Goal: Task Accomplishment & Management: Use online tool/utility

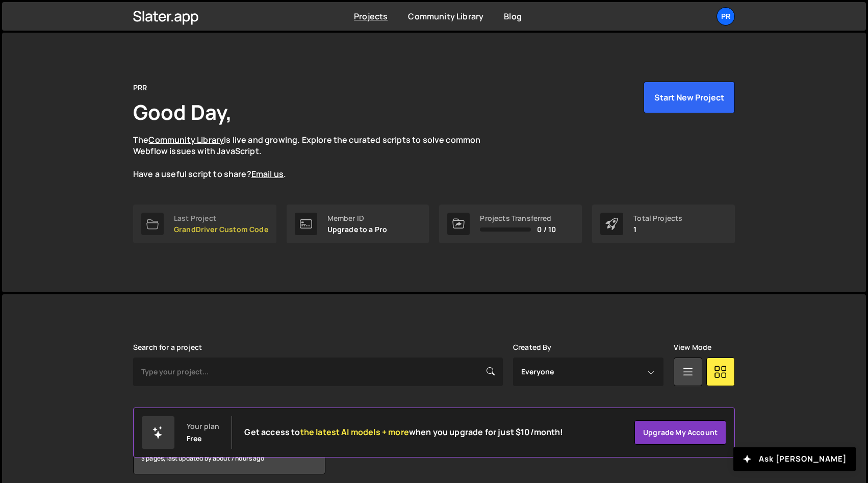
click at [223, 226] on p "GrandDriver Custom Code" at bounding box center [221, 230] width 94 height 8
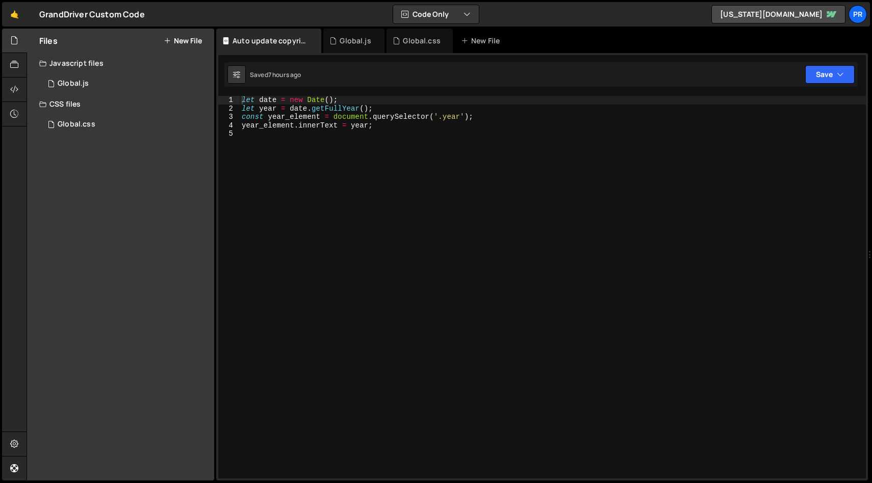
click at [446, 202] on div "let date = new Date ( ) ; let year = date . getFullYear ( ) ; const year_elemen…" at bounding box center [553, 295] width 627 height 399
click at [83, 86] on div "Global.js" at bounding box center [73, 83] width 31 height 9
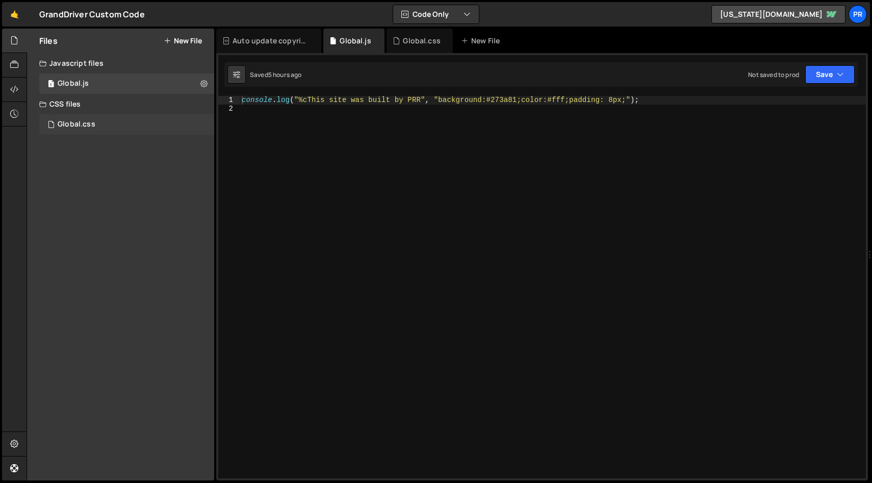
click at [70, 121] on div "Global.css" at bounding box center [77, 124] width 38 height 9
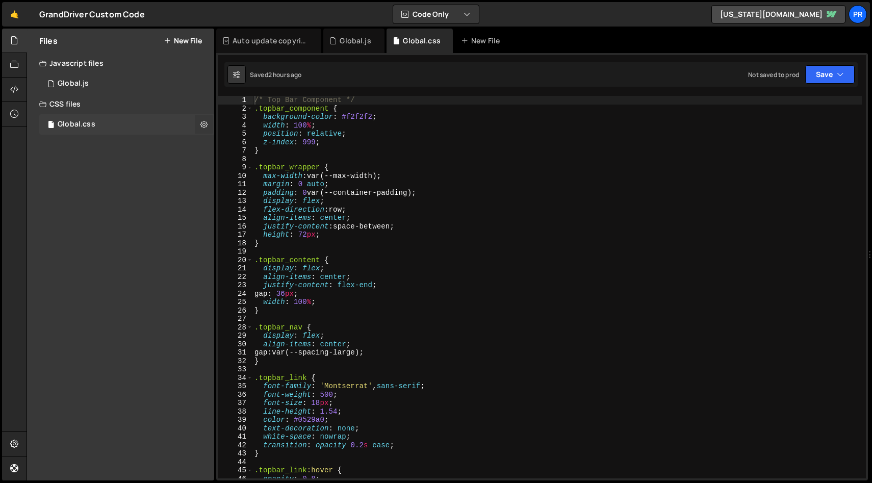
click at [206, 126] on icon at bounding box center [204, 124] width 7 height 10
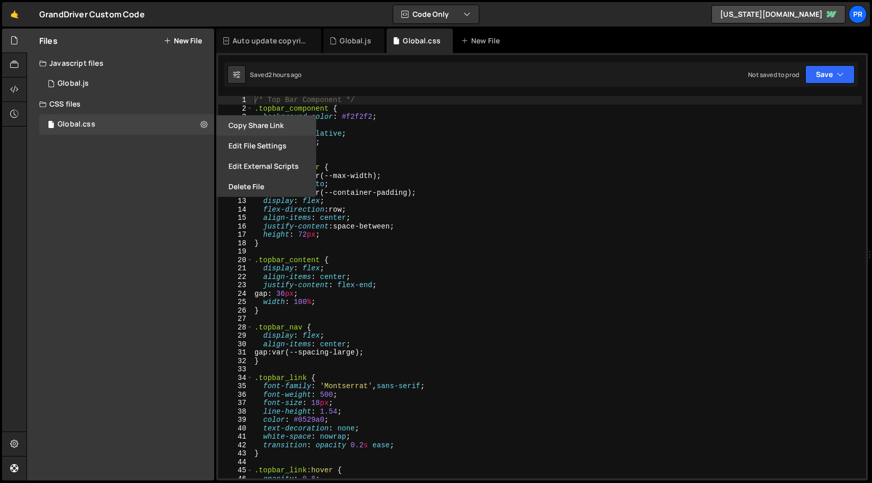
click at [254, 128] on button "Copy share link" at bounding box center [266, 125] width 100 height 20
click at [272, 149] on button "Edit File Settings" at bounding box center [266, 146] width 100 height 20
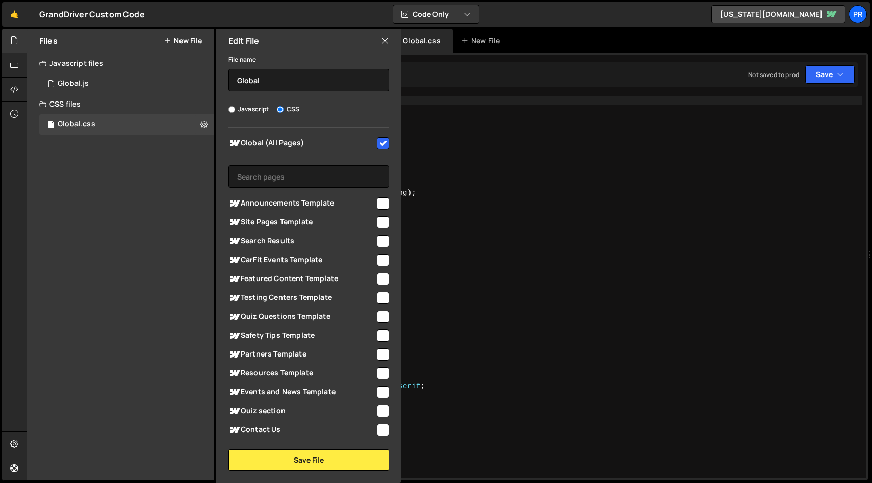
click at [388, 39] on icon at bounding box center [385, 40] width 8 height 11
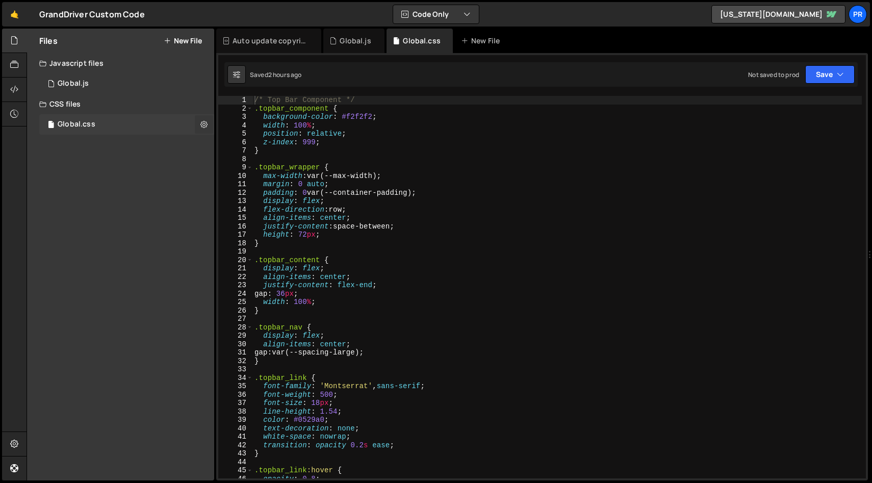
click at [201, 123] on icon at bounding box center [204, 124] width 7 height 10
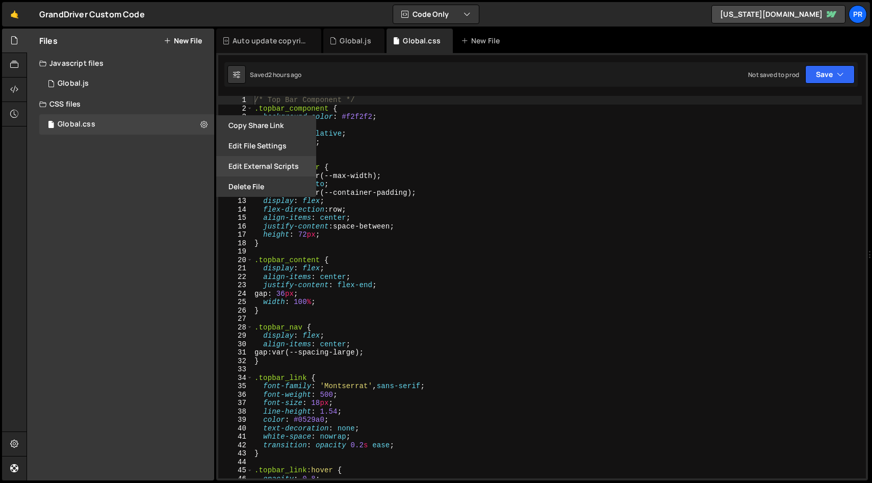
click at [282, 169] on button "Edit External Scripts" at bounding box center [266, 166] width 100 height 20
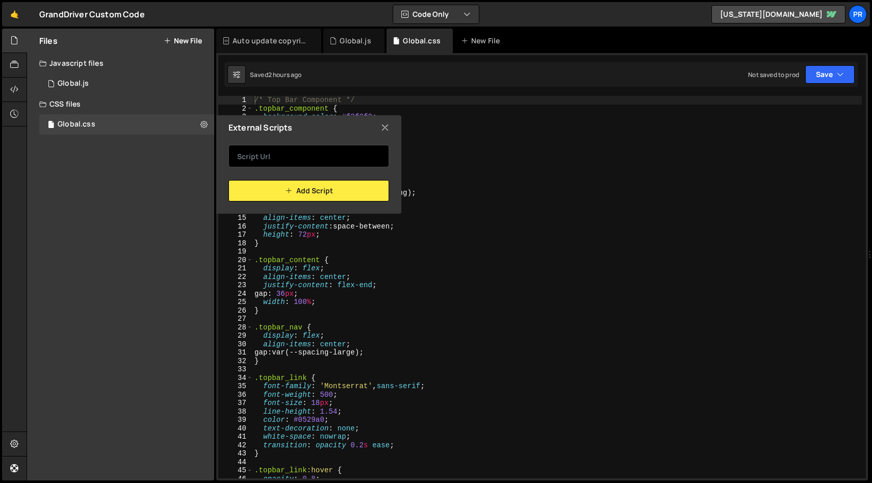
click at [304, 149] on input "text" at bounding box center [309, 156] width 161 height 22
click at [387, 126] on icon at bounding box center [385, 127] width 8 height 11
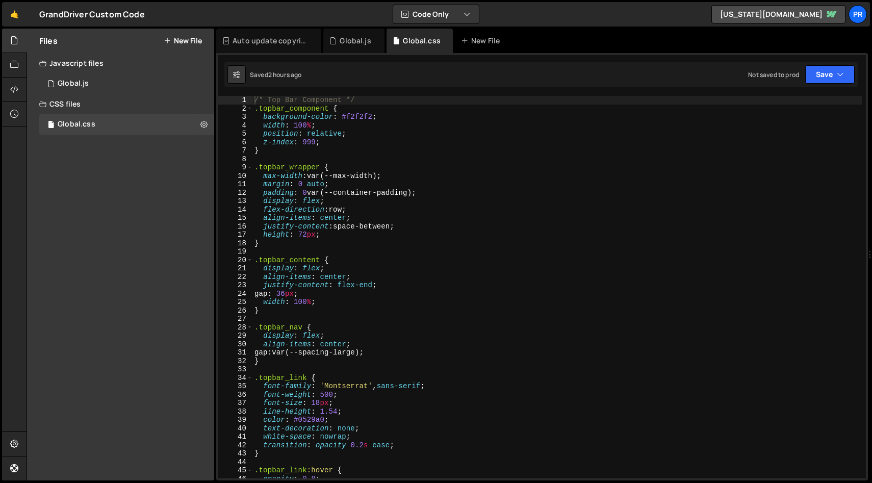
click at [379, 129] on div "/* Top Bar Component */ .topbar_component { background-color : #f2f2f2 ; width …" at bounding box center [558, 295] width 610 height 399
click at [389, 104] on div "/* Top Bar Component */ .topbar_component { background-color : #f2f2f2 ; width …" at bounding box center [558, 295] width 610 height 399
click at [288, 153] on div "/* Top Bar Component */ .topbar_component { background-color : #f2f2f2 ; width …" at bounding box center [558, 295] width 610 height 399
click at [432, 120] on div "/* Top Bar Component */ .topbar_component { background-color : #f2f2f2 ; width …" at bounding box center [558, 295] width 610 height 399
click at [357, 110] on div "/* Top Bar Component */ .topbar_component { background-color : #f2f2f2 ; width …" at bounding box center [558, 295] width 610 height 399
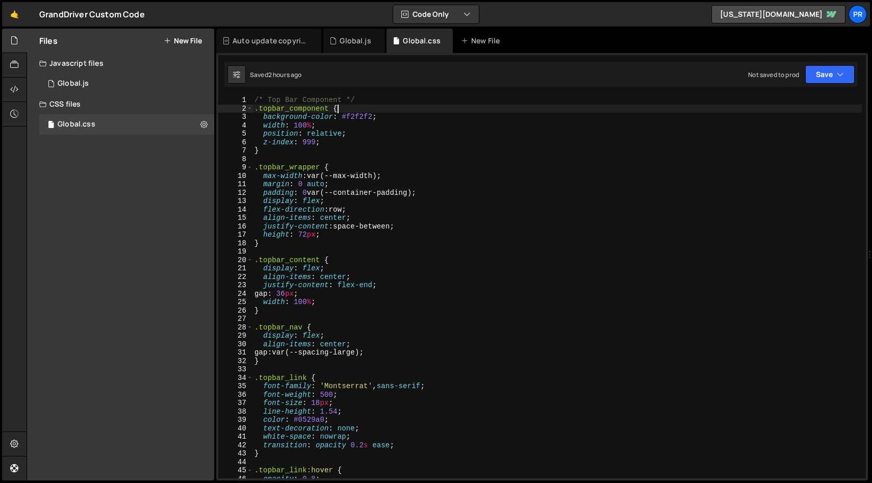
type textarea ".topbar_component {"
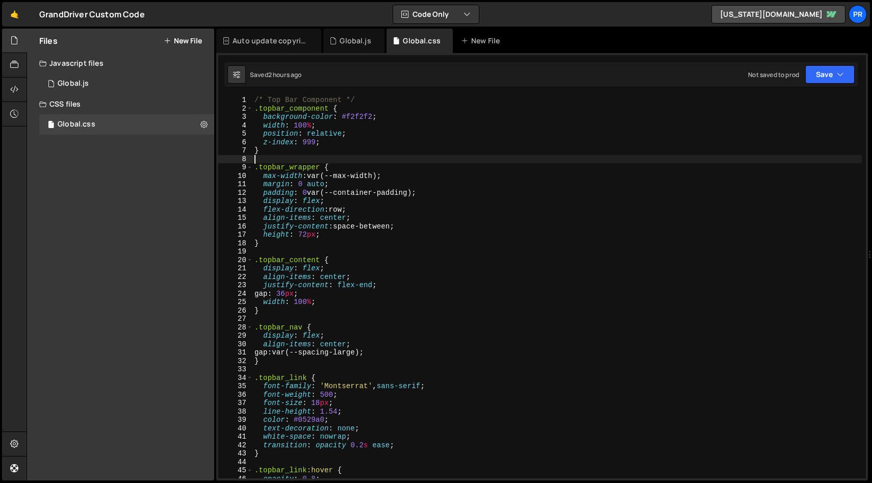
click at [337, 156] on div "/* Top Bar Component */ .topbar_component { background-color : #f2f2f2 ; width …" at bounding box center [558, 295] width 610 height 399
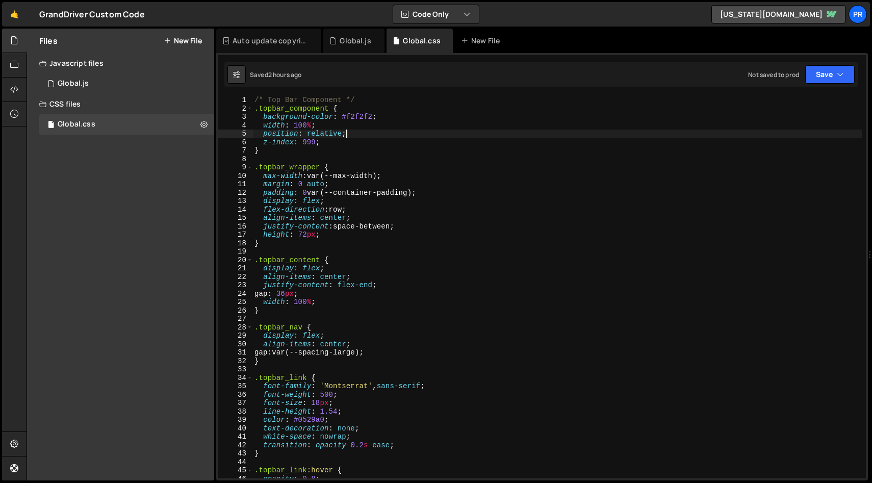
click at [395, 130] on div "/* Top Bar Component */ .topbar_component { background-color : #f2f2f2 ; width …" at bounding box center [558, 295] width 610 height 399
type textarea "position: relative;"
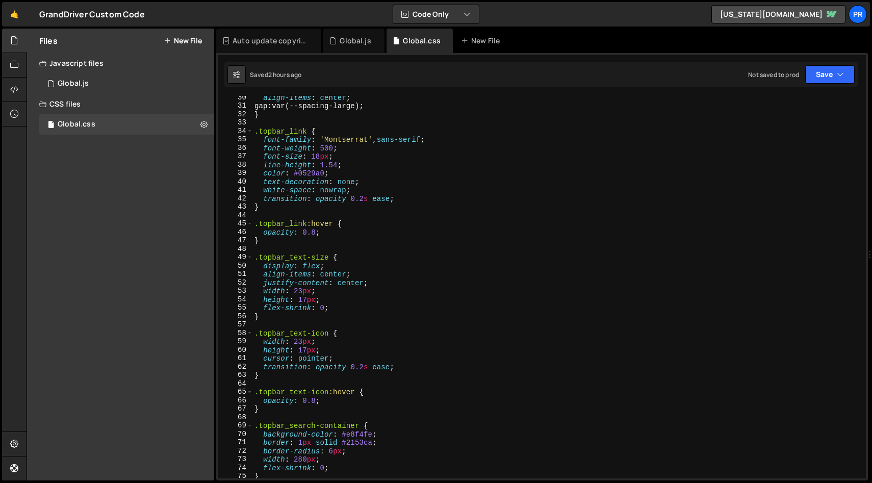
scroll to position [586, 0]
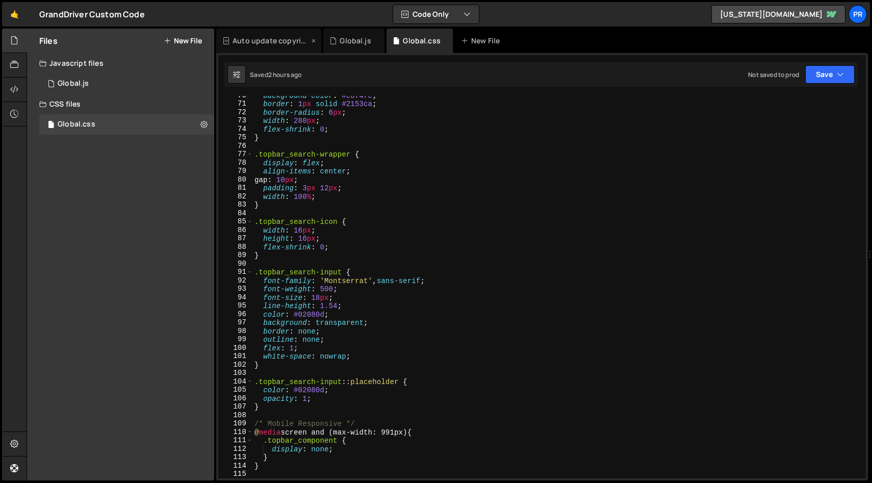
click at [259, 40] on div "Auto update copyright year.js" at bounding box center [271, 41] width 77 height 10
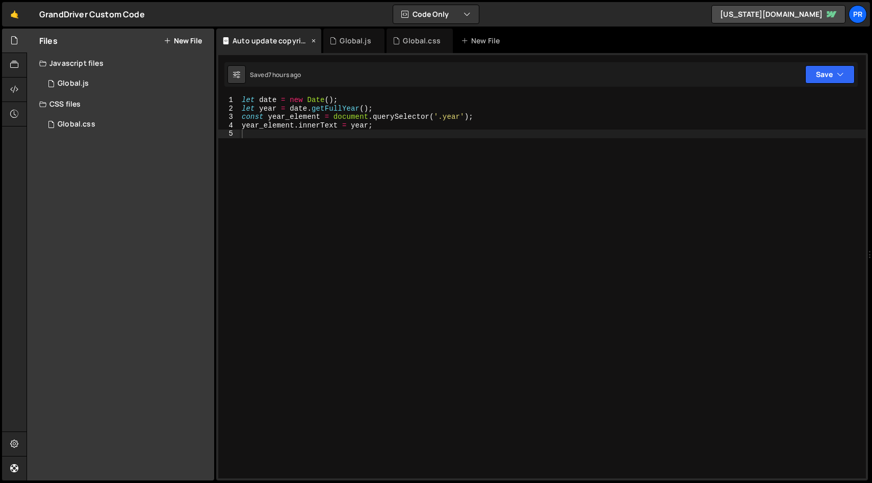
click at [313, 41] on icon at bounding box center [313, 41] width 7 height 10
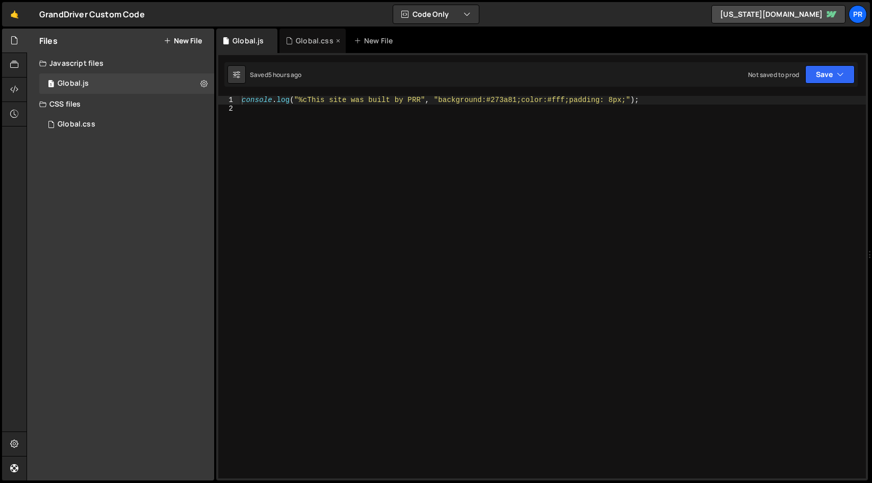
click at [309, 45] on div "Global.css" at bounding box center [315, 41] width 38 height 10
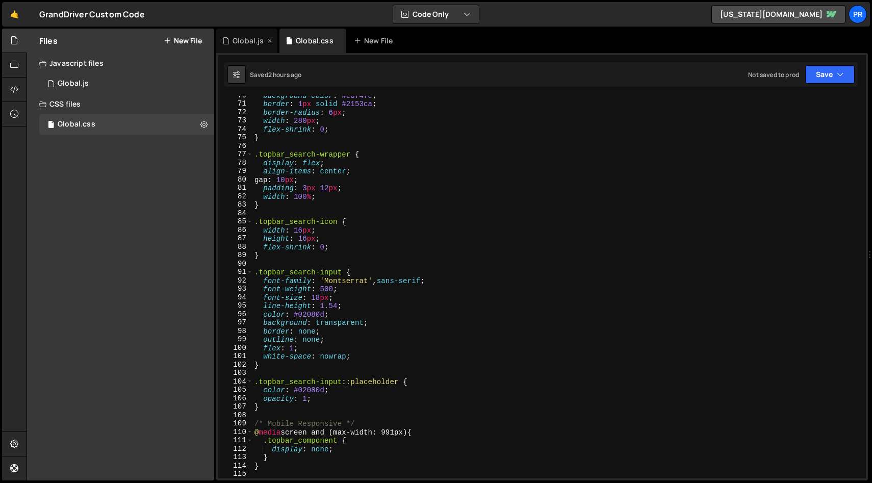
click at [249, 40] on div "Global.js" at bounding box center [248, 41] width 31 height 10
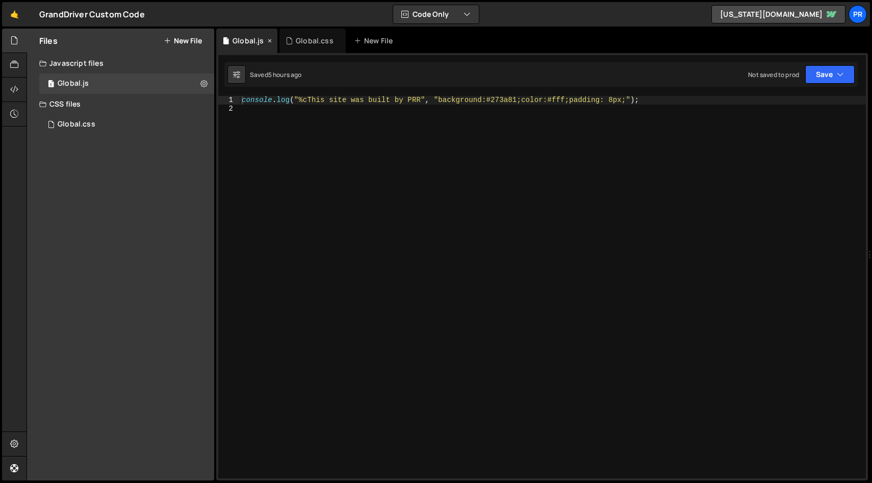
click at [267, 38] on icon at bounding box center [269, 41] width 7 height 10
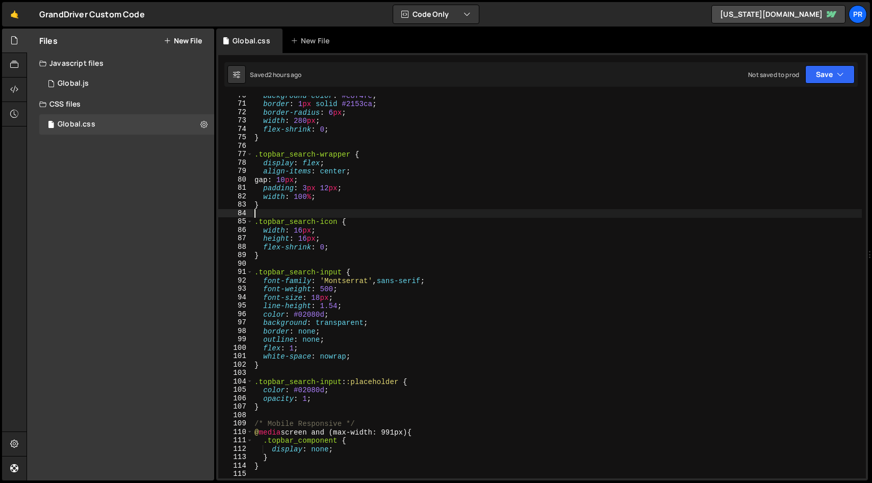
click at [371, 209] on div "background-color : #e8f4fe ; border : 1 px solid #2153ca ; border-radius : 6 px…" at bounding box center [558, 290] width 610 height 399
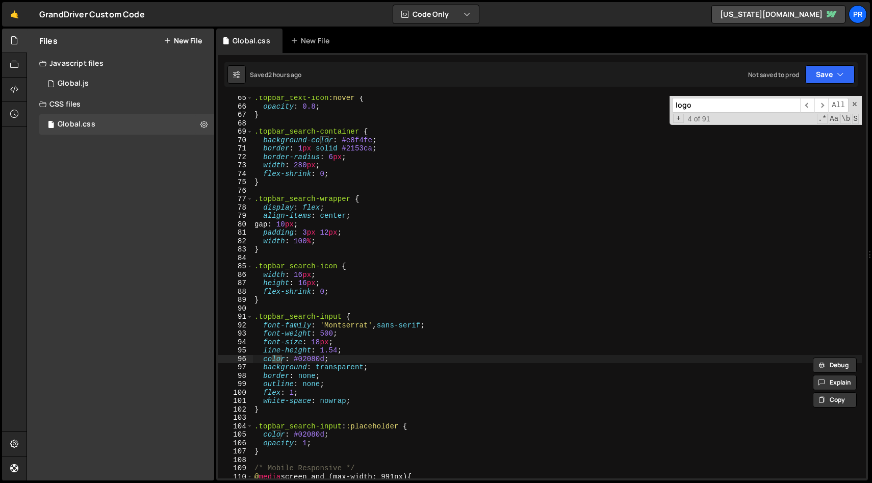
scroll to position [5853, 0]
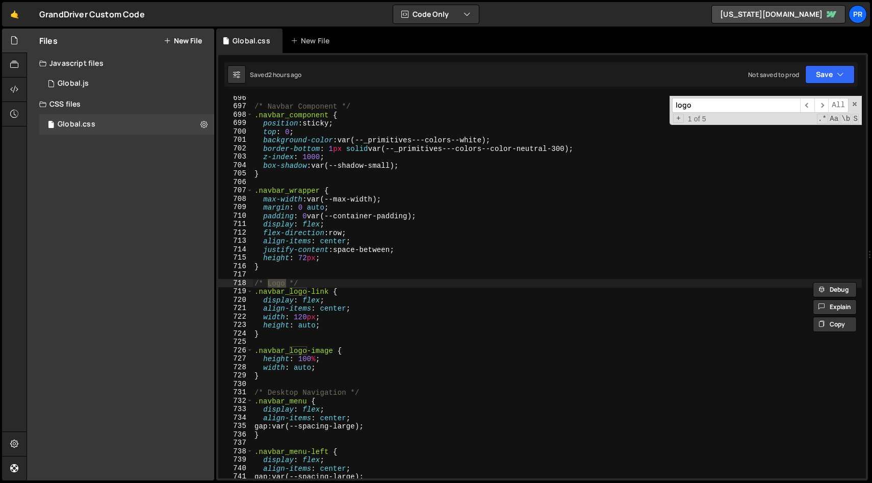
type input "logo"
click at [305, 319] on div "/* Navbar Component */ .navbar_component { position : sticky ; top : 0 ; backgr…" at bounding box center [558, 293] width 610 height 399
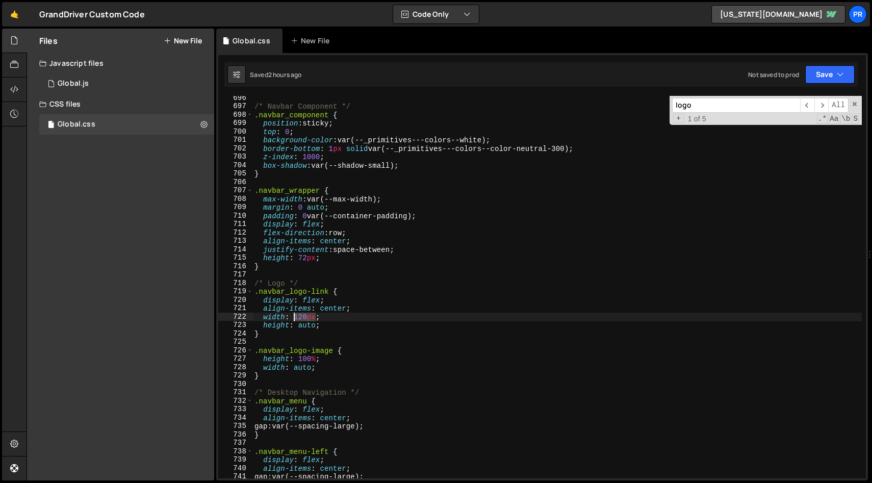
click at [305, 319] on div "/* Navbar Component */ .navbar_component { position : sticky ; top : 0 ; backgr…" at bounding box center [558, 293] width 610 height 399
click at [845, 63] on div "Saved 2 hours ago Not saved to prod Upgrade to Edit Save Save to Staging S Save…" at bounding box center [541, 74] width 634 height 24
click at [842, 71] on icon "button" at bounding box center [840, 74] width 7 height 10
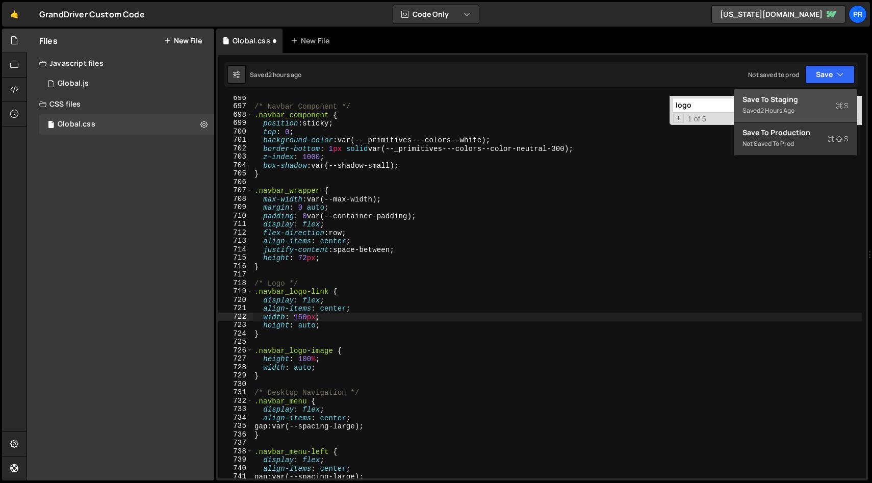
click at [813, 100] on div "Save to Staging S" at bounding box center [796, 99] width 106 height 10
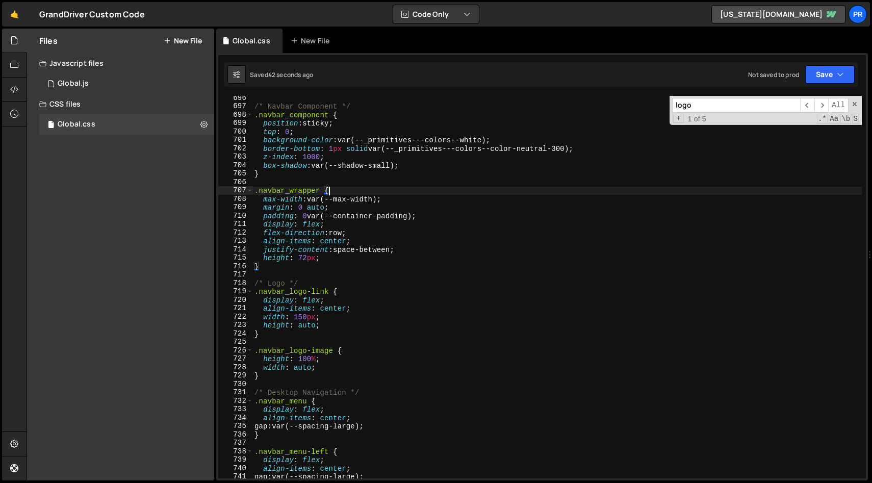
click at [486, 193] on div "/* Navbar Component */ .navbar_component { position : sticky ; top : 0 ; backgr…" at bounding box center [558, 293] width 610 height 399
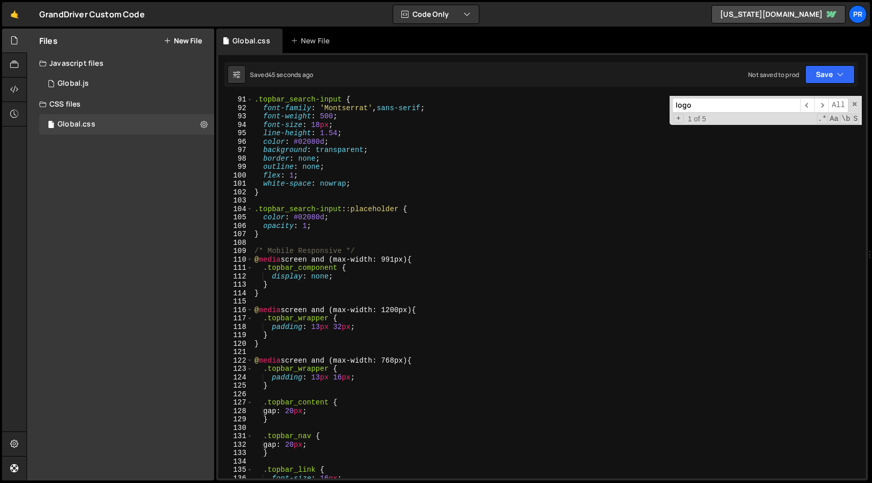
scroll to position [758, 0]
click at [496, 238] on div ".topbar_search-input { font-family : ' Montserrat ' , sans-serif ; font-weight …" at bounding box center [558, 294] width 610 height 399
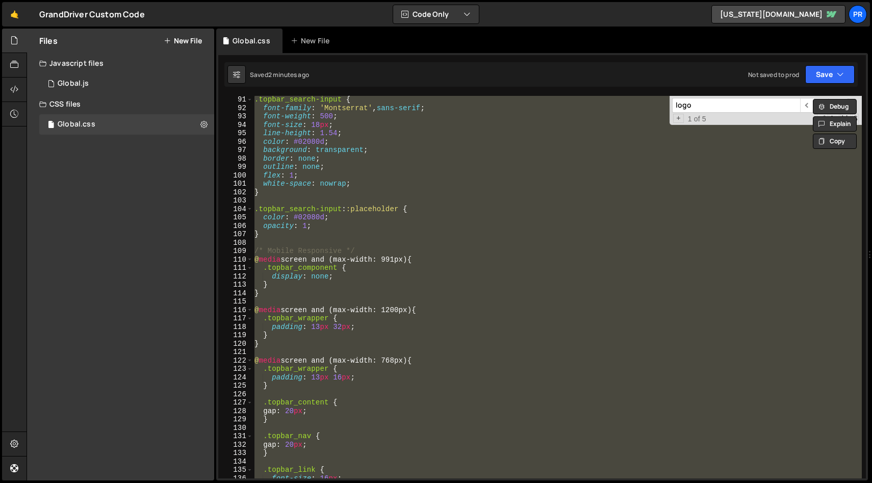
click at [461, 295] on div ".topbar_search-input { font-family : ' Montserrat ' , sans-serif ; font-weight …" at bounding box center [558, 287] width 610 height 383
paste textarea "opacity: 1;"
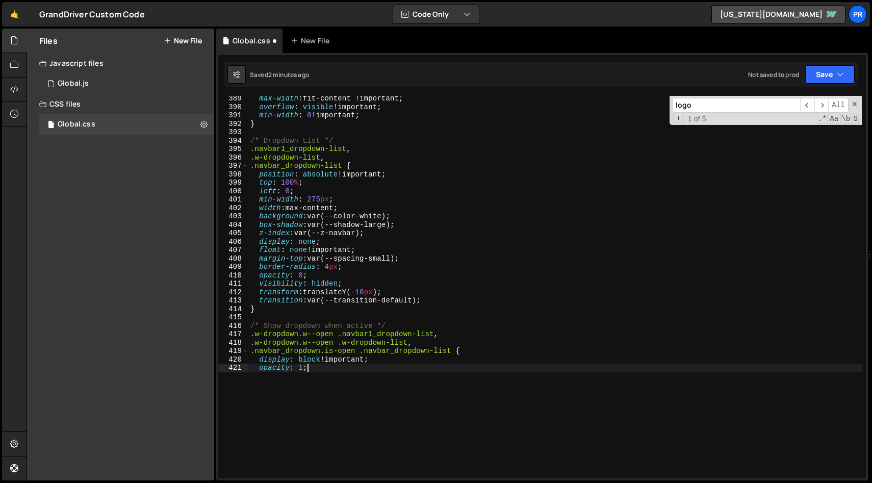
scroll to position [3267, 0]
click at [444, 216] on div "max-width : fit-content !important ; overflow : visible !important ; min-width …" at bounding box center [555, 294] width 614 height 399
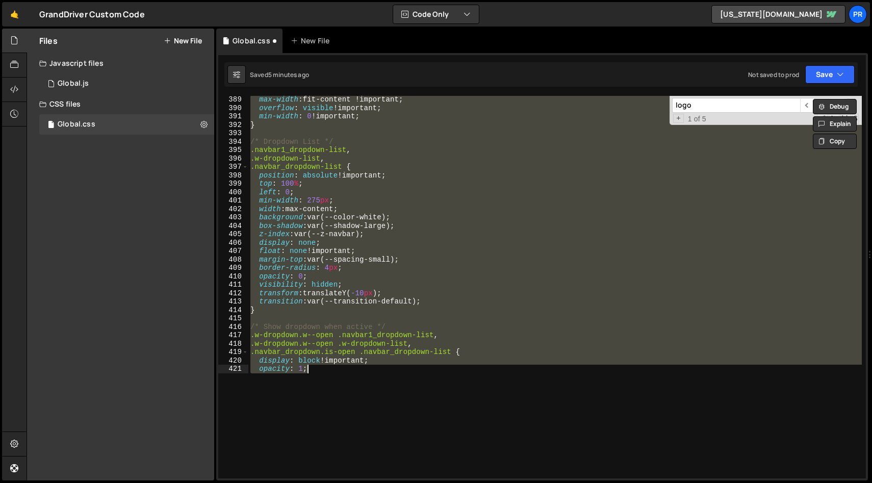
paste textarea "}"
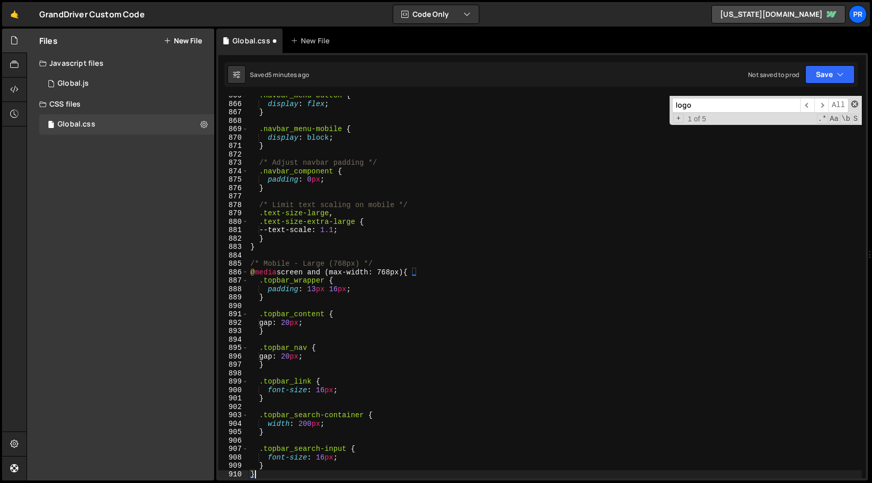
click at [854, 103] on span at bounding box center [855, 104] width 7 height 7
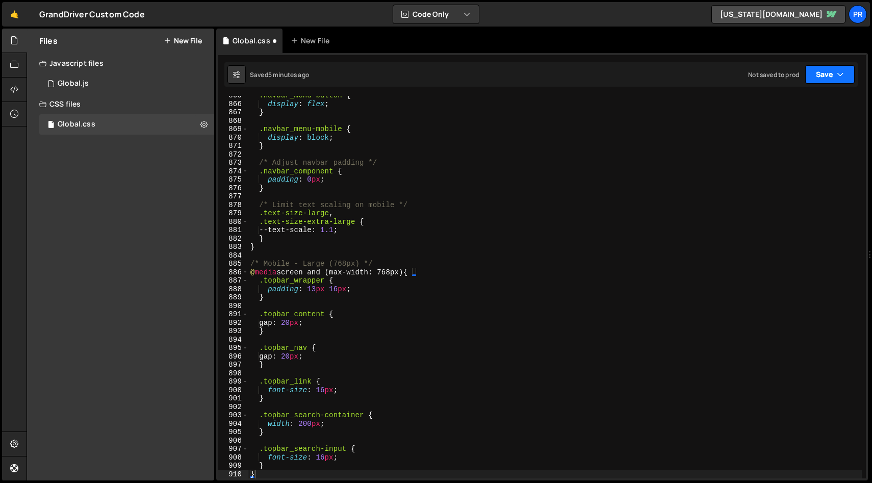
click at [842, 77] on icon "button" at bounding box center [840, 74] width 7 height 10
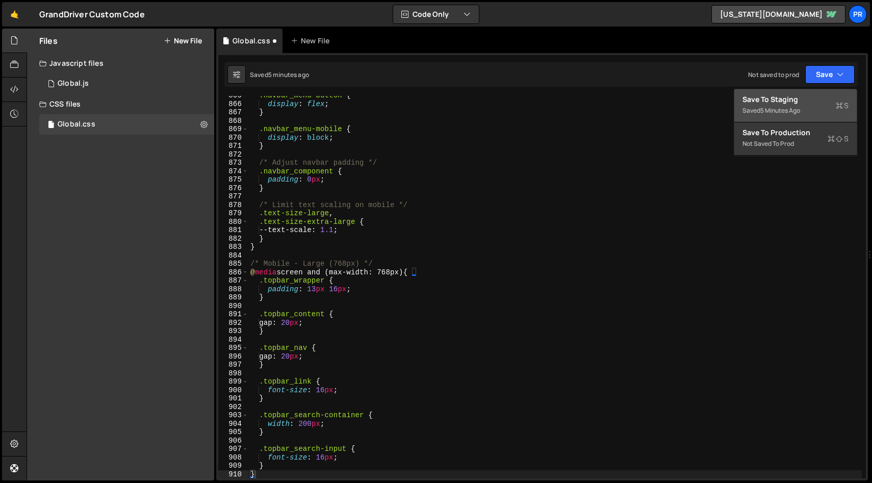
click at [811, 102] on div "Save to Staging S" at bounding box center [796, 99] width 106 height 10
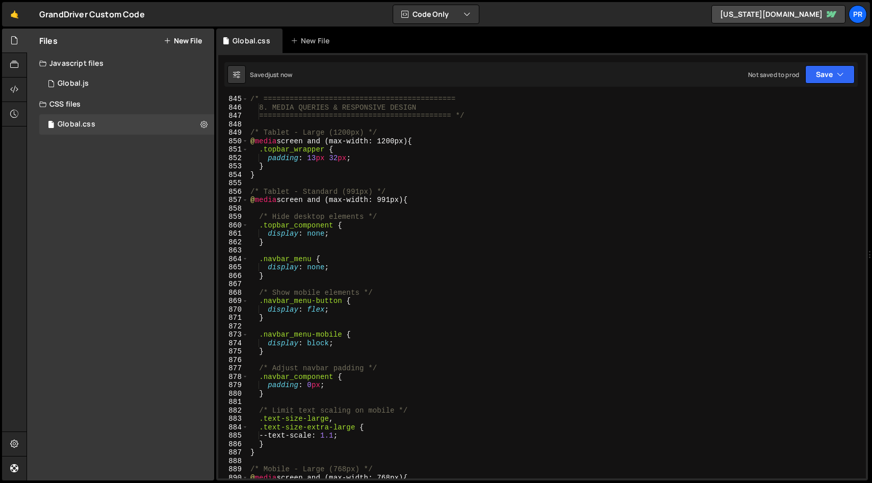
scroll to position [6855, 0]
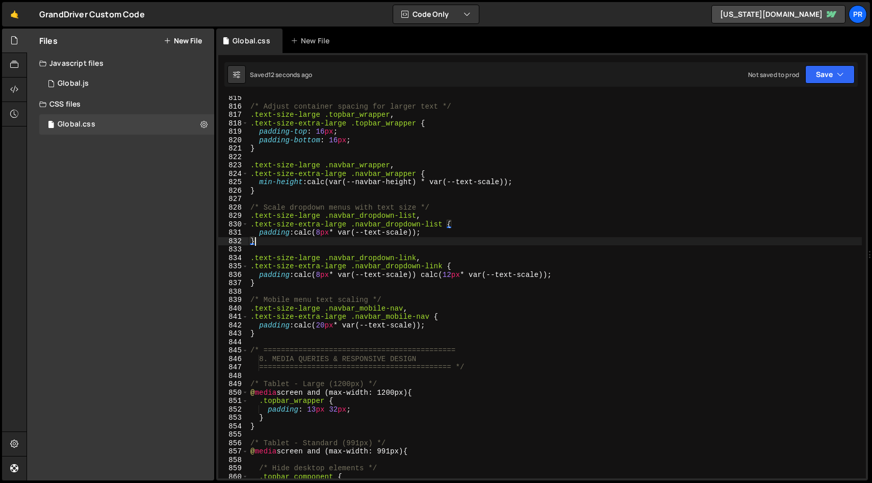
click at [604, 243] on div "/* Adjust container spacing for larger text */ .text-size-large .topbar_wrapper…" at bounding box center [555, 293] width 614 height 399
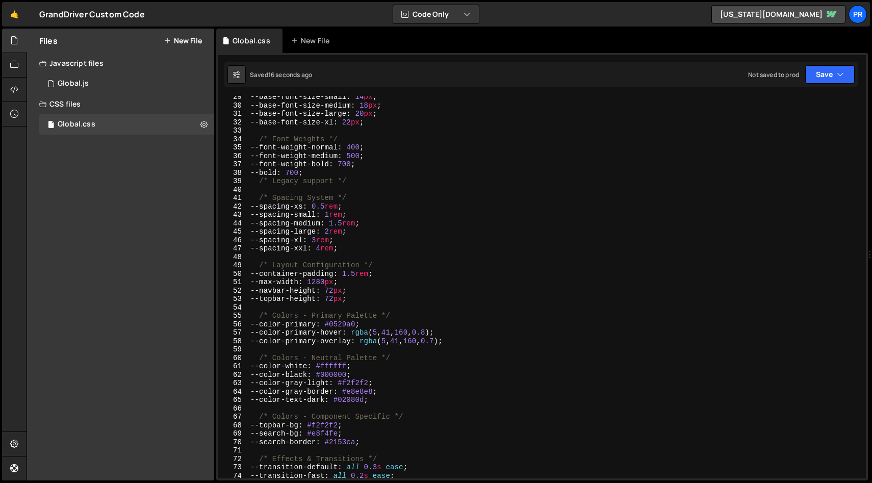
scroll to position [0, 0]
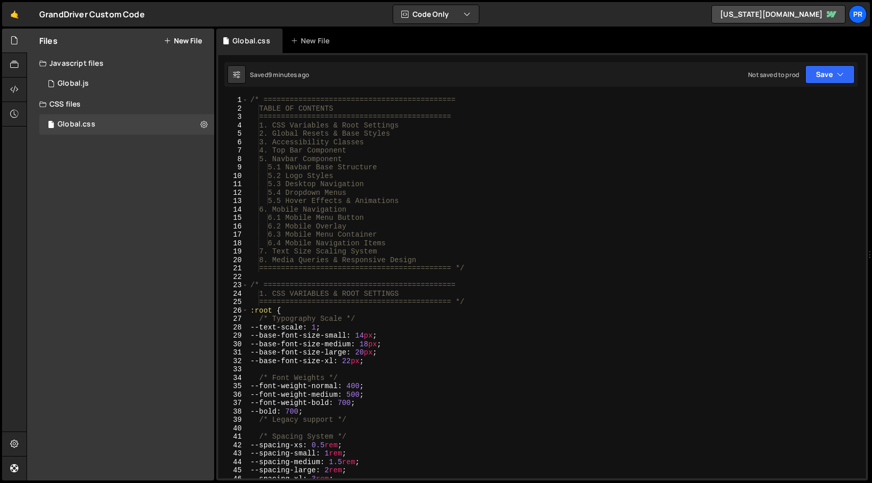
click at [454, 220] on div "/* ============================================ TABLE OF CONTENTS =============…" at bounding box center [555, 295] width 614 height 399
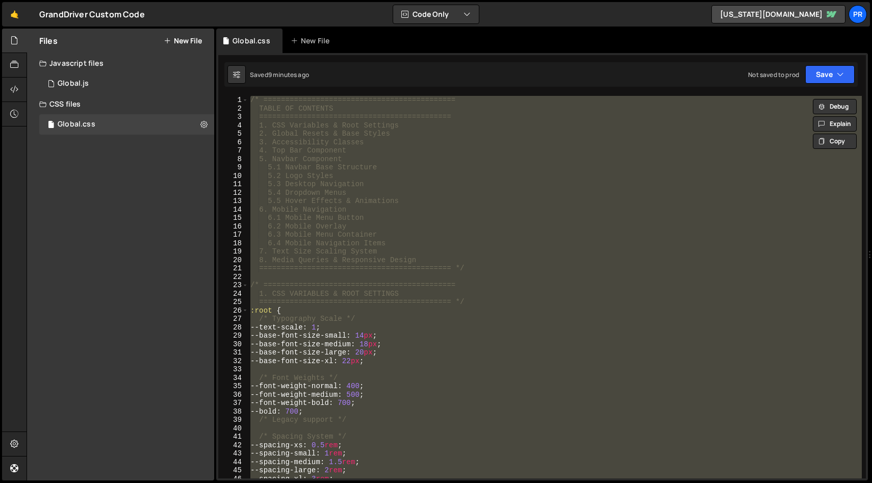
paste textarea
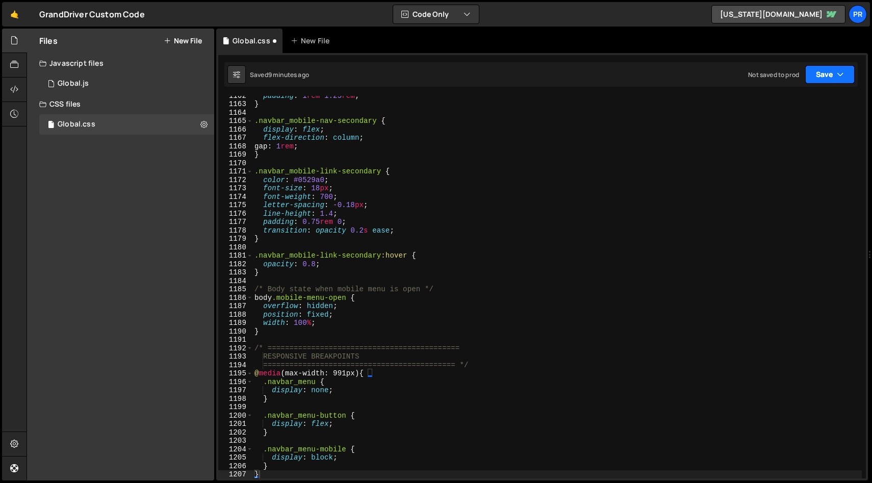
click at [841, 76] on icon "button" at bounding box center [840, 74] width 7 height 10
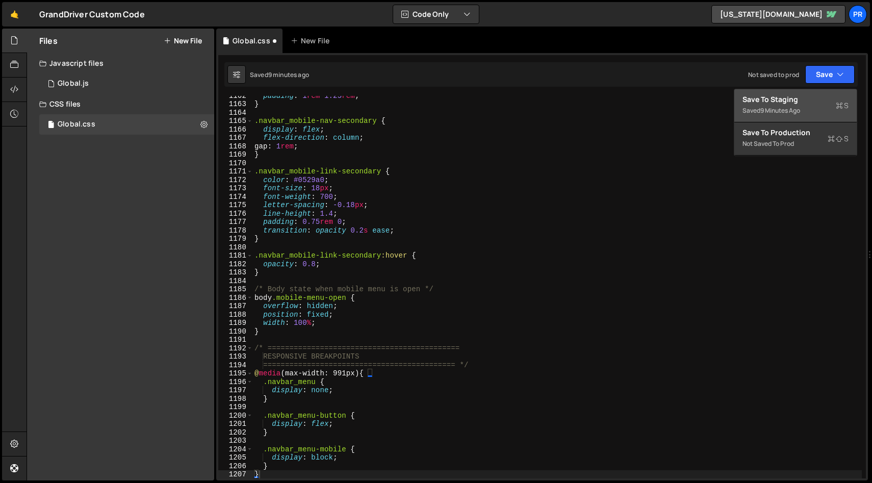
click at [794, 95] on div "Save to Staging S" at bounding box center [796, 99] width 106 height 10
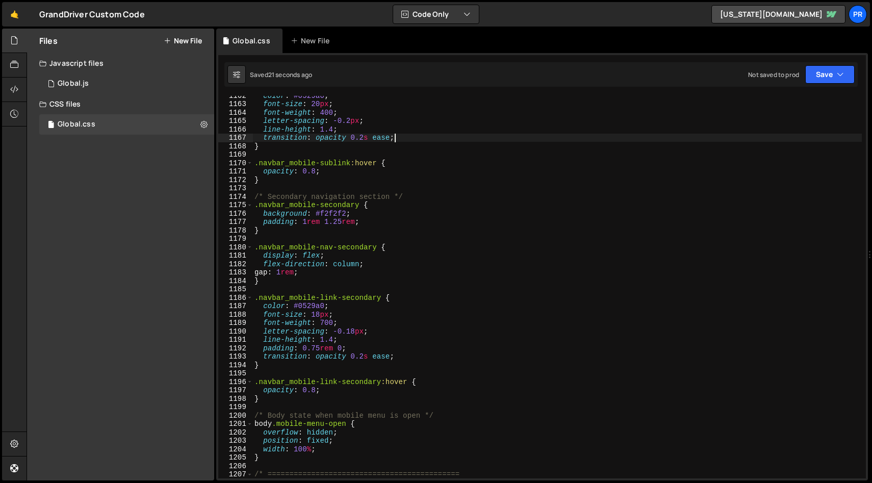
click at [619, 135] on div "color : #0529a0 ; font-size : 20 px ; font-weight : 400 ; letter-spacing : -0.2…" at bounding box center [558, 290] width 610 height 399
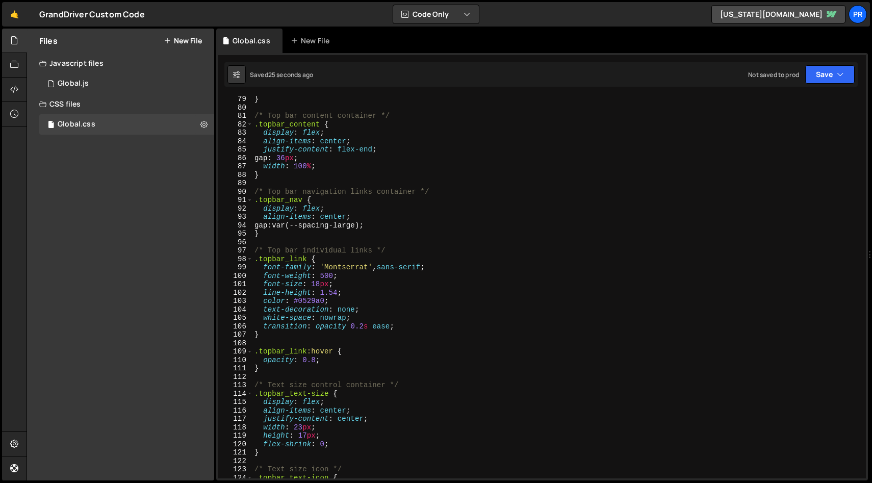
scroll to position [0, 0]
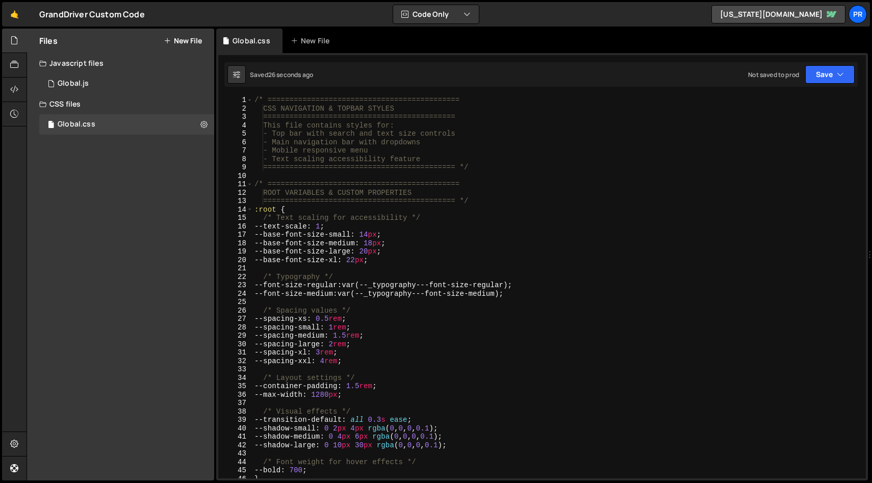
click at [530, 198] on div "/* ============================================ CSS NAVIGATION & TOPBAR STYLES …" at bounding box center [558, 295] width 610 height 399
click at [523, 146] on div "/* ============================================ CSS NAVIGATION & TOPBAR STYLES …" at bounding box center [558, 295] width 610 height 399
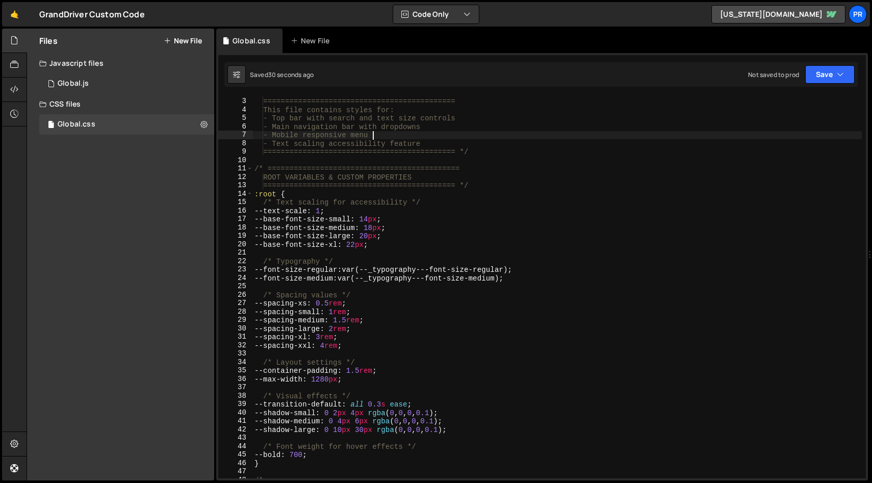
scroll to position [15, 0]
click at [410, 227] on div "CSS NAVIGATION & TOPBAR STYLES ============================================ Thi…" at bounding box center [558, 288] width 610 height 399
click at [394, 238] on div "CSS NAVIGATION & TOPBAR STYLES ============================================ Thi…" at bounding box center [558, 288] width 610 height 399
type textarea "--base-font-size-large: 20px;"
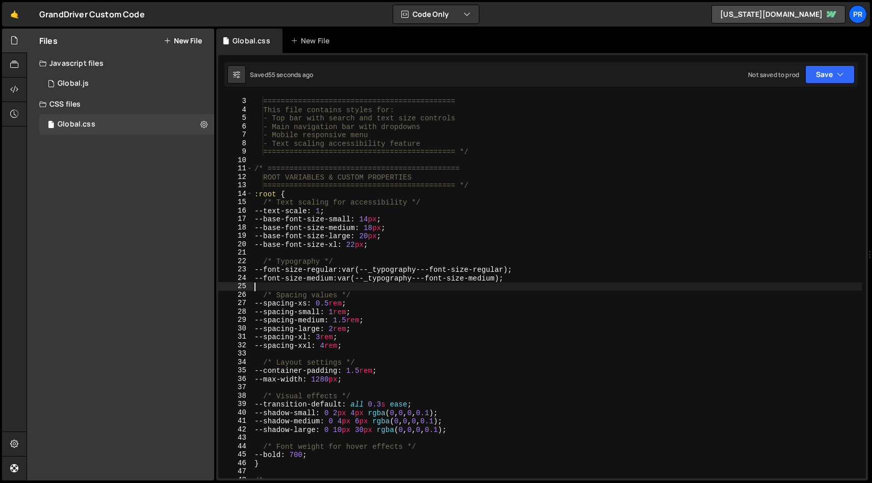
click at [516, 286] on div "CSS NAVIGATION & TOPBAR STYLES ============================================ Thi…" at bounding box center [558, 288] width 610 height 399
click at [319, 269] on div "CSS NAVIGATION & TOPBAR STYLES ============================================ Thi…" at bounding box center [558, 288] width 610 height 399
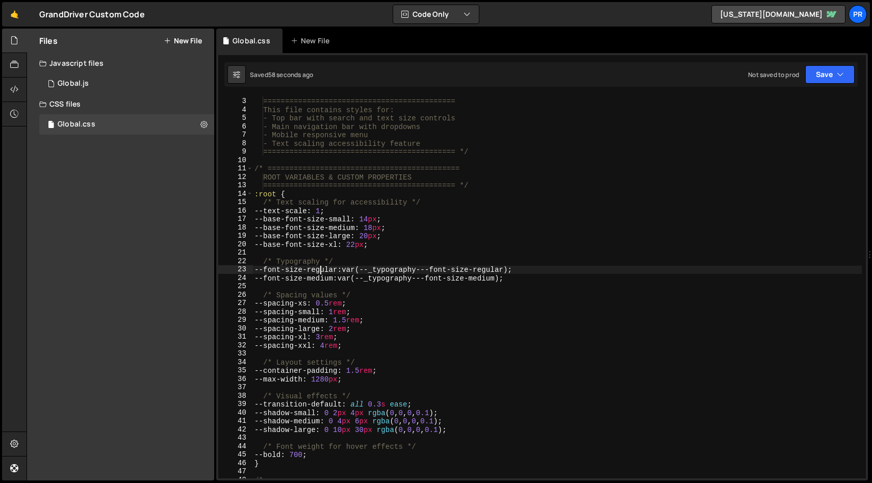
click at [411, 261] on div "CSS NAVIGATION & TOPBAR STYLES ============================================ Thi…" at bounding box center [558, 288] width 610 height 399
click at [554, 270] on div "CSS NAVIGATION & TOPBAR STYLES ============================================ Thi…" at bounding box center [558, 288] width 610 height 399
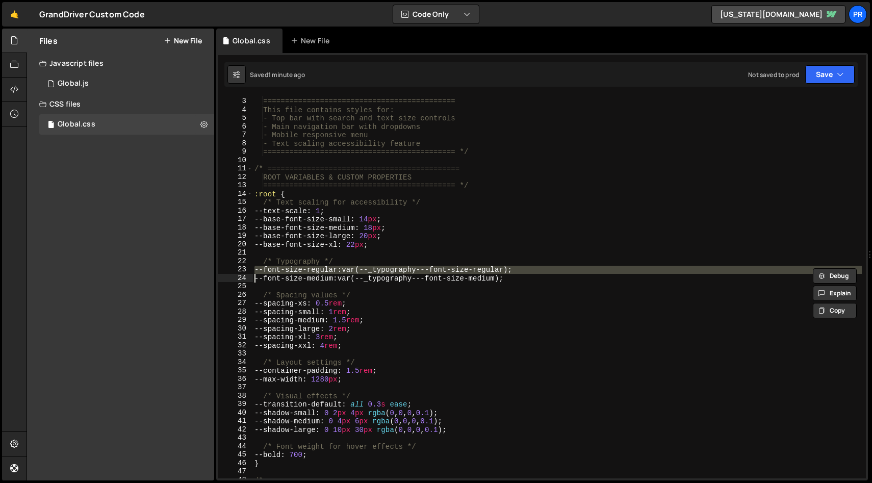
click at [554, 270] on div "CSS NAVIGATION & TOPBAR STYLES ============================================ Thi…" at bounding box center [558, 288] width 610 height 399
click at [574, 272] on div "CSS NAVIGATION & TOPBAR STYLES ============================================ Thi…" at bounding box center [558, 287] width 610 height 383
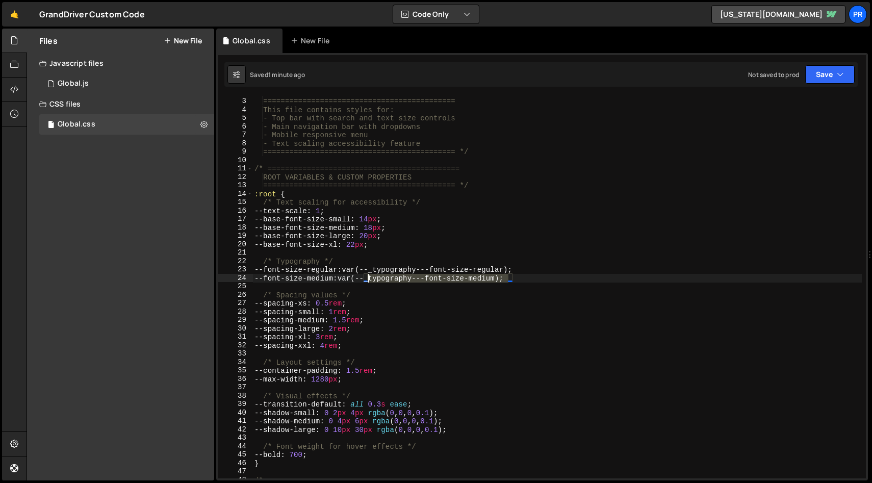
drag, startPoint x: 510, startPoint y: 279, endPoint x: 370, endPoint y: 282, distance: 140.3
click at [370, 282] on div "CSS NAVIGATION & TOPBAR STYLES ============================================ Thi…" at bounding box center [558, 288] width 610 height 399
drag, startPoint x: 518, startPoint y: 271, endPoint x: 372, endPoint y: 268, distance: 146.0
click at [372, 268] on div "CSS NAVIGATION & TOPBAR STYLES ============================================ Thi…" at bounding box center [558, 288] width 610 height 399
paste textarea "medium"
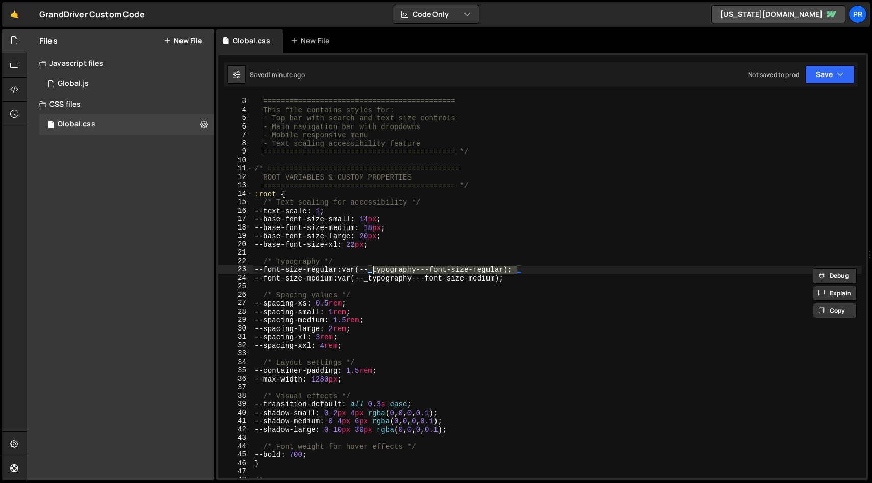
type textarea "--font-size-regular: var(--_typography---font-size-medium);"
click at [658, 283] on div "CSS NAVIGATION & TOPBAR STYLES ============================================ Thi…" at bounding box center [558, 288] width 610 height 399
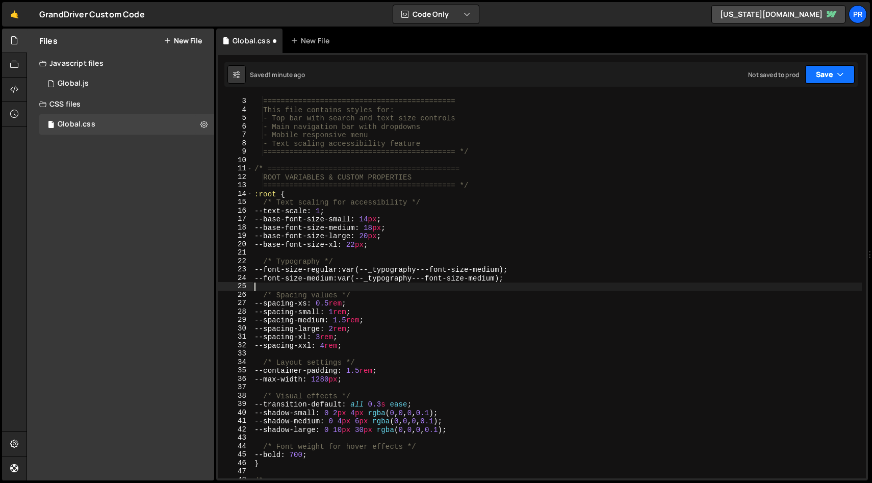
click at [836, 79] on button "Save" at bounding box center [830, 74] width 49 height 18
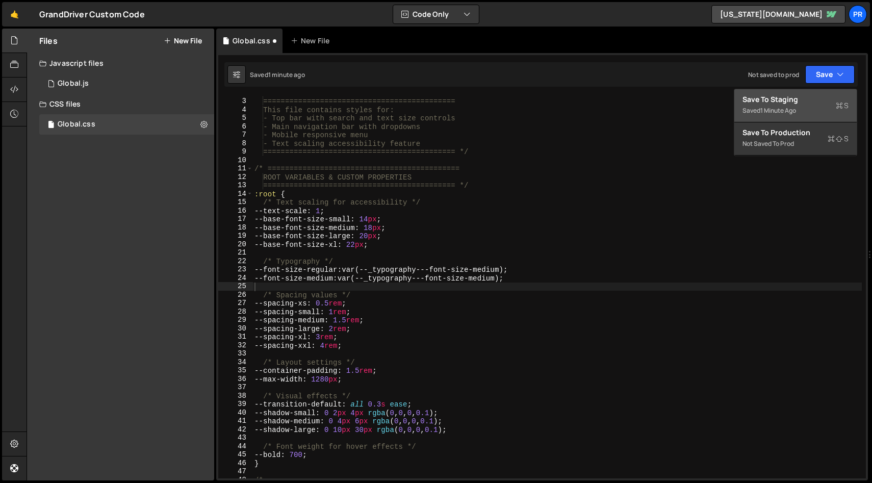
click at [781, 106] on div "Saved 1 minute ago" at bounding box center [796, 111] width 106 height 12
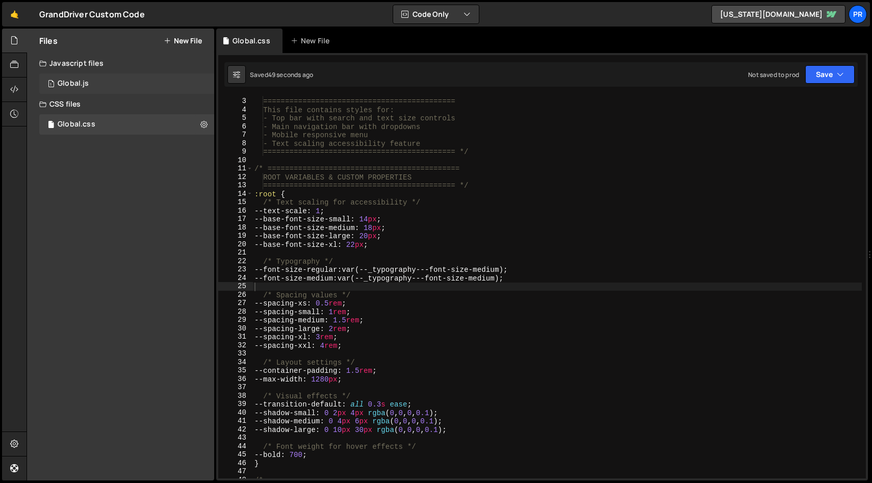
click at [67, 88] on div "Global.js" at bounding box center [73, 83] width 31 height 9
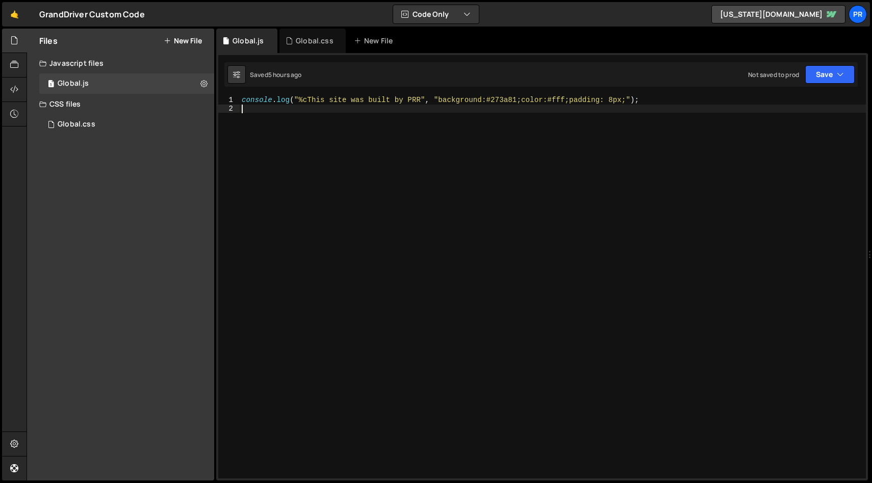
click at [359, 128] on div "console . log ( "%cThis site was built by PRR" , "background:#273a81;color:#fff…" at bounding box center [553, 295] width 627 height 399
paste textarea "</script>"
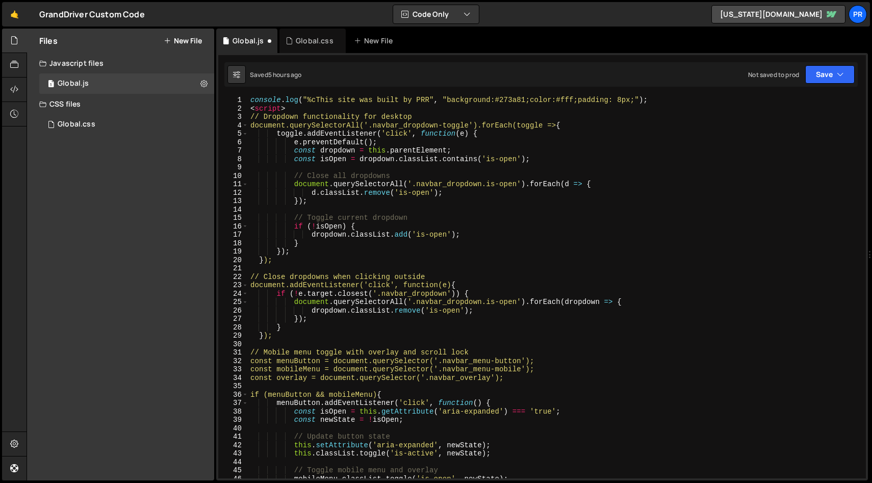
scroll to position [0, 0]
click at [355, 102] on div "console . log ( "%cThis site was built by PRR" , "background:#273a81;color:#fff…" at bounding box center [555, 295] width 614 height 399
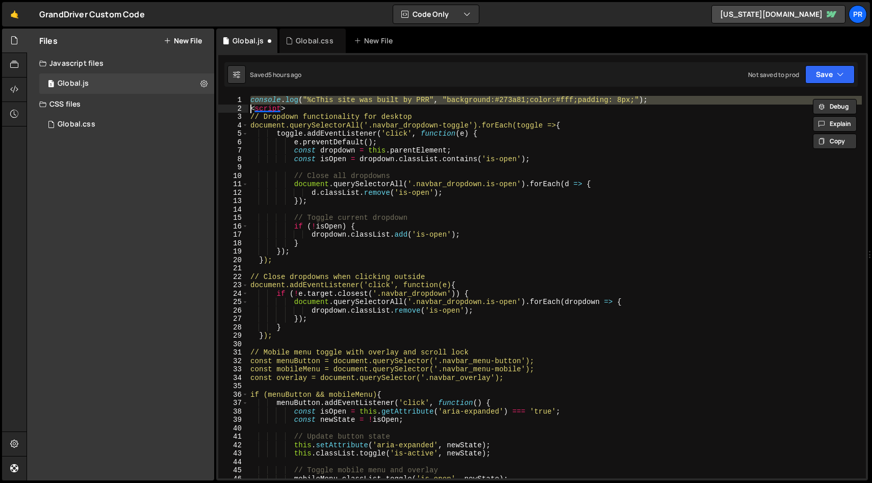
click at [354, 102] on div "console . log ( "%cThis site was built by PRR" , "background:#273a81;color:#fff…" at bounding box center [555, 287] width 614 height 383
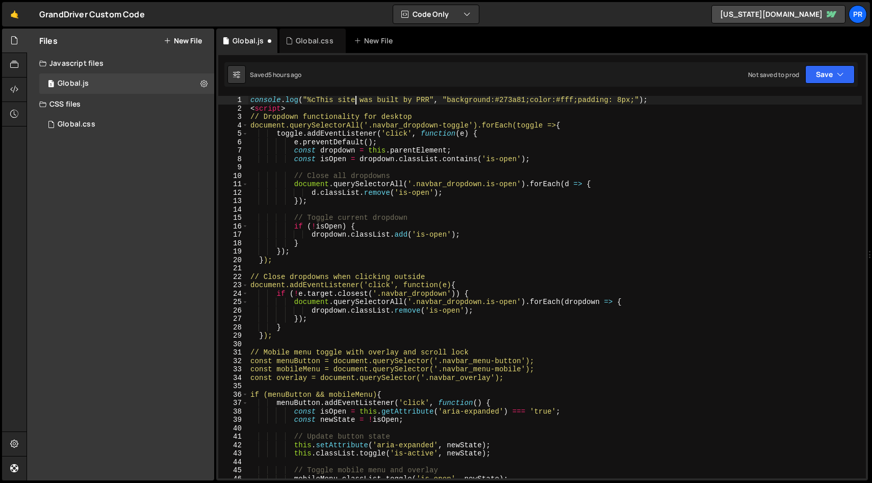
click at [342, 108] on div "console . log ( "%cThis site was built by PRR" , "background:#273a81;color:#fff…" at bounding box center [555, 295] width 614 height 399
click at [333, 107] on div "console . log ( "%cThis site was built by PRR" , "background:#273a81;color:#fff…" at bounding box center [555, 295] width 614 height 399
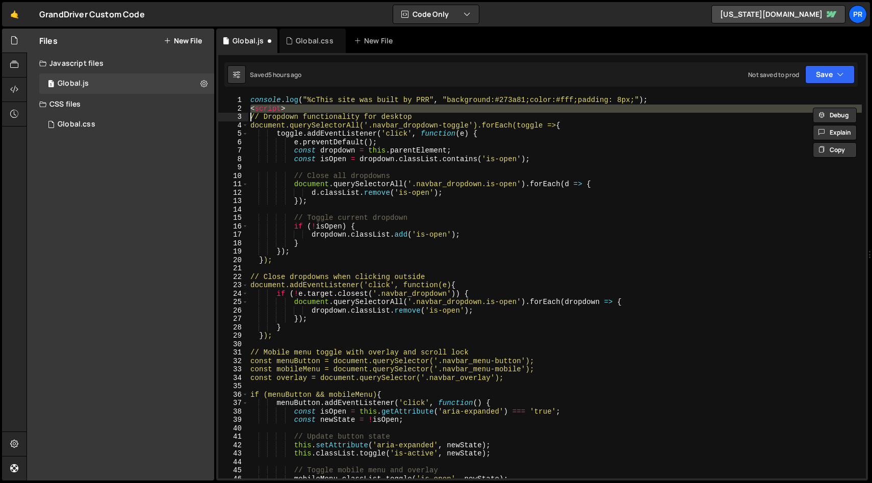
click at [333, 107] on div "console . log ( "%cThis site was built by PRR" , "background:#273a81;color:#fff…" at bounding box center [555, 295] width 614 height 399
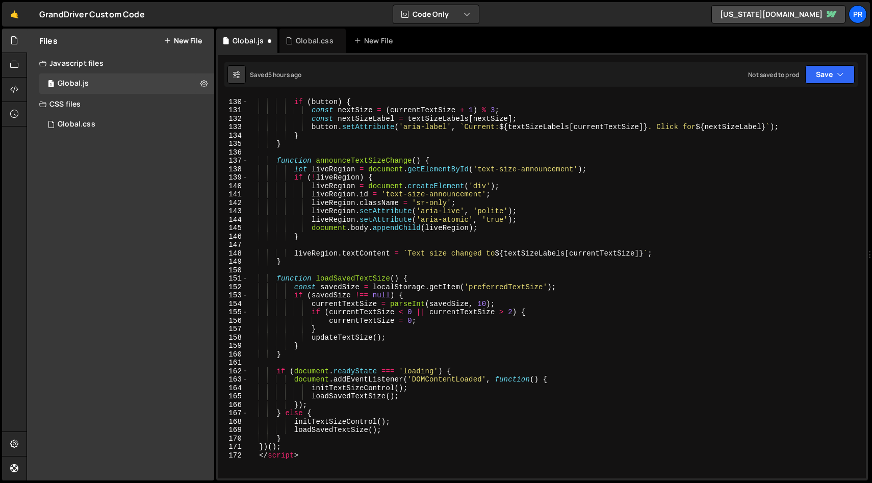
scroll to position [1253, 0]
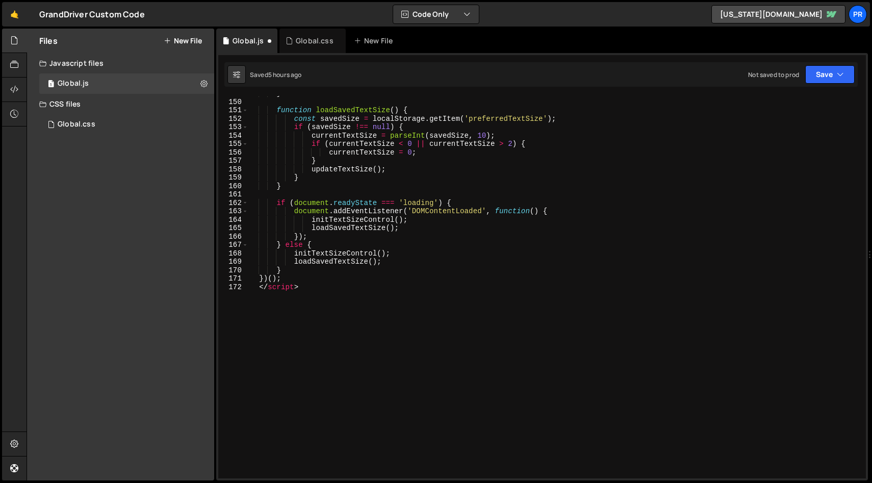
click at [313, 289] on div "} function loadSavedTextSize ( ) { const savedSize = localStorage . getItem ( '…" at bounding box center [555, 288] width 614 height 399
type textarea "</script>"
click at [313, 289] on div "} function loadSavedTextSize ( ) { const savedSize = localStorage . getItem ( '…" at bounding box center [555, 288] width 614 height 399
type textarea "\"
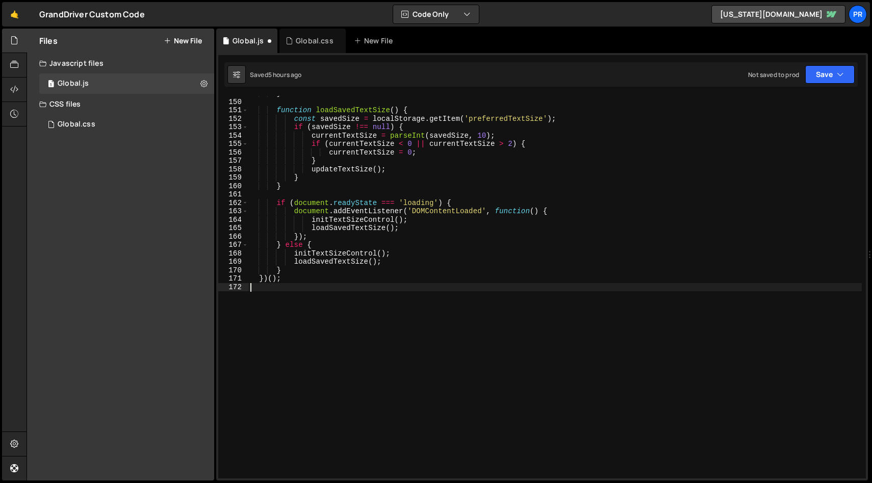
scroll to position [1244, 0]
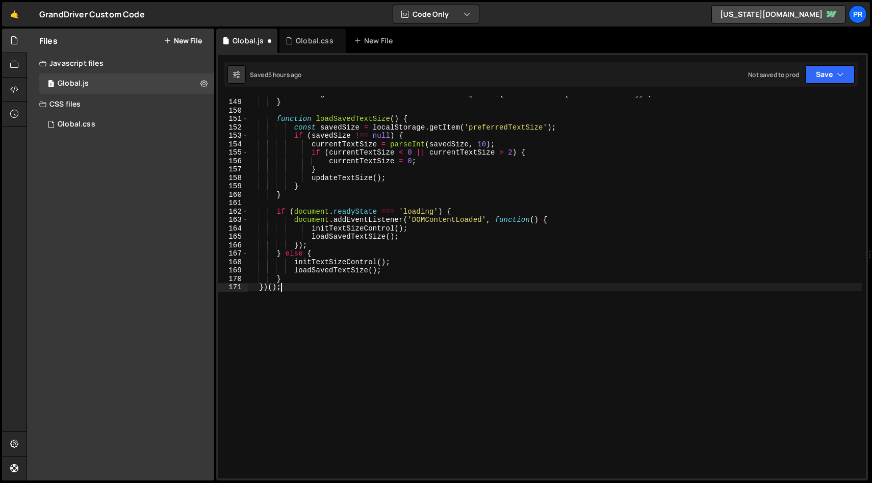
click at [376, 355] on div "liveRegion . textContent = ` Text size changed to ${ textSizeLabels [ currentTe…" at bounding box center [555, 288] width 614 height 399
type textarea "})();"
click at [830, 82] on button "Save" at bounding box center [830, 74] width 49 height 18
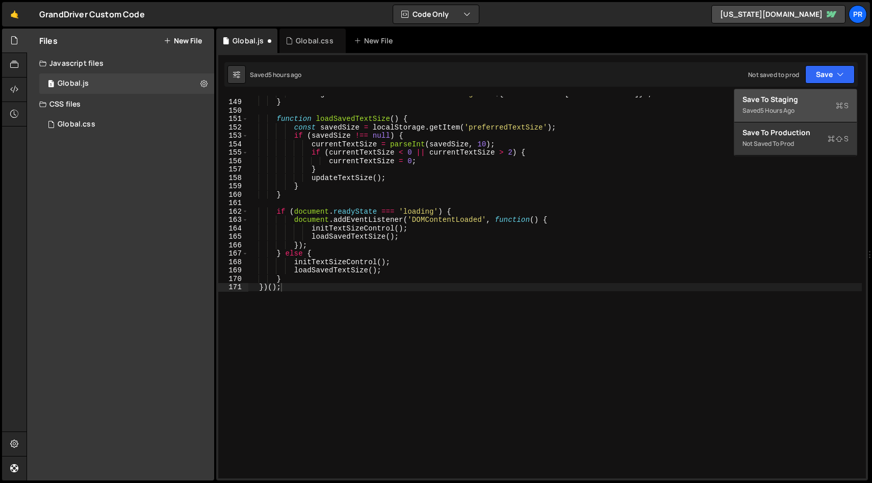
click at [810, 98] on div "Save to Staging S" at bounding box center [796, 99] width 106 height 10
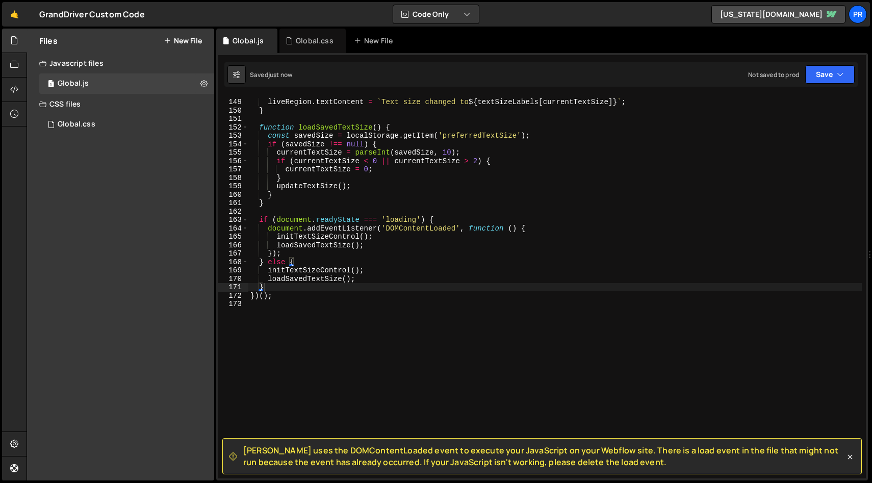
click at [646, 314] on div "liveRegion . textContent = ` Text size changed to ${ textSizeLabels [ currentTe…" at bounding box center [555, 288] width 614 height 399
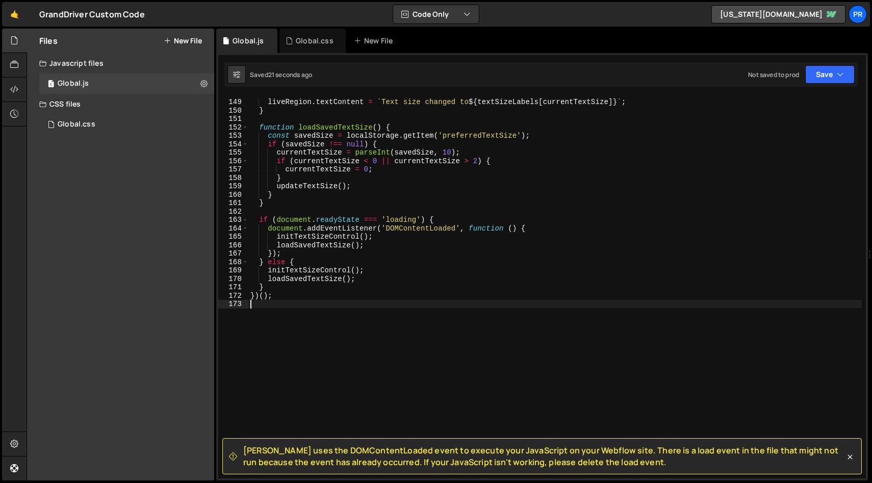
click at [450, 460] on span "[PERSON_NAME] uses the DOMContentLoaded event to execute your JavaScript on you…" at bounding box center [544, 456] width 602 height 23
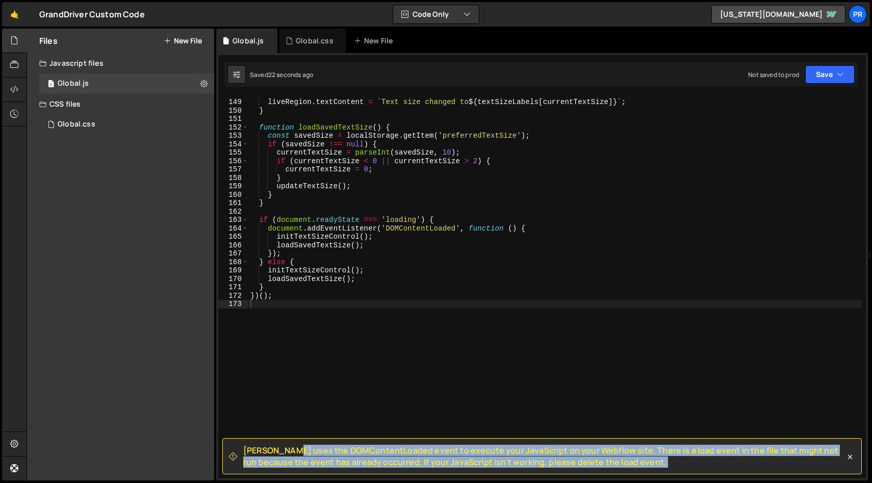
click at [450, 460] on span "[PERSON_NAME] uses the DOMContentLoaded event to execute your JavaScript on you…" at bounding box center [544, 456] width 602 height 23
copy div "Slater uses the DOMContentLoaded event to execute your JavaScript on your Webfl…"
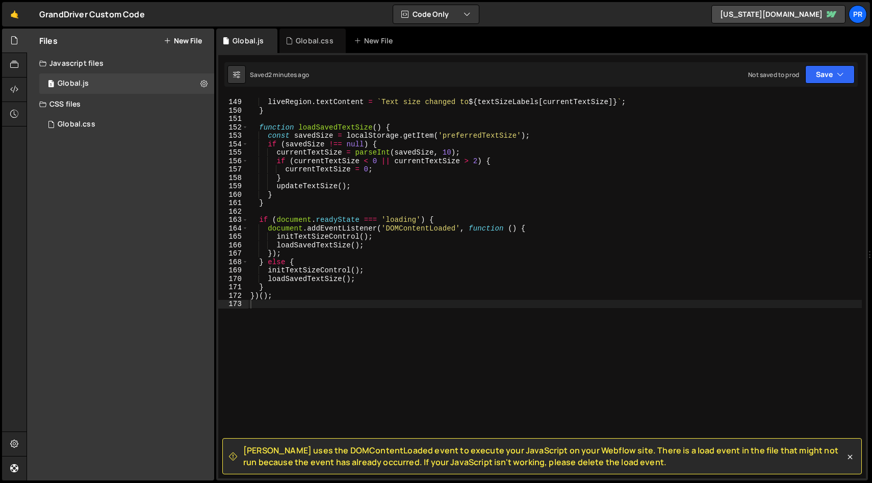
click at [299, 315] on div "liveRegion . textContent = ` Text size changed to ${ textSizeLabels [ currentTe…" at bounding box center [555, 288] width 614 height 399
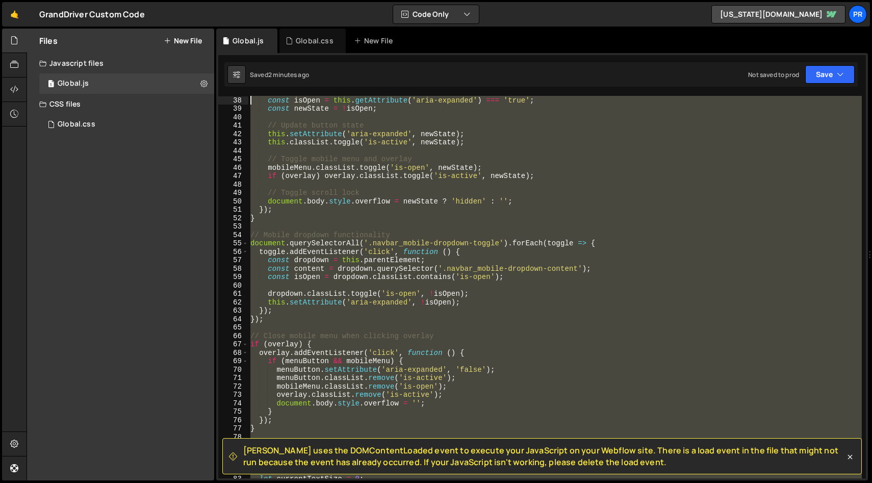
scroll to position [0, 0]
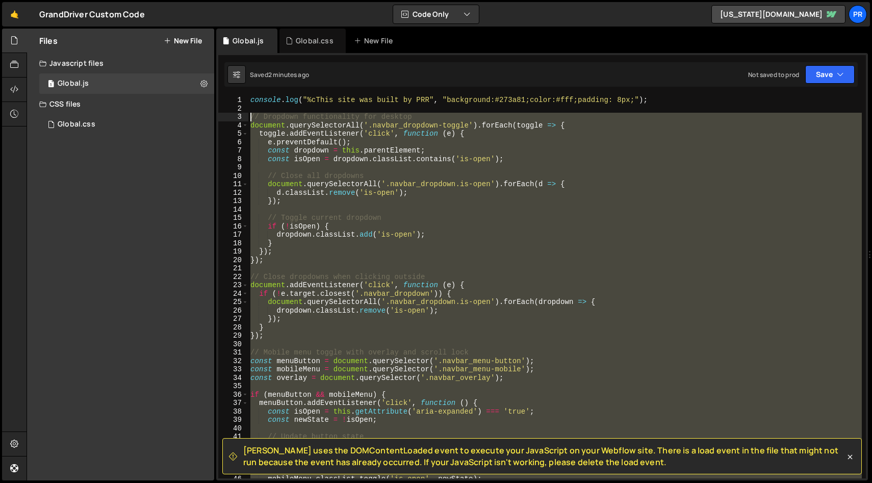
drag, startPoint x: 293, startPoint y: 304, endPoint x: 215, endPoint y: 114, distance: 204.6
click at [215, 114] on div "Files New File Javascript files 1 Global.js 0 CSS files Global.css 0 Copy share…" at bounding box center [450, 255] width 846 height 453
paste textarea "loadSavedTextSize();"
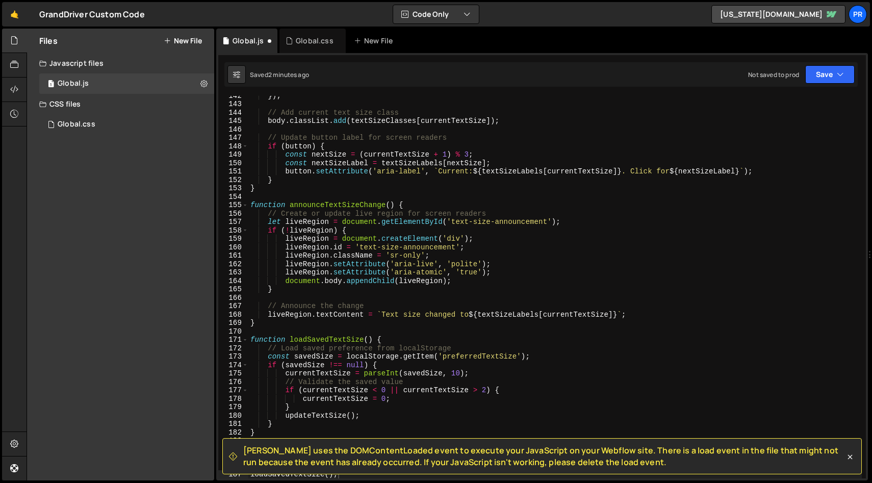
click at [829, 90] on div "Slater uses the DOMContentLoaded event to execute your JavaScript on your Webfl…" at bounding box center [542, 267] width 652 height 428
click at [831, 84] on div "Saved 2 minutes ago Not saved to prod Upgrade to Edit Save Save to Staging S Sa…" at bounding box center [541, 74] width 634 height 24
click at [833, 68] on button "Save" at bounding box center [830, 74] width 49 height 18
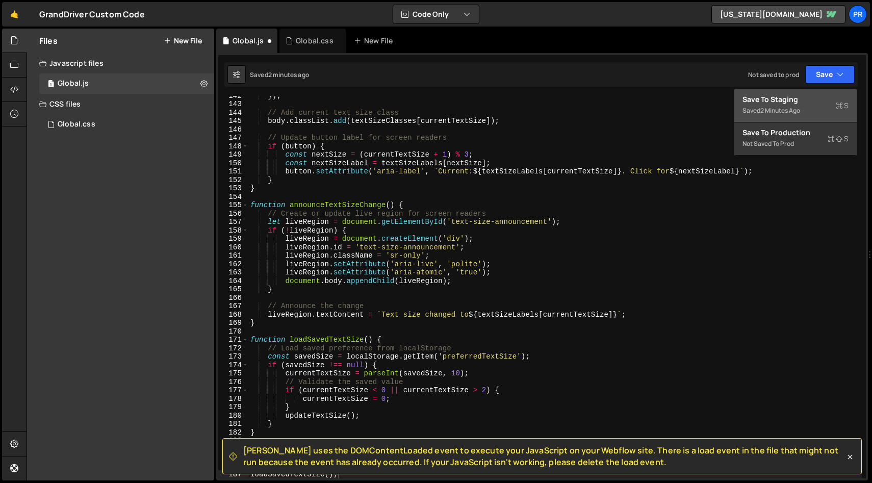
click at [781, 102] on div "Save to Staging S" at bounding box center [796, 99] width 106 height 10
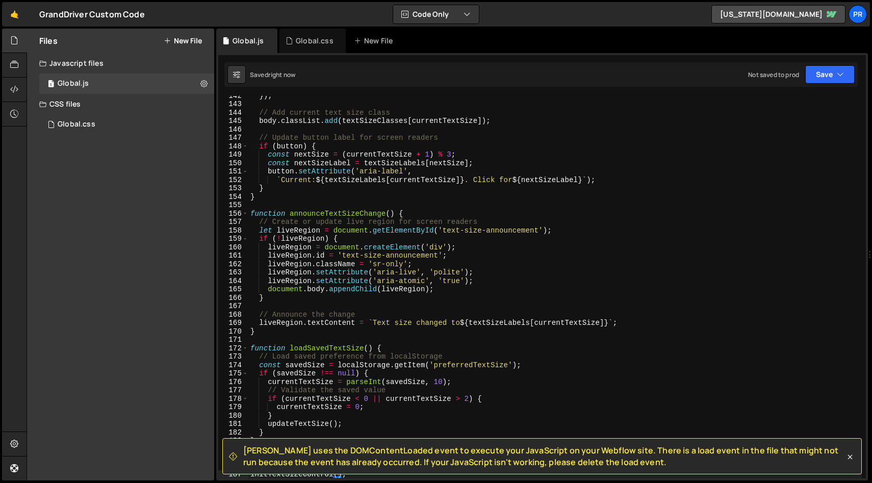
click at [626, 273] on div "}) ; // Add current text size class body . classList . add ( textSizeClasses [ …" at bounding box center [555, 290] width 614 height 399
click at [851, 458] on icon at bounding box center [850, 457] width 10 height 10
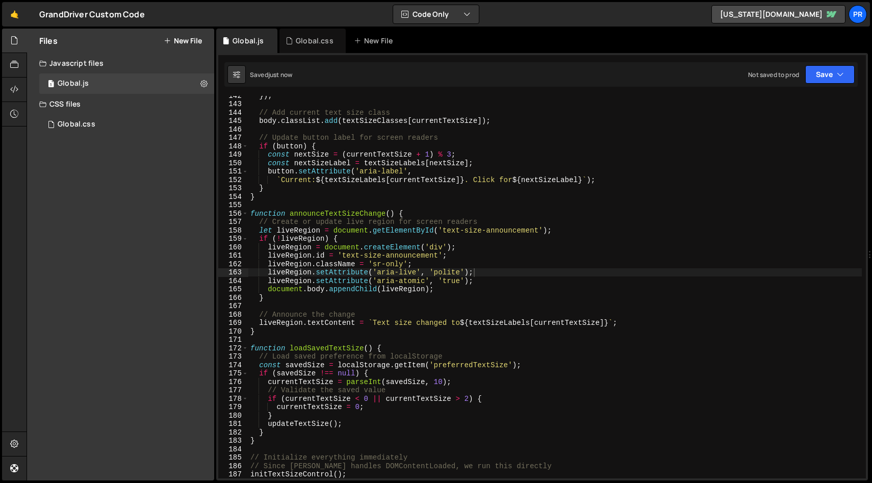
type textarea "// Load saved preference from localStorage"
click at [722, 354] on div "}) ; // Add current text size class body . classList . add ( textSizeClasses [ …" at bounding box center [555, 290] width 614 height 399
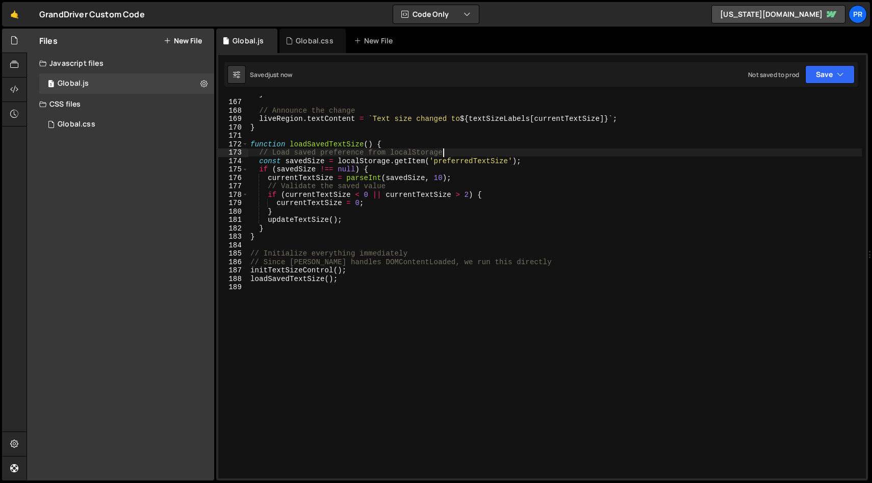
click at [579, 294] on div "} // Announce the change liveRegion . textContent = ` Text size changed to ${ t…" at bounding box center [555, 288] width 614 height 399
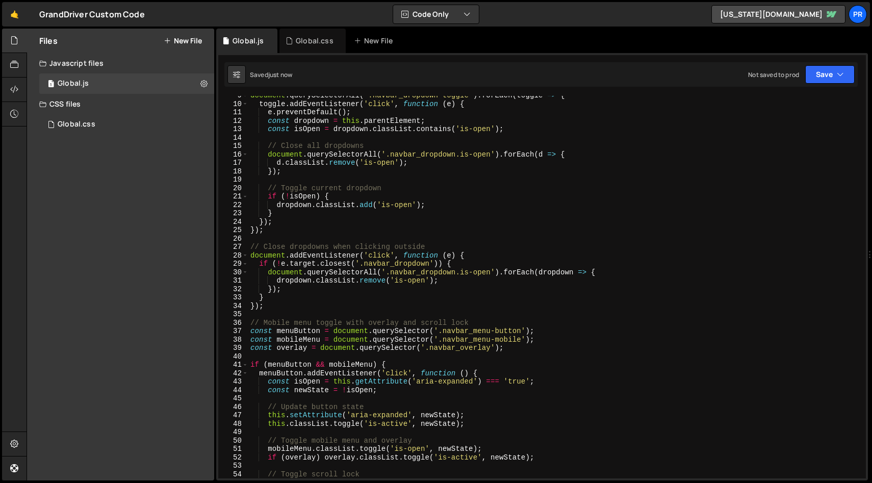
scroll to position [0, 0]
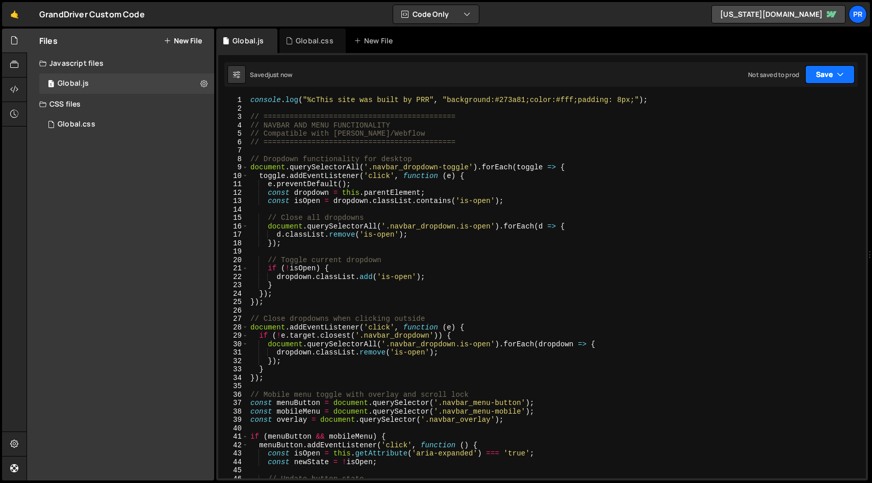
click at [817, 73] on button "Save" at bounding box center [830, 74] width 49 height 18
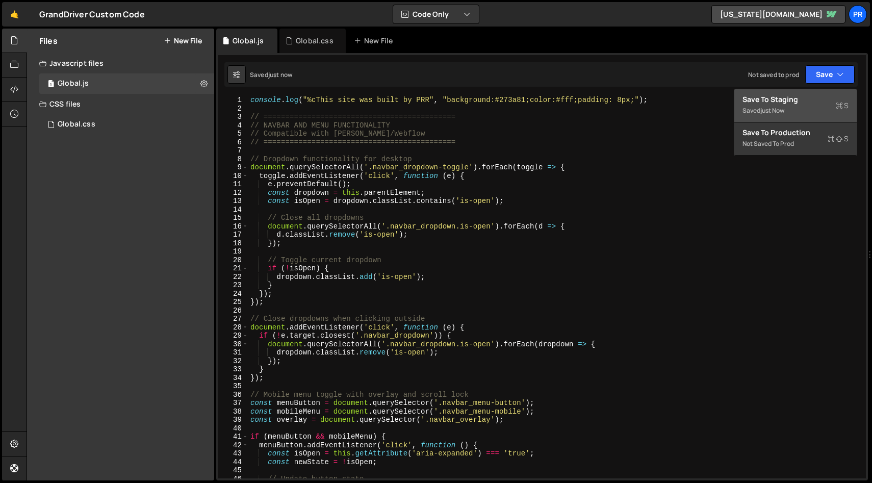
click at [793, 98] on div "Save to Staging S" at bounding box center [796, 99] width 106 height 10
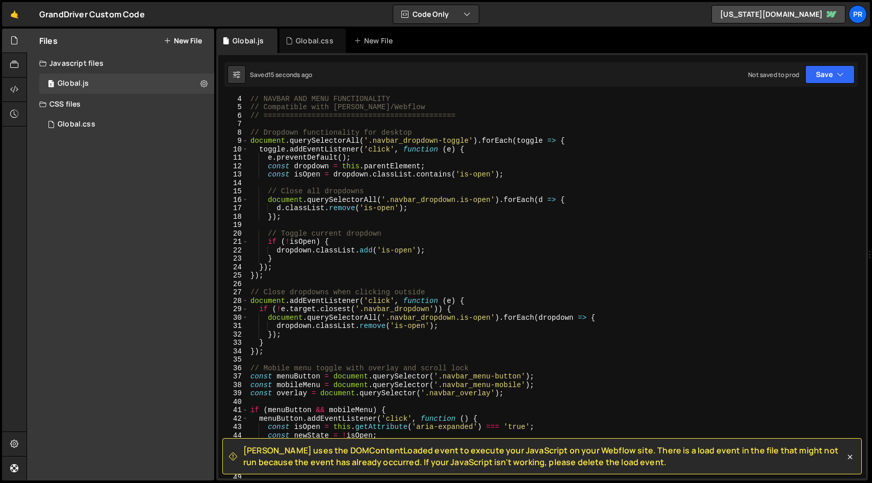
scroll to position [27, 0]
click at [379, 456] on span "[PERSON_NAME] uses the DOMContentLoaded event to execute your JavaScript on you…" at bounding box center [544, 456] width 602 height 23
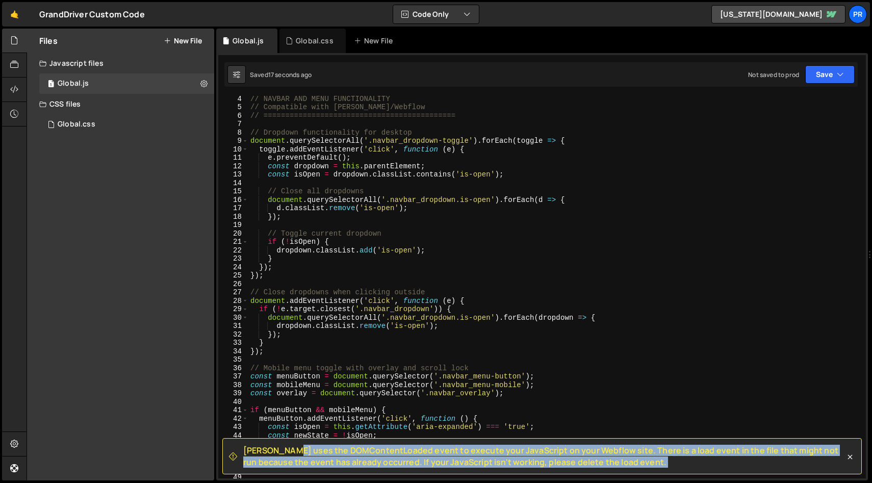
click at [379, 456] on span "[PERSON_NAME] uses the DOMContentLoaded event to execute your JavaScript on you…" at bounding box center [544, 456] width 602 height 23
copy div "Slater uses the DOMContentLoaded event to execute your JavaScript on your Webfl…"
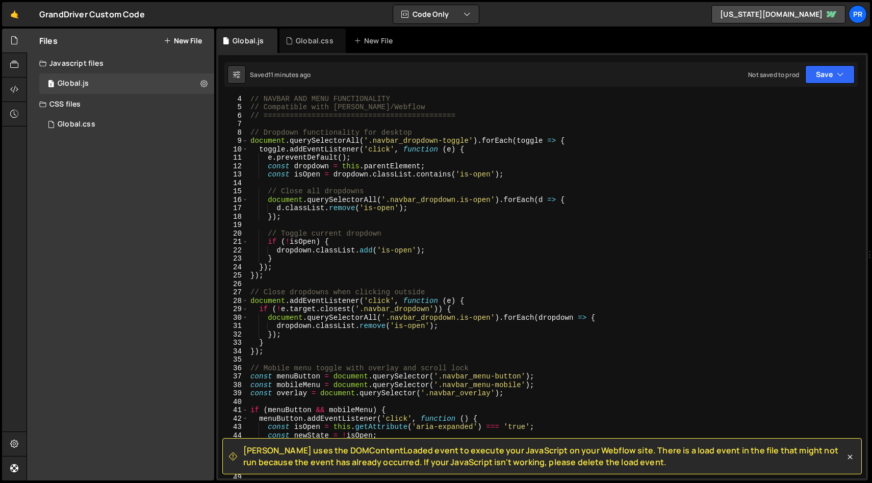
click at [466, 199] on div "// NAVBAR AND MENU FUNCTIONALITY // Compatible with Slater/Webflow // =========…" at bounding box center [555, 293] width 614 height 399
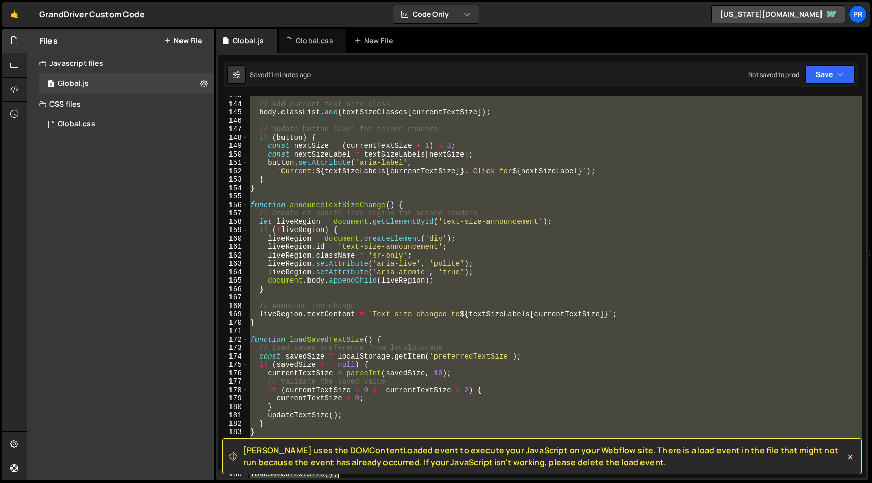
scroll to position [1208, 0]
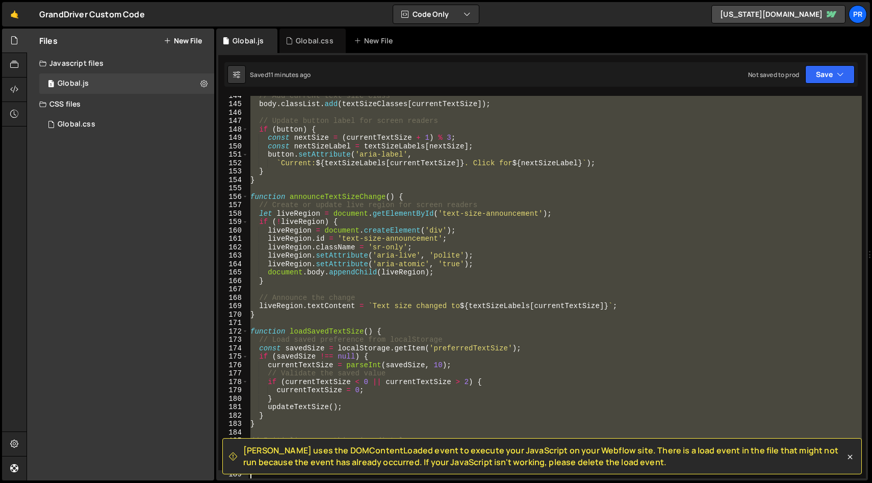
drag, startPoint x: 249, startPoint y: 117, endPoint x: 447, endPoint y: 483, distance: 415.5
click at [454, 483] on div "Hold on a sec... Are you certain you wish to leave this page? Any changes you'v…" at bounding box center [436, 241] width 872 height 483
paste textarea "}"
type textarea "}"
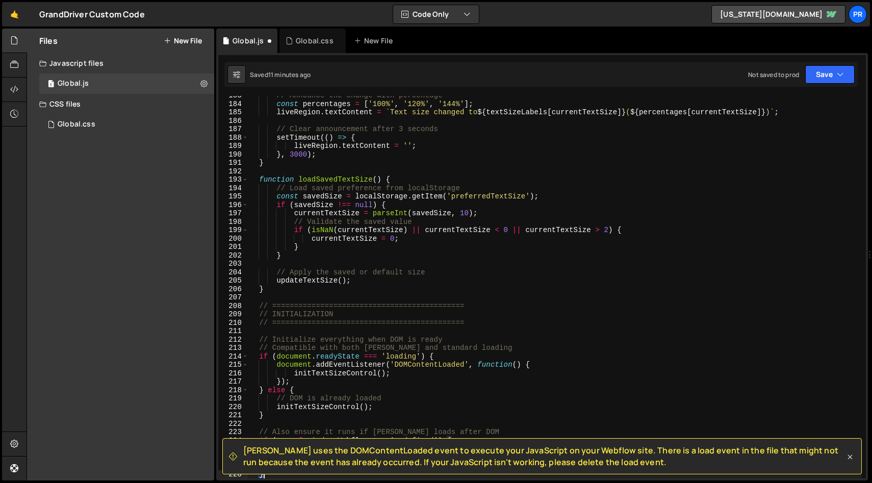
click at [851, 462] on icon at bounding box center [850, 457] width 10 height 10
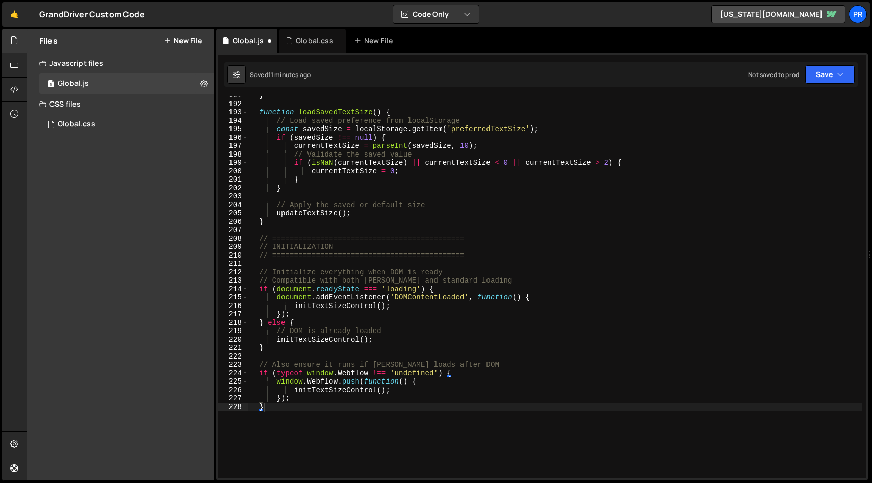
scroll to position [1604, 0]
click at [579, 436] on div "} function loadSavedTextSize ( ) { // Load saved preference from localStorage c…" at bounding box center [555, 290] width 614 height 399
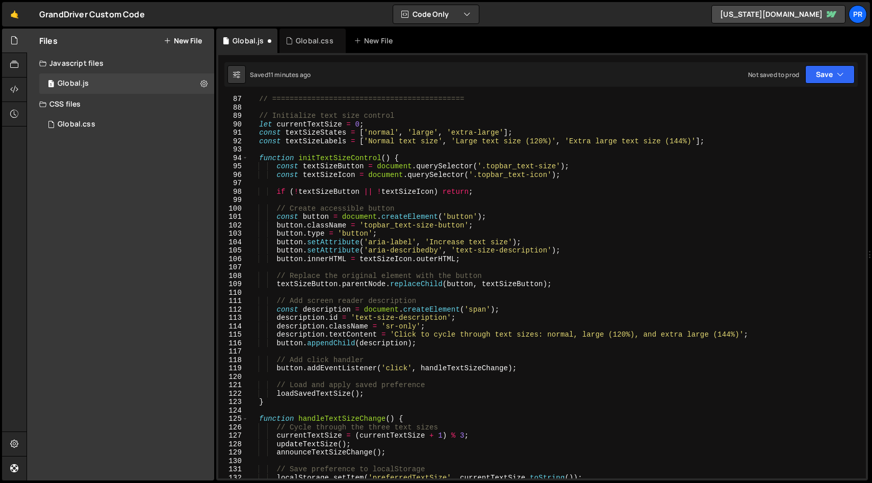
scroll to position [723, 0]
click at [205, 127] on div "Global.css 0" at bounding box center [126, 124] width 175 height 20
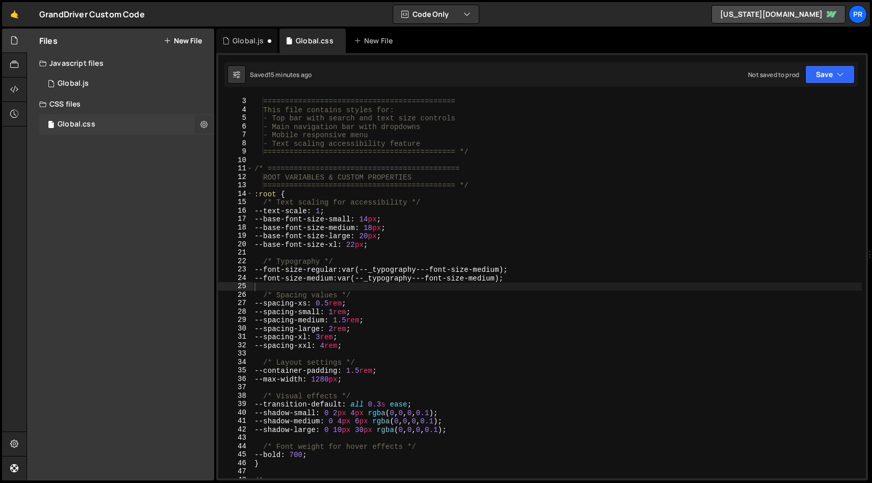
click at [205, 126] on icon at bounding box center [204, 124] width 7 height 10
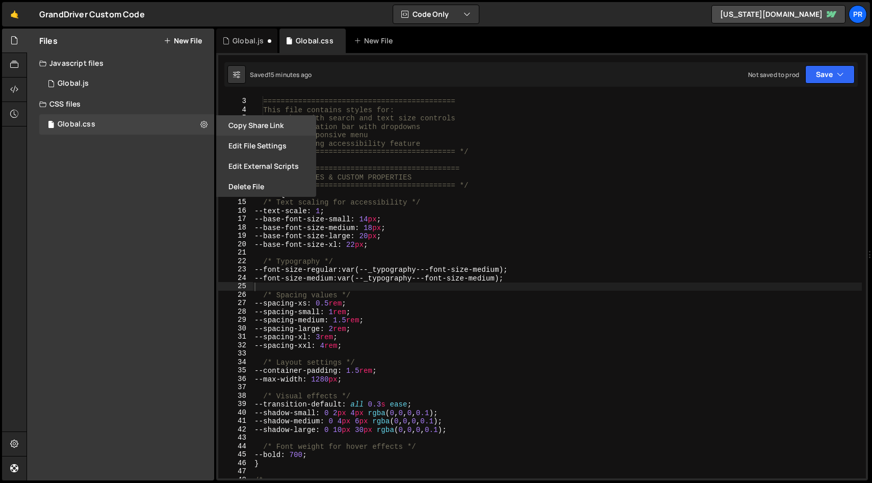
click at [290, 122] on button "Copy share link" at bounding box center [266, 125] width 100 height 20
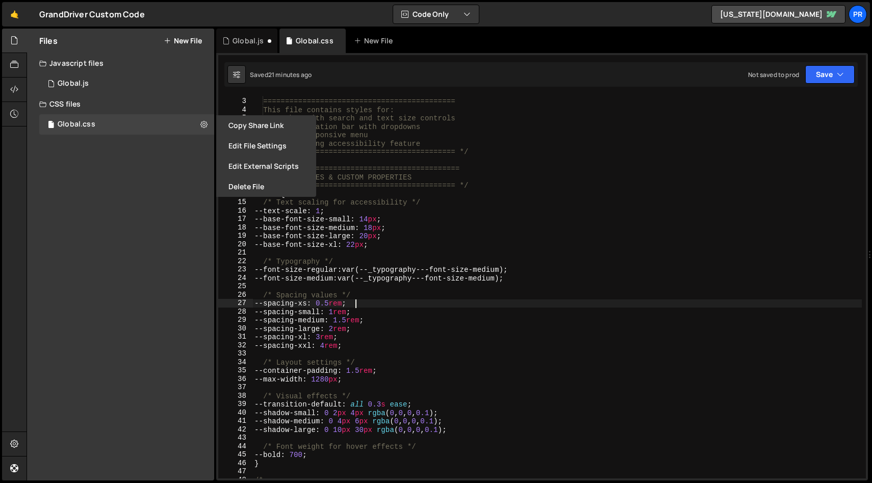
click at [425, 300] on div "CSS NAVIGATION & TOPBAR STYLES ============================================ Thi…" at bounding box center [558, 288] width 610 height 399
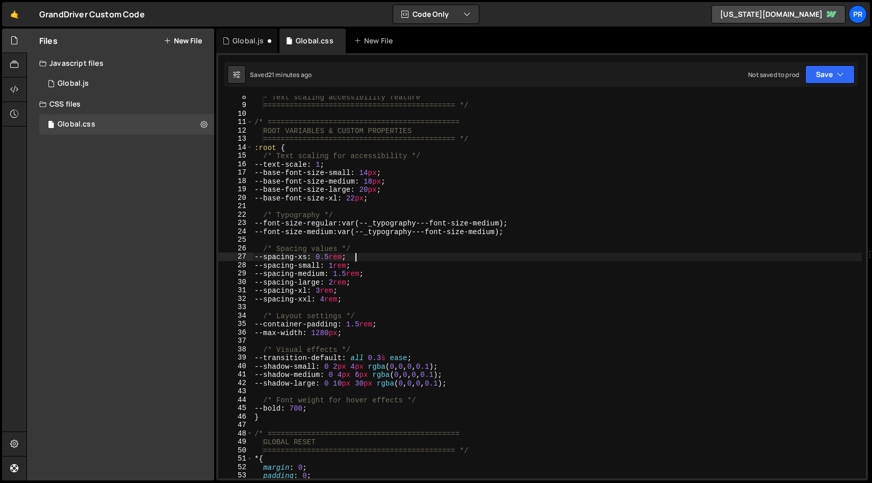
scroll to position [90, 0]
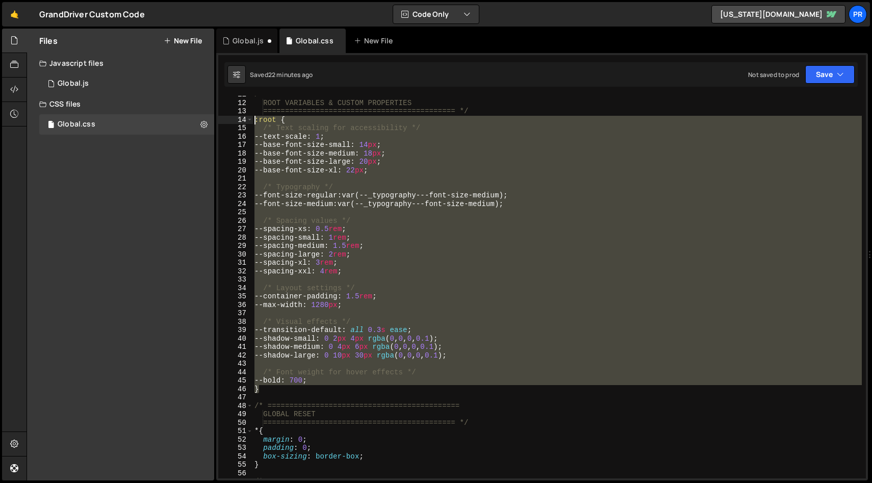
drag, startPoint x: 285, startPoint y: 390, endPoint x: 257, endPoint y: 122, distance: 269.8
click at [257, 122] on div "/* ============================================ ROOT VARIABLES & CUSTOM PROPERT…" at bounding box center [558, 289] width 610 height 399
click at [431, 187] on div "/* ============================================ ROOT VARIABLES & CUSTOM PROPERT…" at bounding box center [558, 287] width 610 height 383
type textarea "/* Typography */"
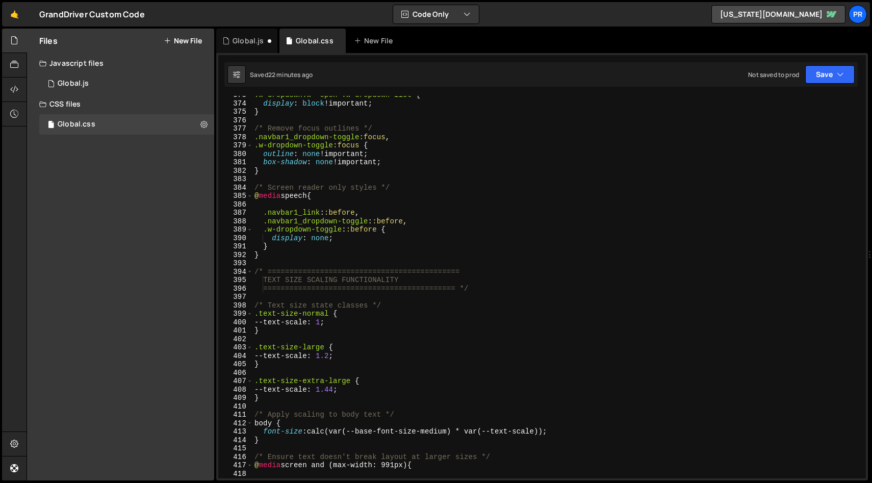
scroll to position [3136, 0]
click at [405, 183] on div ".w-dropdown.w--open .w-dropdown-list { display : block !important ; } /* Remove…" at bounding box center [558, 290] width 610 height 399
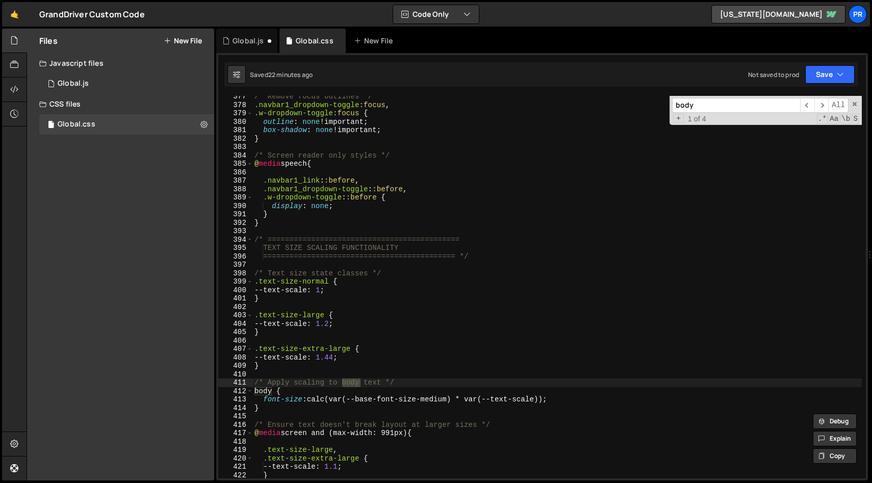
scroll to position [3209, 0]
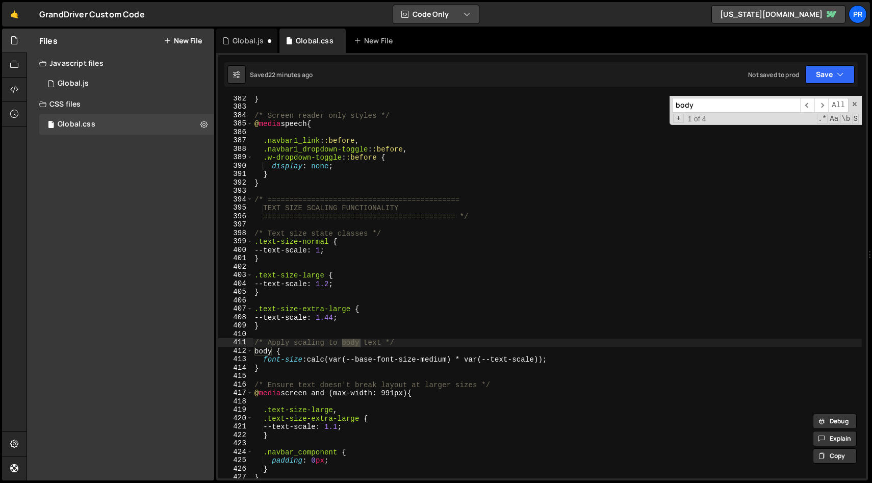
type input "body"
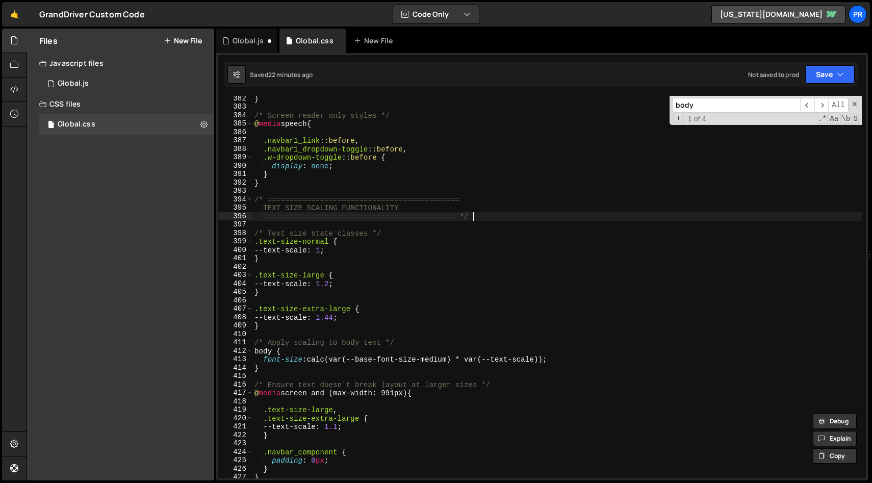
click at [523, 212] on div "} /* Screen reader only styles */ @ media speech { .navbar1_link : :before , .n…" at bounding box center [558, 293] width 610 height 399
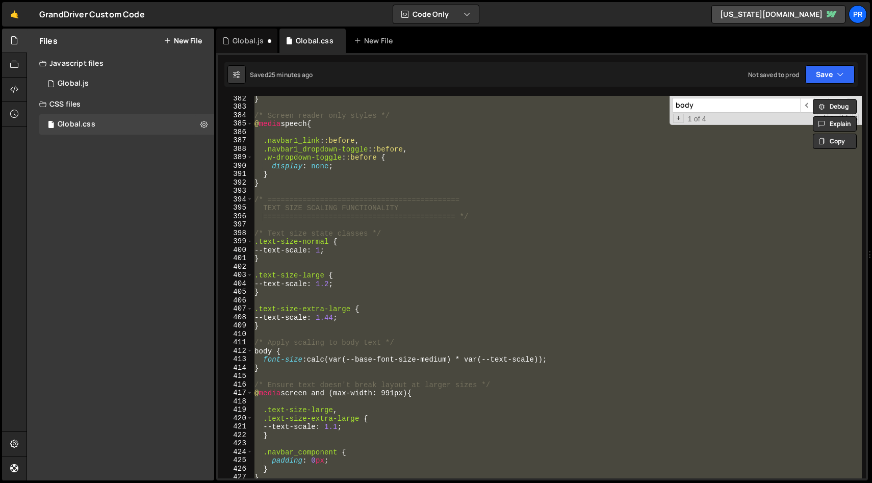
click at [521, 161] on div "} /* Screen reader only styles */ @ media speech { .navbar1_link : :before , .n…" at bounding box center [558, 287] width 610 height 383
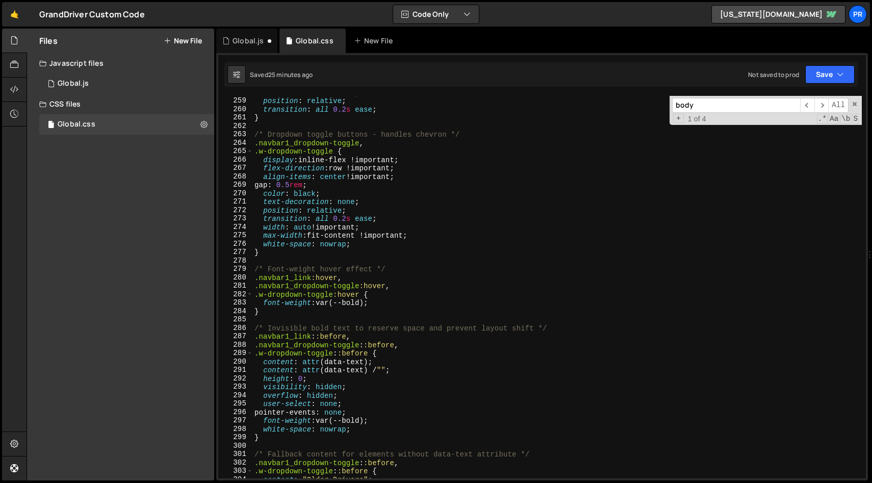
scroll to position [2171, 0]
click at [257, 286] on div "text-decoration : none ; position : relative ; transition : all 0.2 s ease ; } …" at bounding box center [558, 287] width 610 height 399
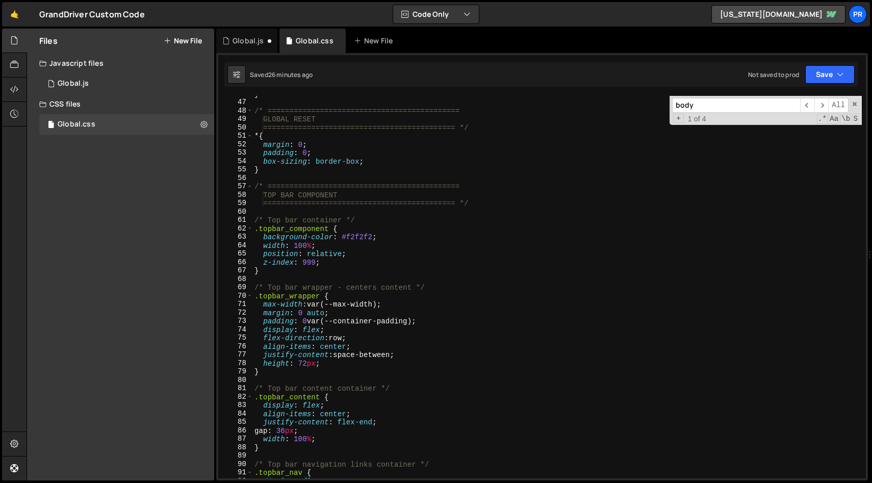
scroll to position [0, 0]
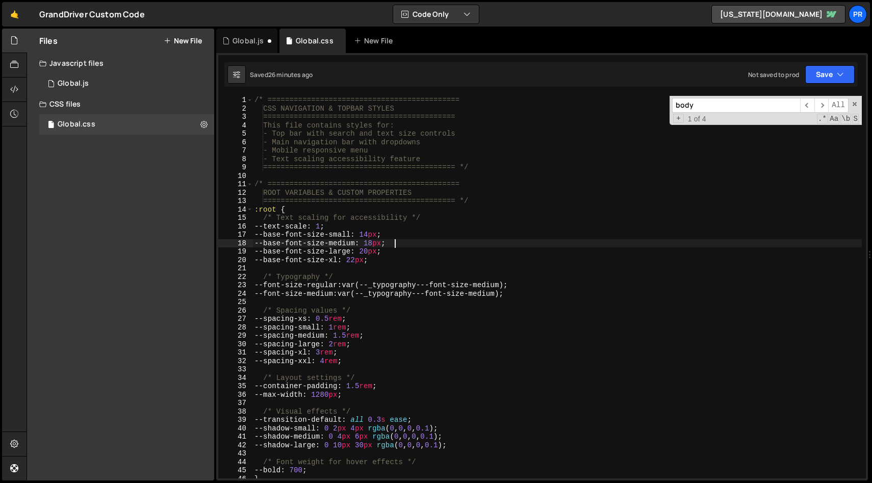
click at [432, 242] on div "/* ============================================ CSS NAVIGATION & TOPBAR STYLES …" at bounding box center [558, 295] width 610 height 399
click at [368, 212] on div "/* ============================================ CSS NAVIGATION & TOPBAR STYLES …" at bounding box center [558, 295] width 610 height 399
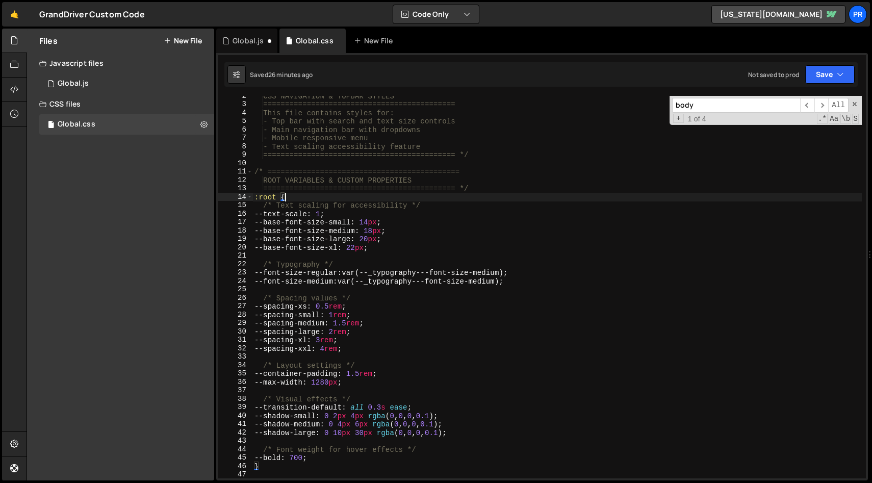
scroll to position [12, 0]
click at [528, 272] on div "CSS NAVIGATION & TOPBAR STYLES ============================================ Thi…" at bounding box center [558, 291] width 610 height 399
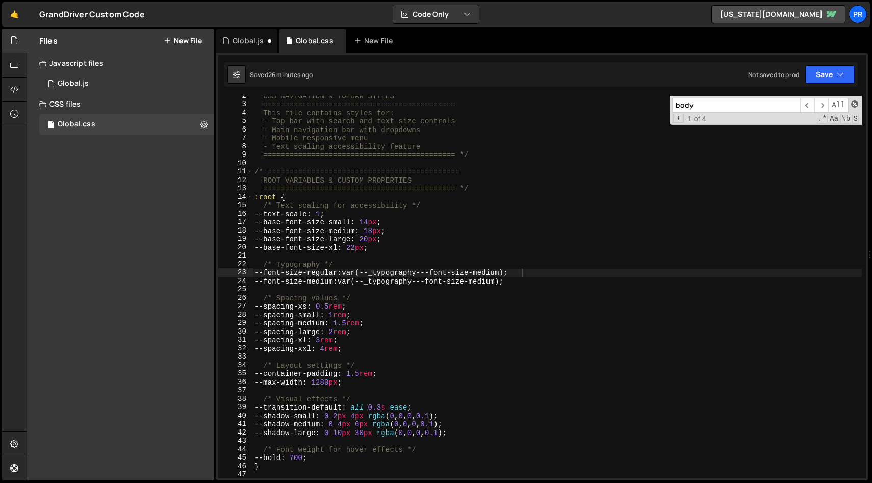
click at [856, 107] on span at bounding box center [855, 104] width 7 height 7
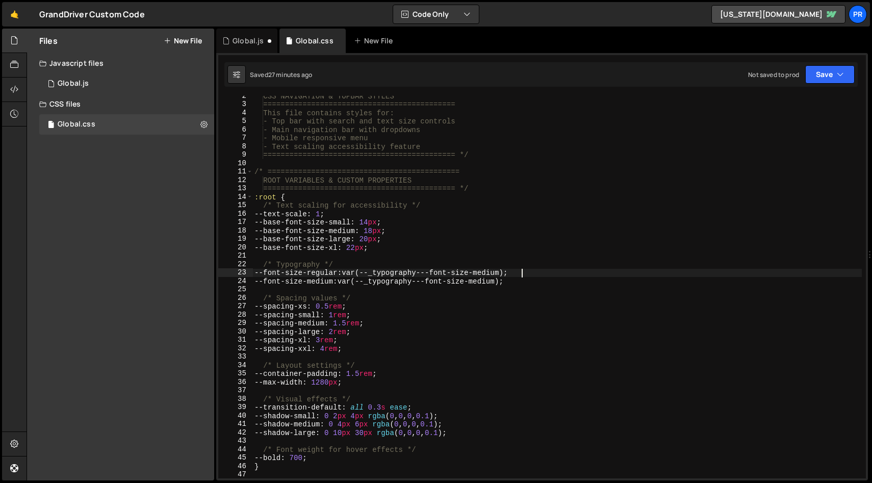
click at [531, 192] on div "CSS NAVIGATION & TOPBAR STYLES ============================================ Thi…" at bounding box center [558, 291] width 610 height 399
type textarea "============================================ */"
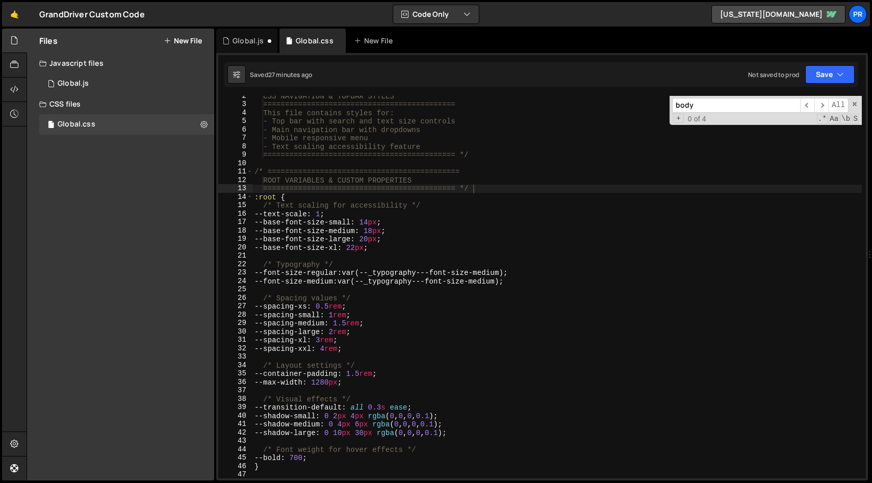
paste input "text-size-larg"
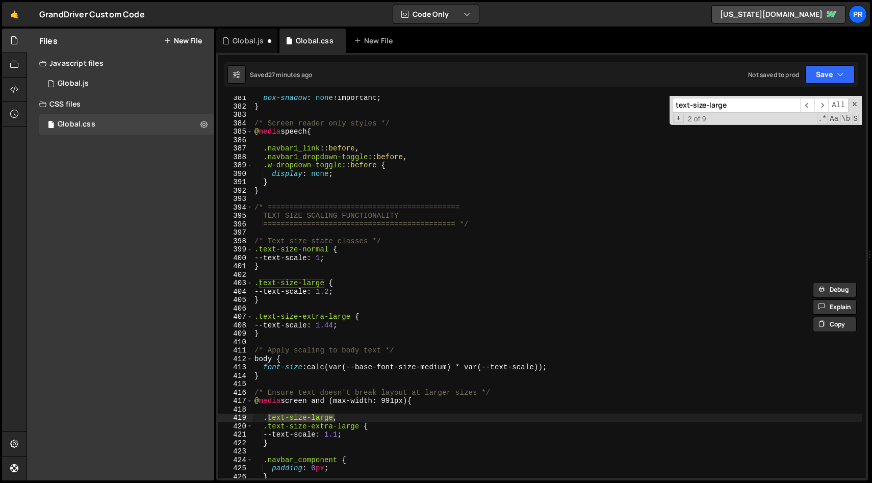
scroll to position [3900, 0]
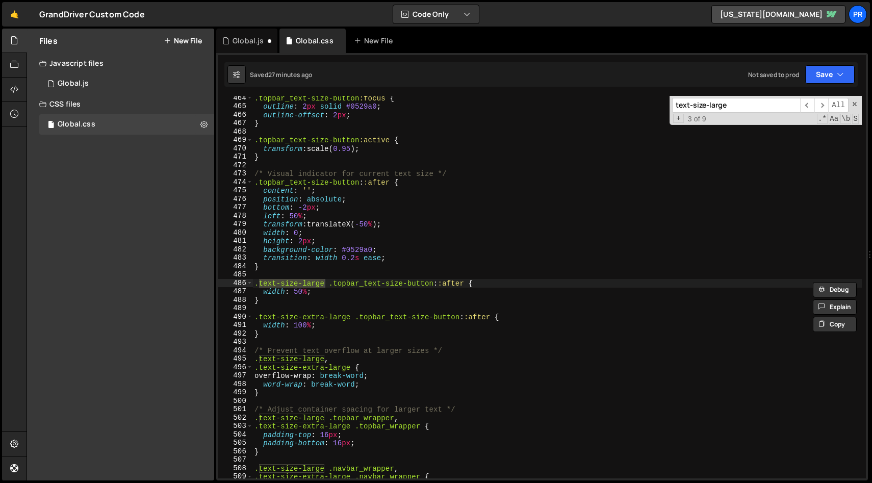
type input "text-size-large"
click at [429, 249] on div ".topbar_text-size-button :focus { outline : 2 px solid #0529a0 ; outline-offset…" at bounding box center [558, 293] width 610 height 399
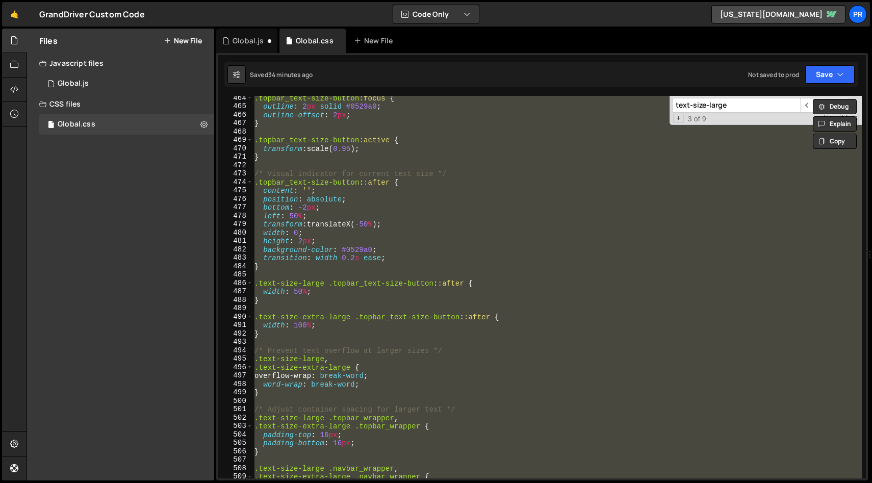
paste textarea
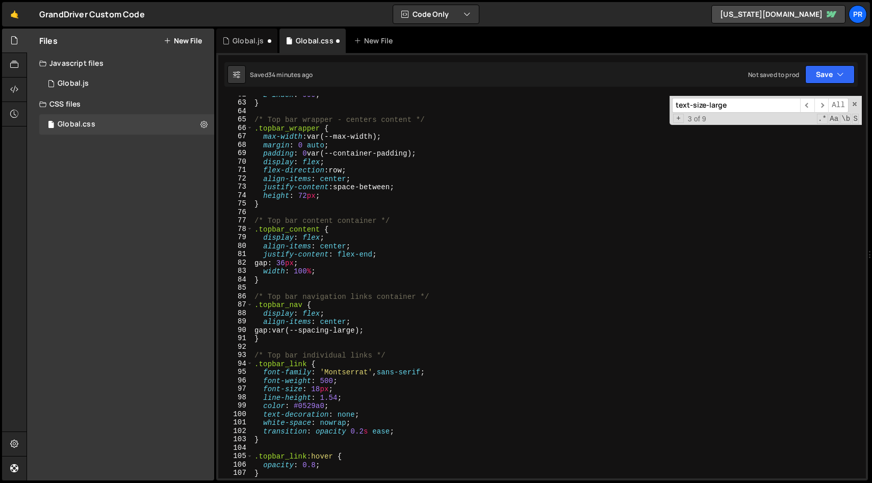
scroll to position [0, 0]
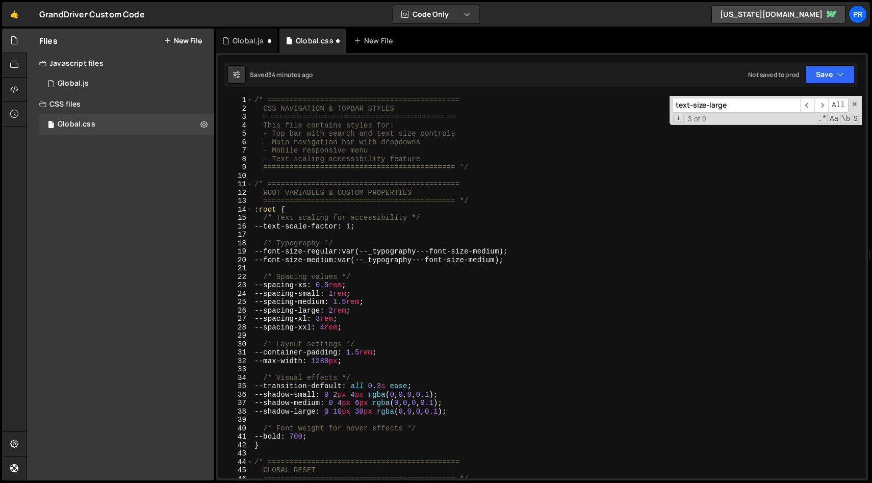
click at [569, 222] on div "/* ============================================ CSS NAVIGATION & TOPBAR STYLES …" at bounding box center [558, 295] width 610 height 399
type textarea "--text-scale-factor: 1;"
click at [841, 76] on icon "button" at bounding box center [840, 74] width 7 height 10
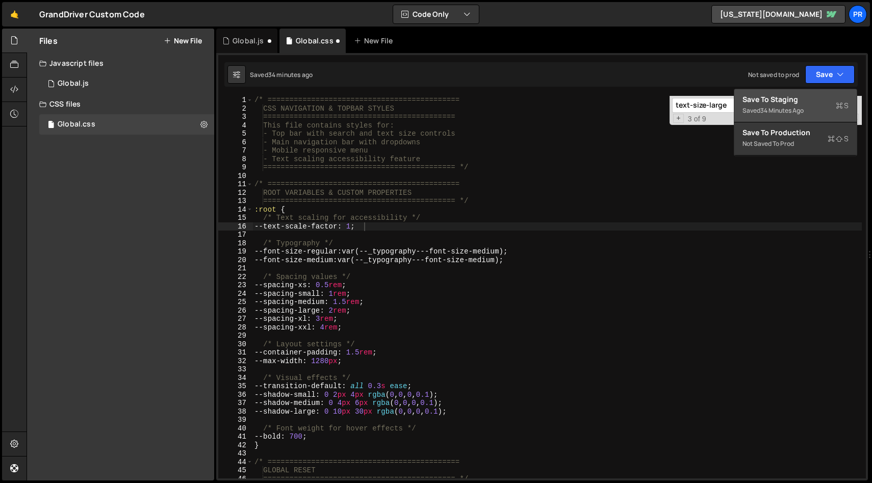
click at [793, 98] on div "Save to Staging S" at bounding box center [796, 99] width 106 height 10
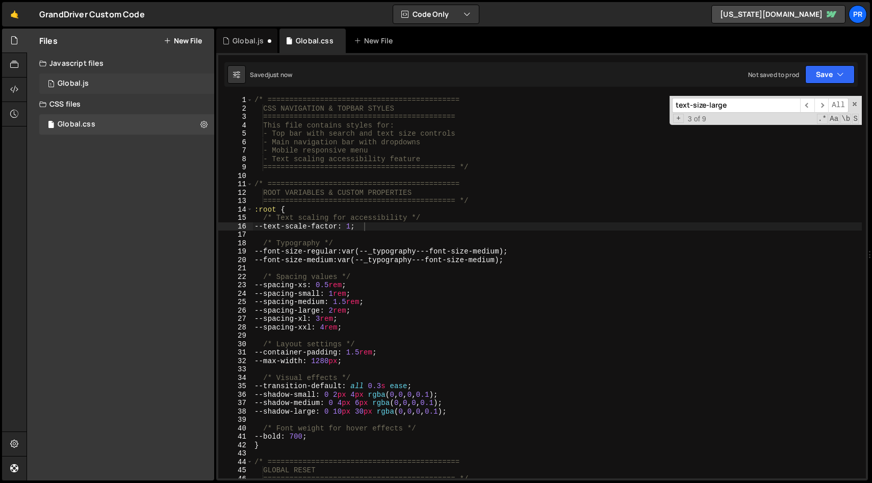
click at [94, 79] on div "1 Global.js 0" at bounding box center [126, 83] width 175 height 20
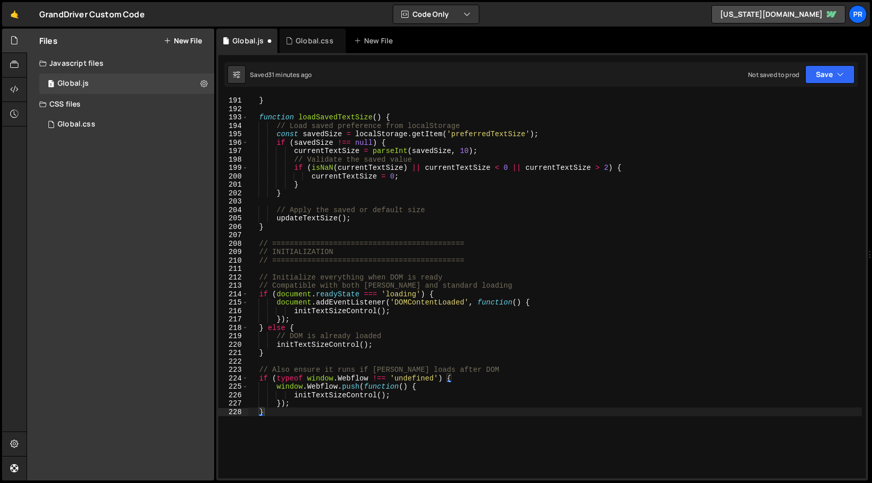
scroll to position [1601, 0]
click at [841, 73] on icon "button" at bounding box center [840, 74] width 7 height 10
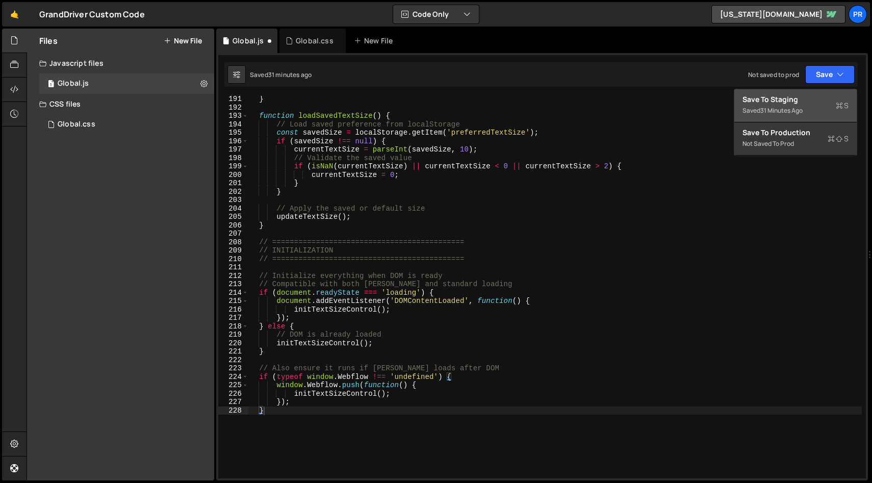
click at [804, 98] on div "Save to Staging S" at bounding box center [796, 99] width 106 height 10
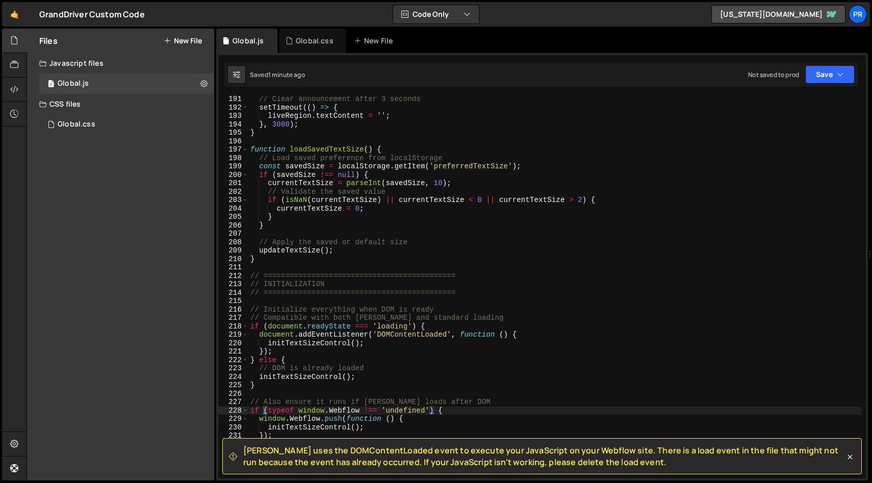
click at [456, 153] on div "// Clear announcement after 3 seconds setTimeout (( ) => { liveRegion . textCon…" at bounding box center [555, 294] width 614 height 399
click at [472, 146] on div "// Clear announcement after 3 seconds setTimeout (( ) => { liveRegion . textCon…" at bounding box center [555, 294] width 614 height 399
type textarea "}); }"
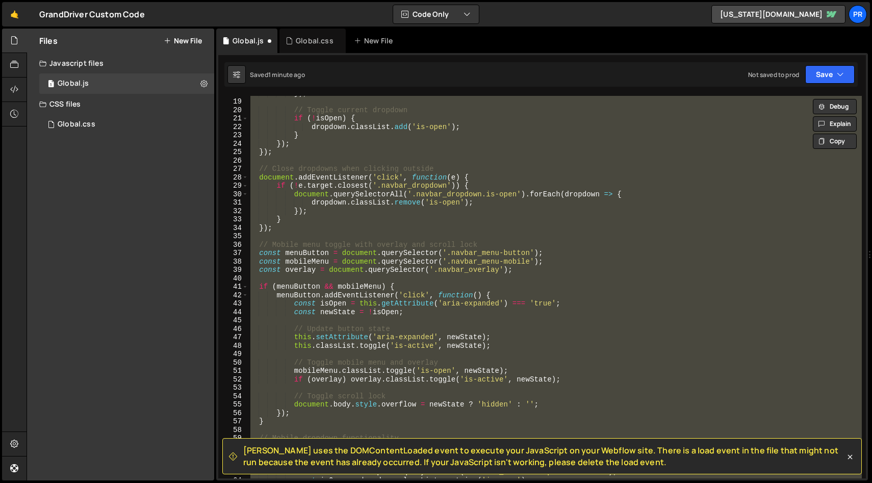
scroll to position [0, 0]
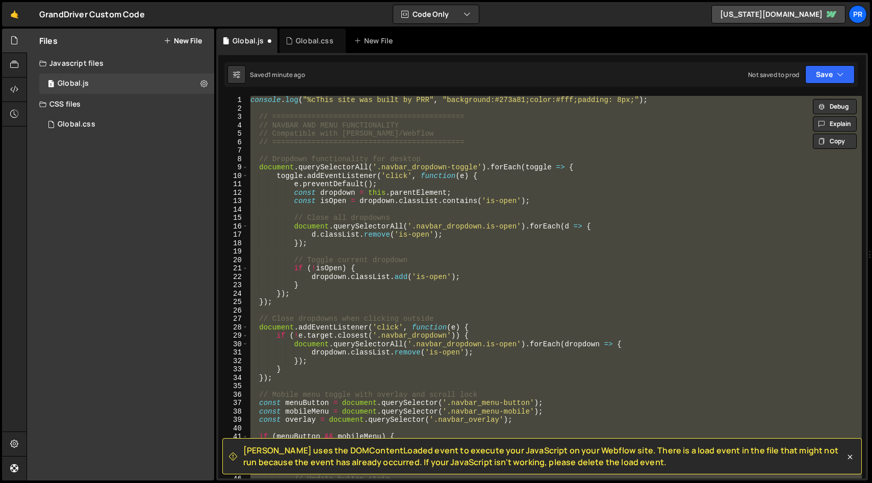
click at [552, 147] on div "console . log ( "%cThis site was built by PRR" , "background:#273a81;color:#fff…" at bounding box center [555, 287] width 614 height 383
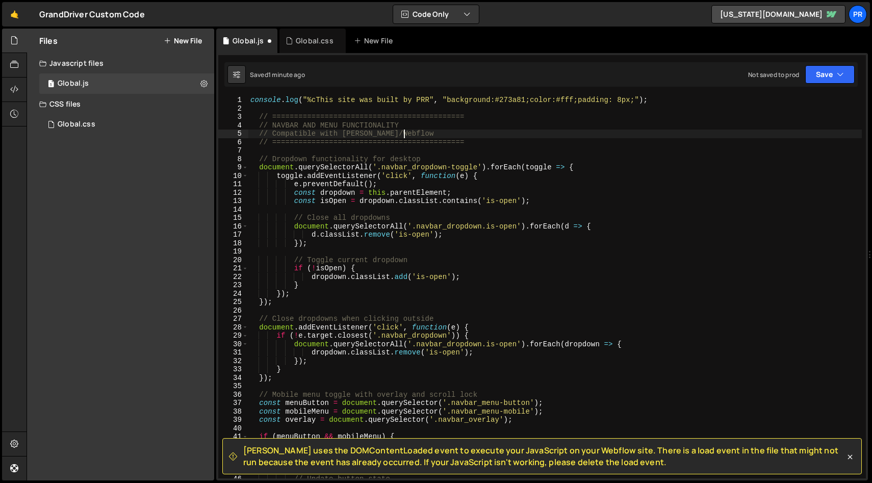
click at [602, 134] on div "console . log ( "%cThis site was built by PRR" , "background:#273a81;color:#fff…" at bounding box center [555, 295] width 614 height 399
type textarea "// Compatible with Slater/Webflow"
click at [826, 86] on div "Saved 1 minute ago Not saved to prod Upgrade to Edit Save Save to Staging S Sav…" at bounding box center [541, 74] width 634 height 24
click at [828, 82] on button "Save" at bounding box center [830, 74] width 49 height 18
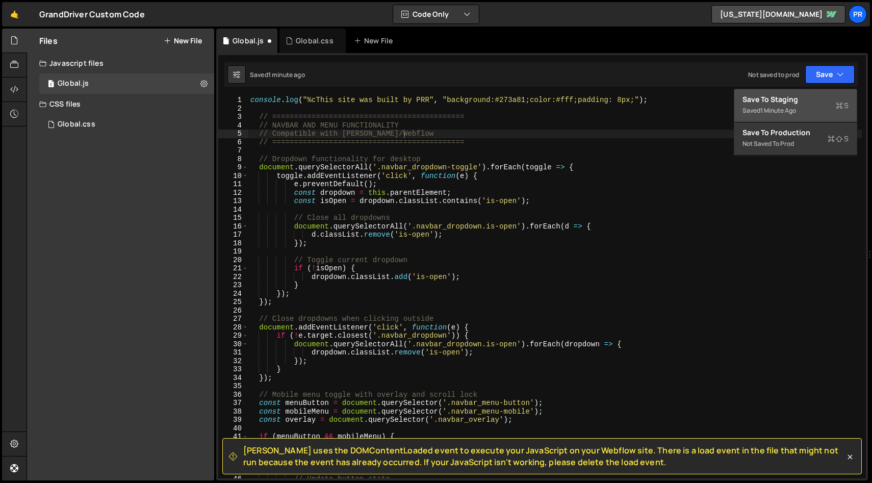
click at [804, 107] on div "Saved 1 minute ago" at bounding box center [796, 111] width 106 height 12
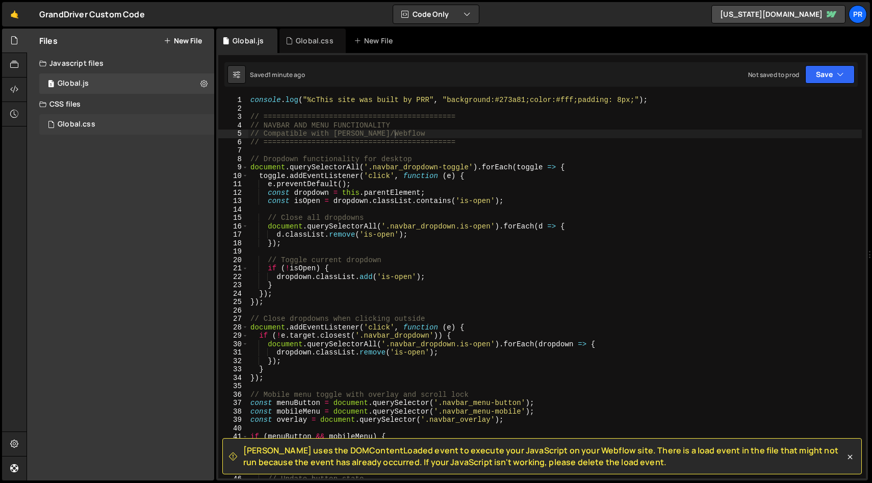
click at [83, 120] on div "Global.css" at bounding box center [77, 124] width 38 height 9
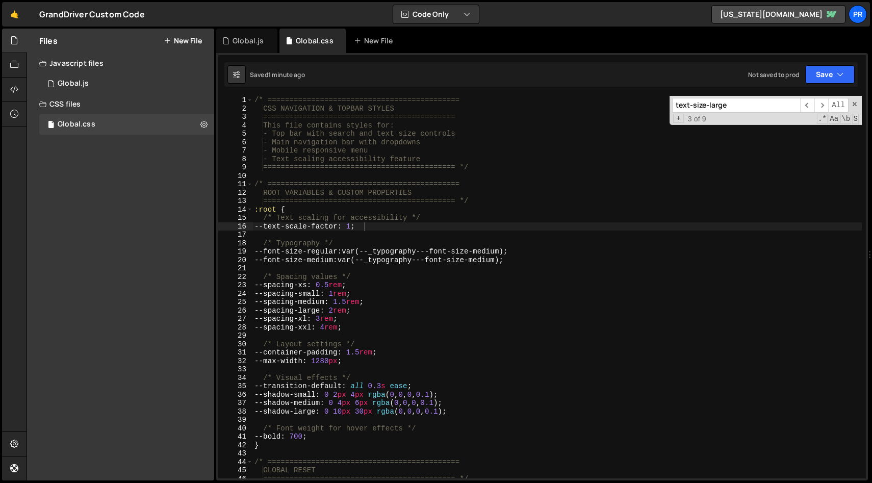
click at [398, 148] on div "/* ============================================ CSS NAVIGATION & TOPBAR STYLES …" at bounding box center [558, 295] width 610 height 399
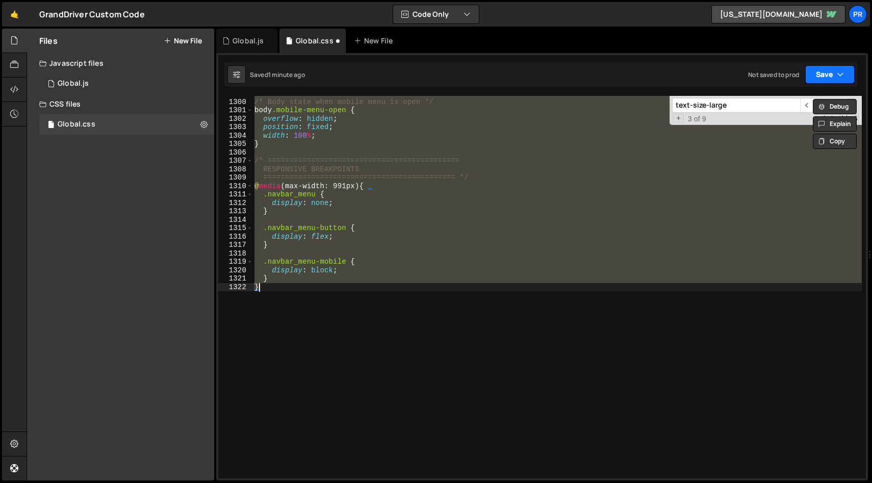
click at [832, 73] on button "Save" at bounding box center [830, 74] width 49 height 18
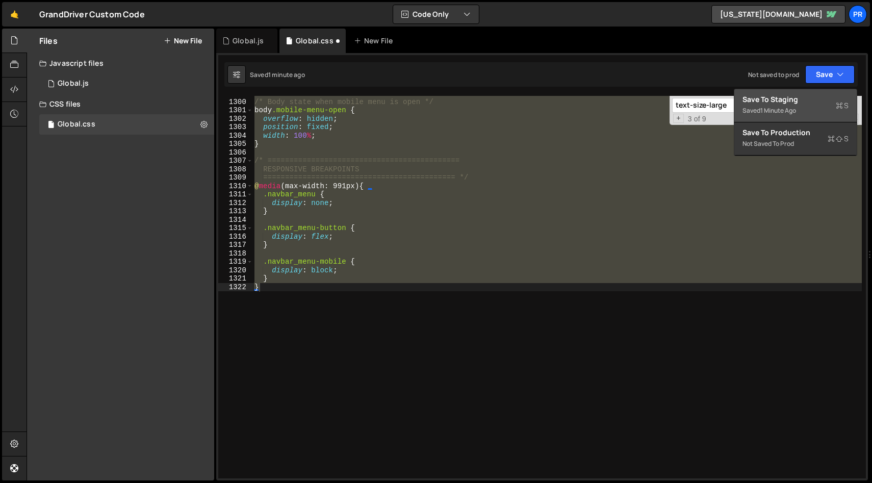
click at [810, 105] on div "Saved 1 minute ago" at bounding box center [796, 111] width 106 height 12
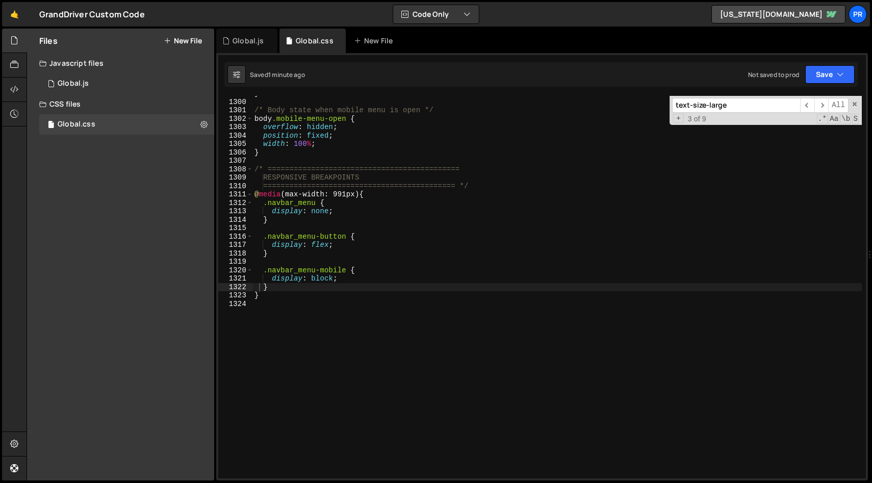
click at [479, 115] on div "} /* Body state when mobile menu is open */ body .mobile-menu-open { overflow :…" at bounding box center [558, 288] width 610 height 399
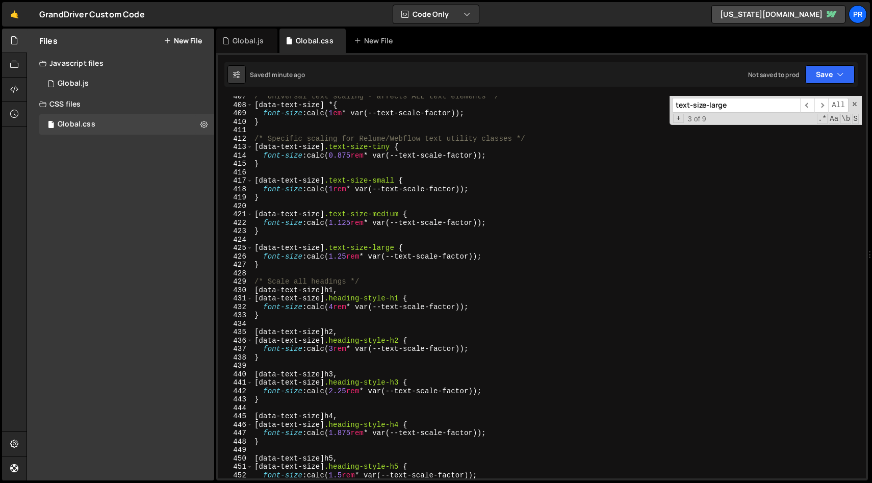
click at [482, 201] on div "/* Universal text scaling - affects ALL text elements */ [ data-text-size ] * {…" at bounding box center [558, 291] width 610 height 399
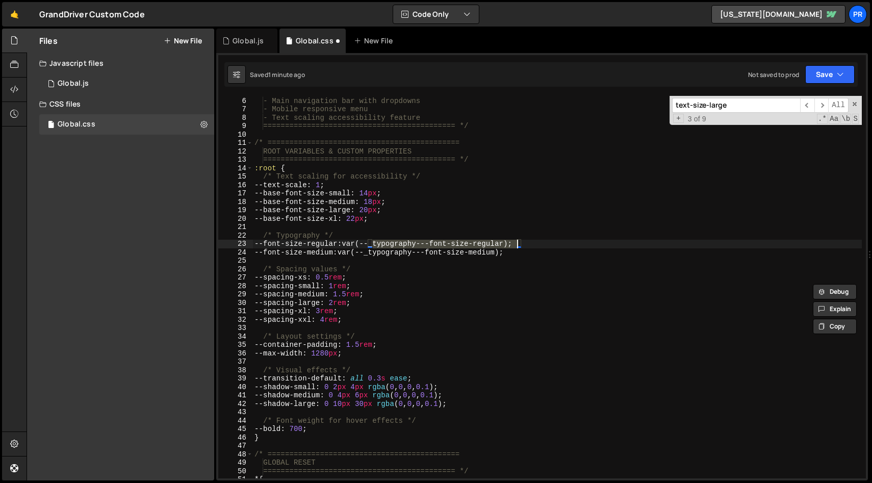
scroll to position [46, 0]
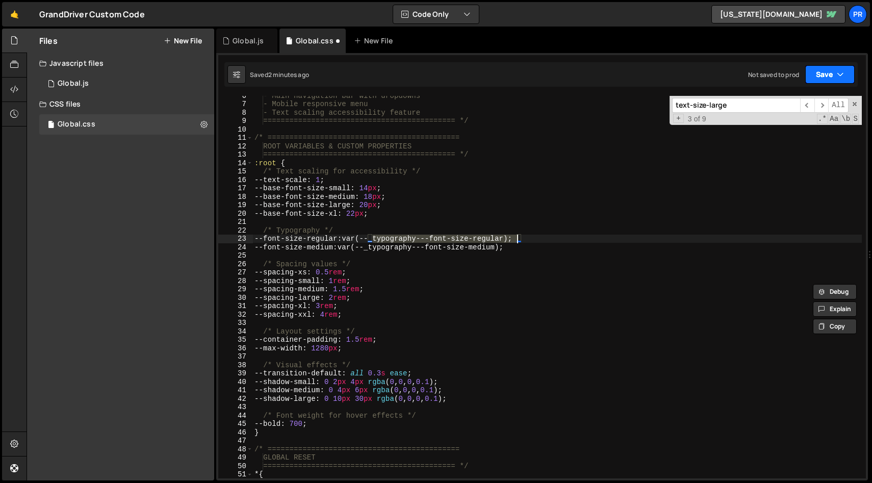
click at [842, 74] on icon "button" at bounding box center [840, 74] width 7 height 10
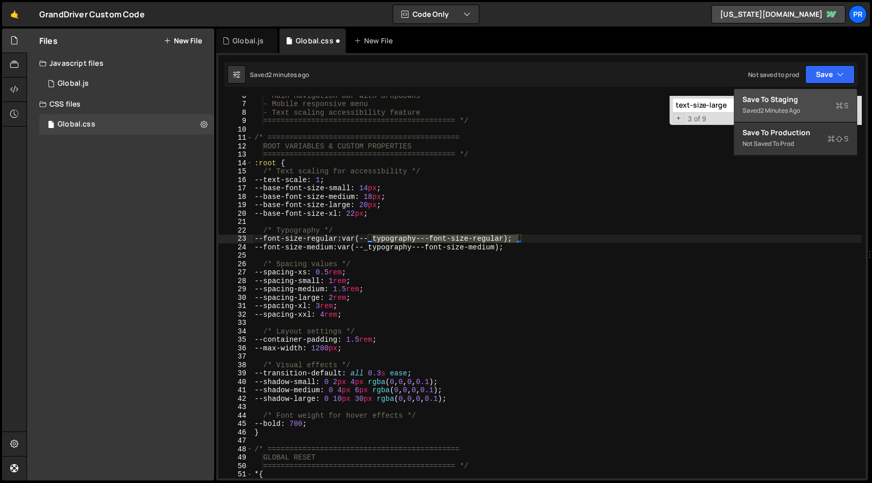
click at [783, 101] on div "Save to Staging S" at bounding box center [796, 99] width 106 height 10
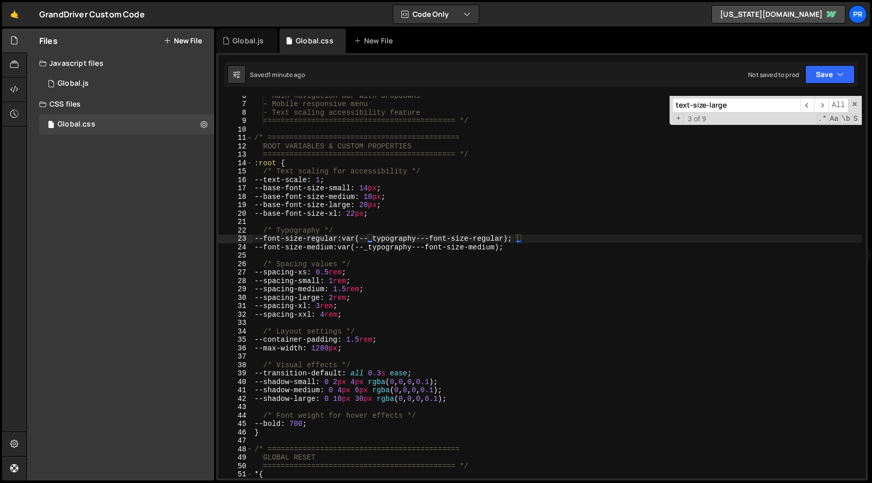
click at [418, 211] on div "- Main navigation bar with dropdowns - Mobile responsive menu - Text scaling ac…" at bounding box center [558, 290] width 610 height 399
click at [857, 104] on span at bounding box center [855, 104] width 7 height 7
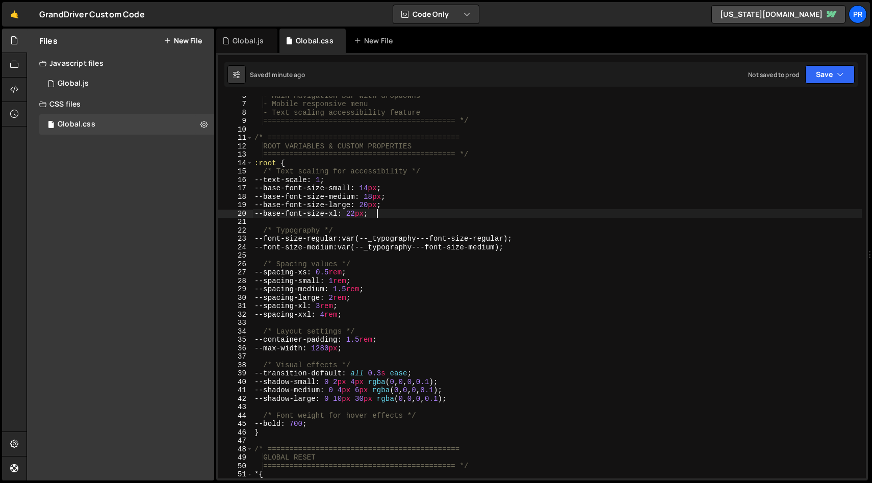
click at [618, 179] on div "- Main navigation bar with dropdowns - Mobile responsive menu - Text scaling ac…" at bounding box center [558, 290] width 610 height 399
type textarea "--text-scale: 1;"
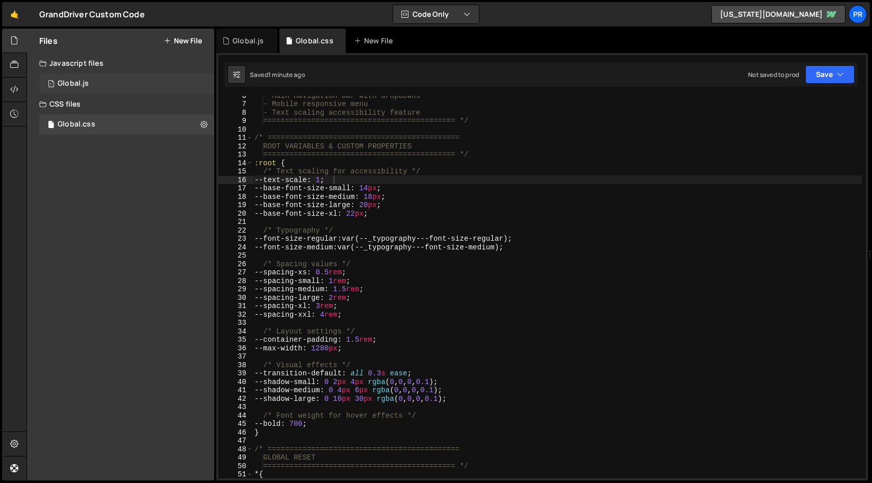
click at [135, 78] on div "1 Global.js 0" at bounding box center [126, 83] width 175 height 20
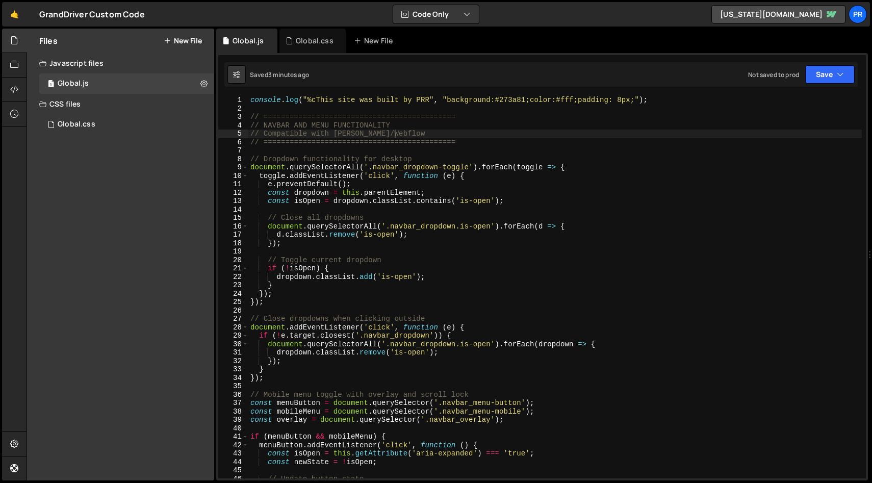
click at [428, 214] on div "console . log ( "%cThis site was built by PRR" , "background:#273a81;color:#fff…" at bounding box center [555, 295] width 614 height 399
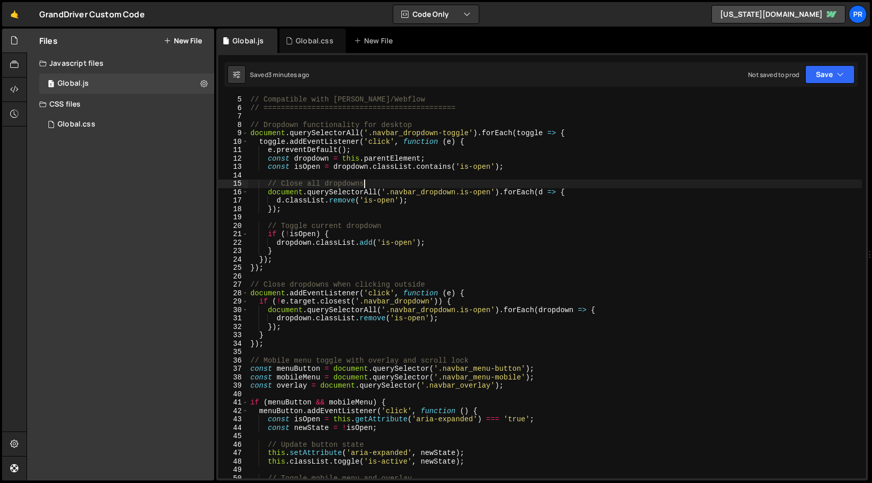
scroll to position [37, 0]
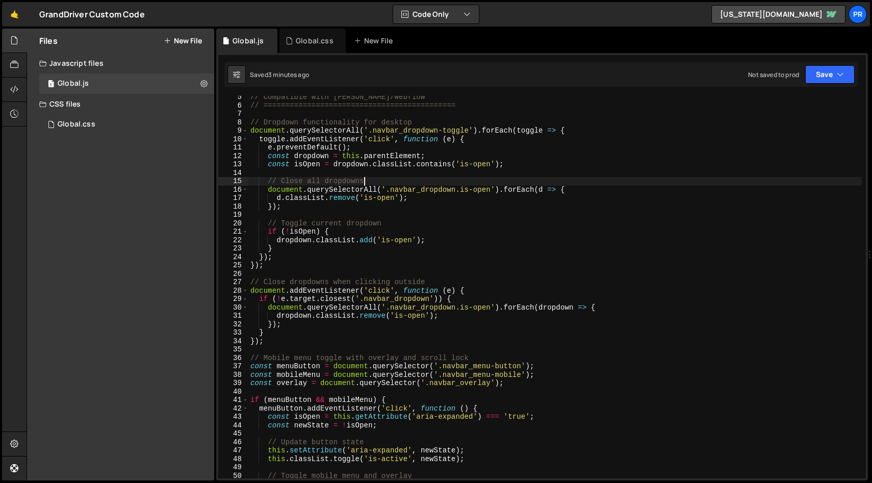
click at [375, 146] on div "// Compatible with Slater/Webflow // ==========================================…" at bounding box center [555, 292] width 614 height 399
click at [405, 164] on div "// Compatible with Slater/Webflow // ==========================================…" at bounding box center [555, 292] width 614 height 399
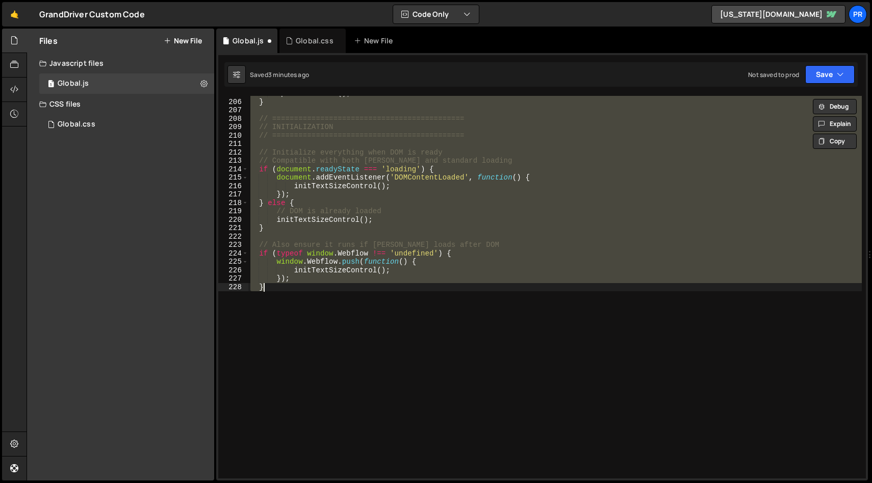
scroll to position [1724, 0]
click at [594, 270] on div "updateTextSize ( ) ; } // ============================================ // INITI…" at bounding box center [555, 287] width 614 height 383
type textarea "initTextSizeControl();"
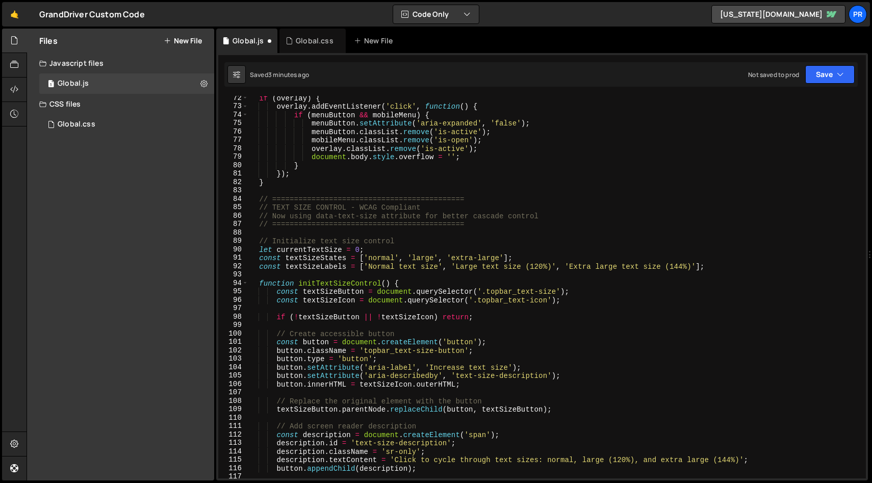
scroll to position [0, 0]
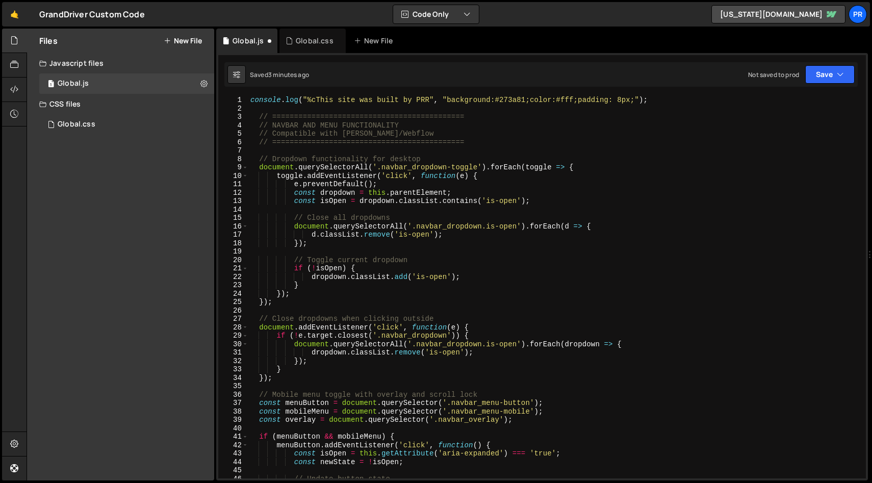
click at [732, 151] on div "console . log ( "%cThis site was built by PRR" , "background:#273a81;color:#fff…" at bounding box center [555, 295] width 614 height 399
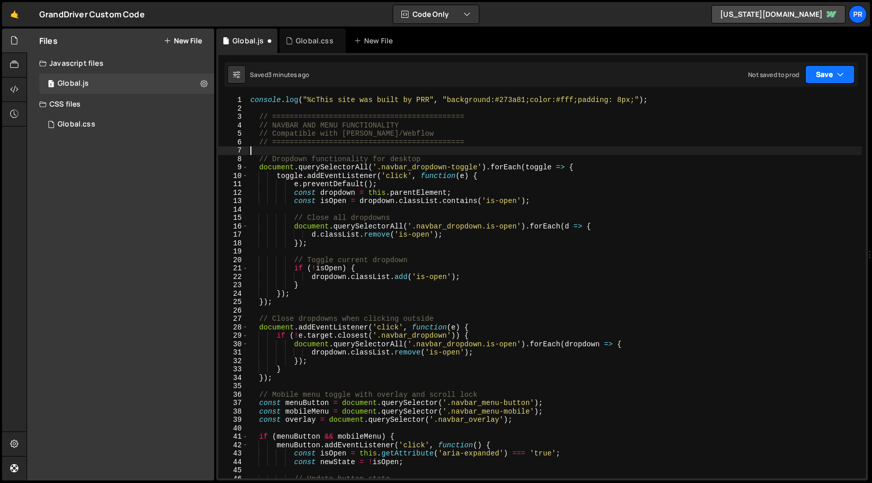
click at [838, 75] on icon "button" at bounding box center [840, 74] width 7 height 10
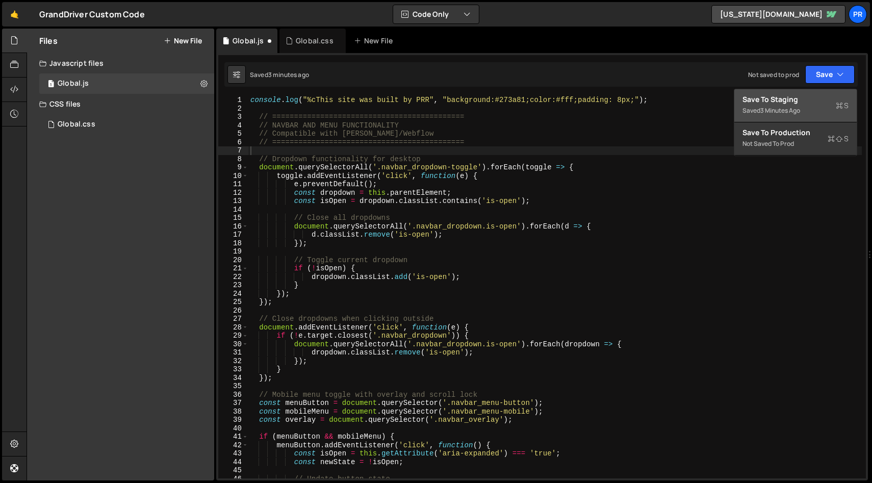
click at [788, 98] on div "Save to Staging S" at bounding box center [796, 99] width 106 height 10
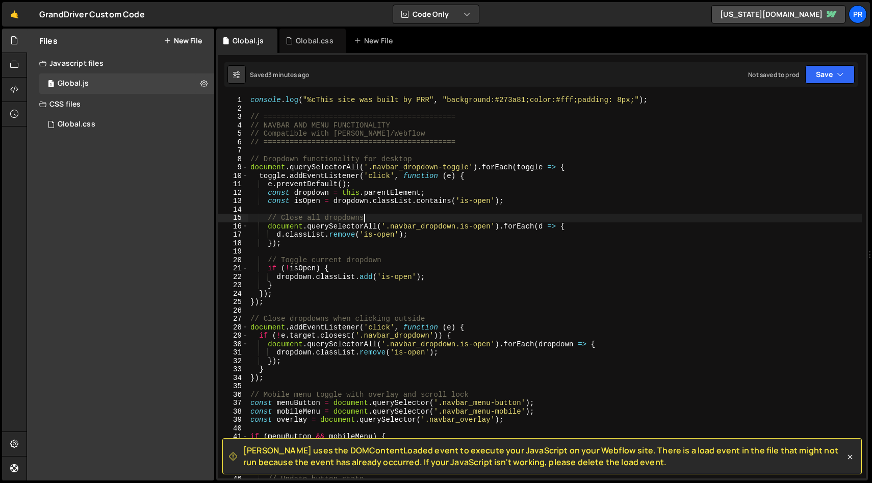
click at [471, 220] on div "console . log ( "%cThis site was built by PRR" , "background:#273a81;color:#fff…" at bounding box center [555, 295] width 614 height 399
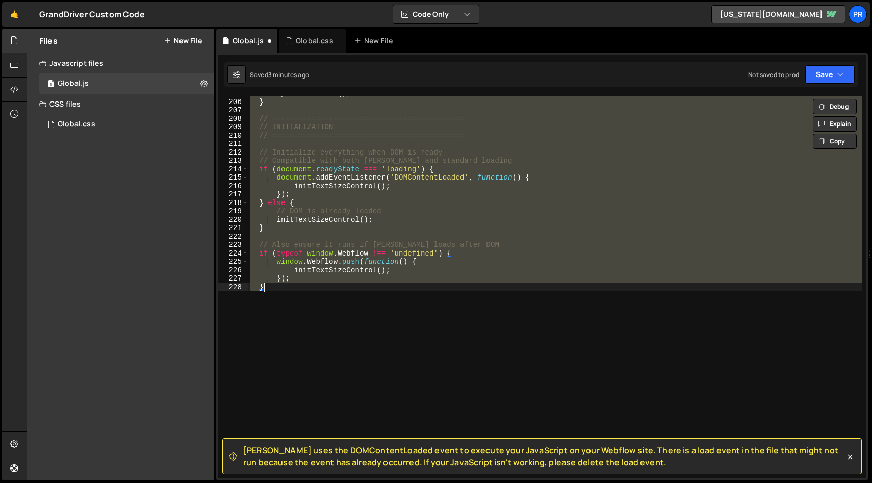
scroll to position [1724, 0]
type textarea "loadSavedTextSize();"
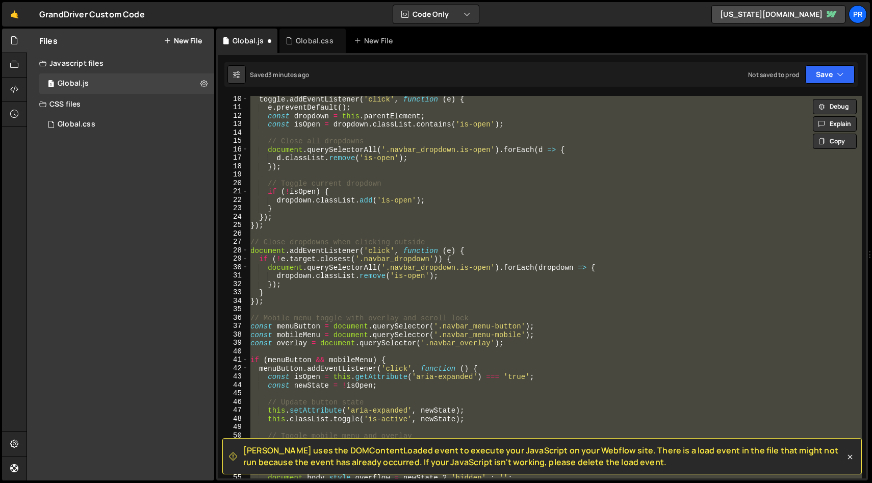
scroll to position [0, 0]
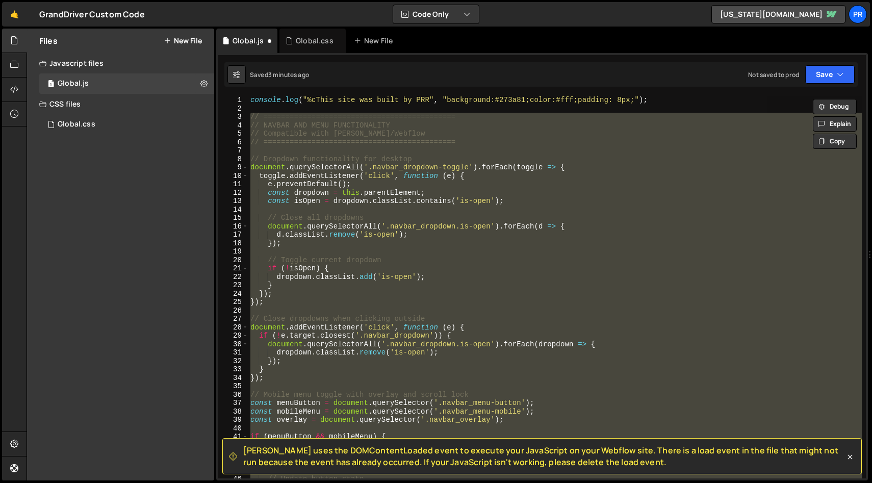
click at [473, 146] on div "console . log ( "%cThis site was built by PRR" , "background:#273a81;color:#fff…" at bounding box center [555, 287] width 614 height 383
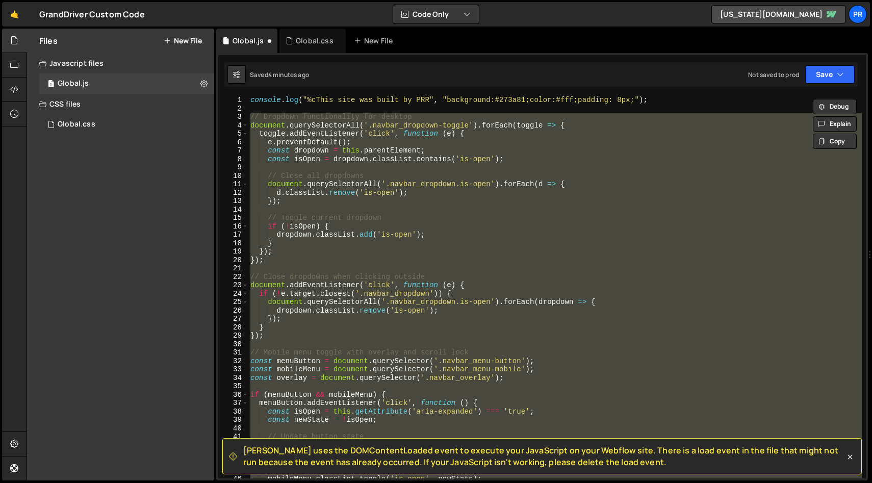
click at [512, 180] on div "console . log ( "%cThis site was built by PRR" , "background:#273a81;color:#fff…" at bounding box center [555, 287] width 614 height 383
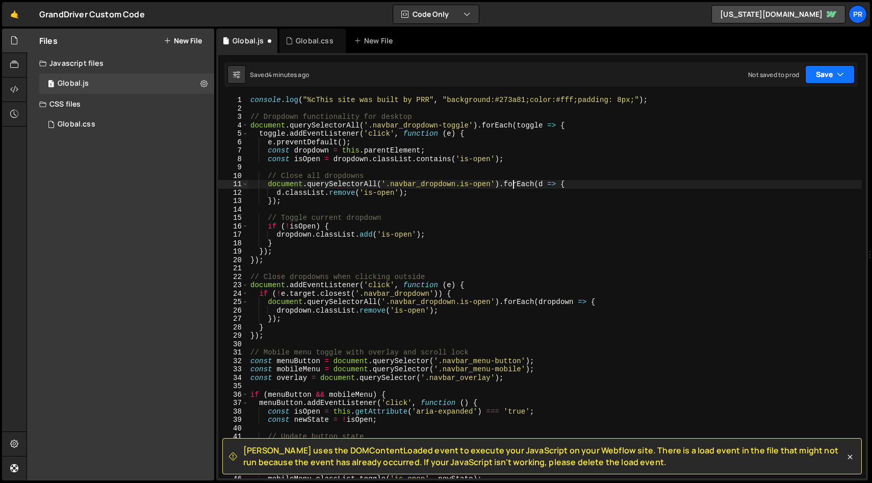
click at [849, 75] on button "Save" at bounding box center [830, 74] width 49 height 18
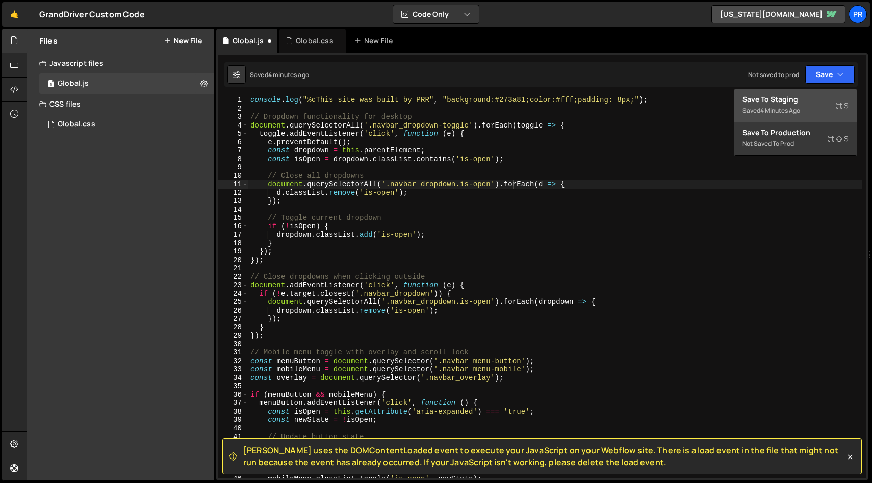
click at [780, 109] on div "4 minutes ago" at bounding box center [781, 110] width 40 height 9
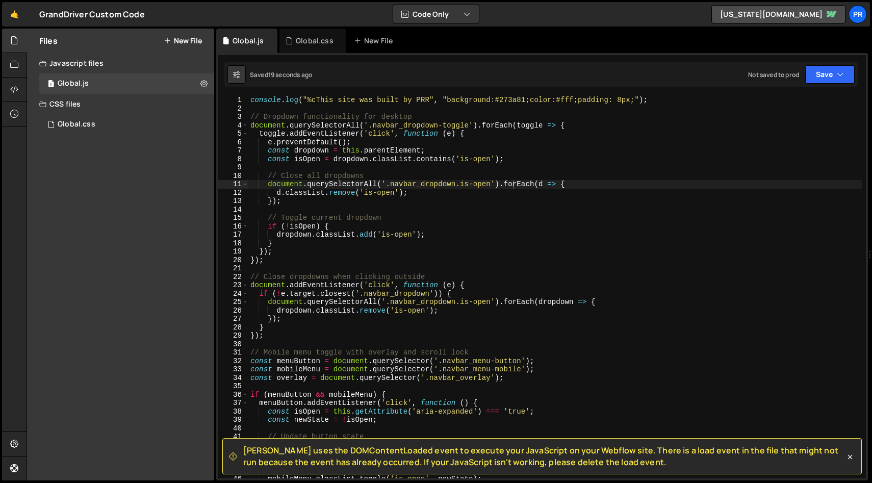
click at [516, 254] on div "console . log ( "%cThis site was built by PRR" , "background:#273a81;color:#fff…" at bounding box center [555, 295] width 614 height 399
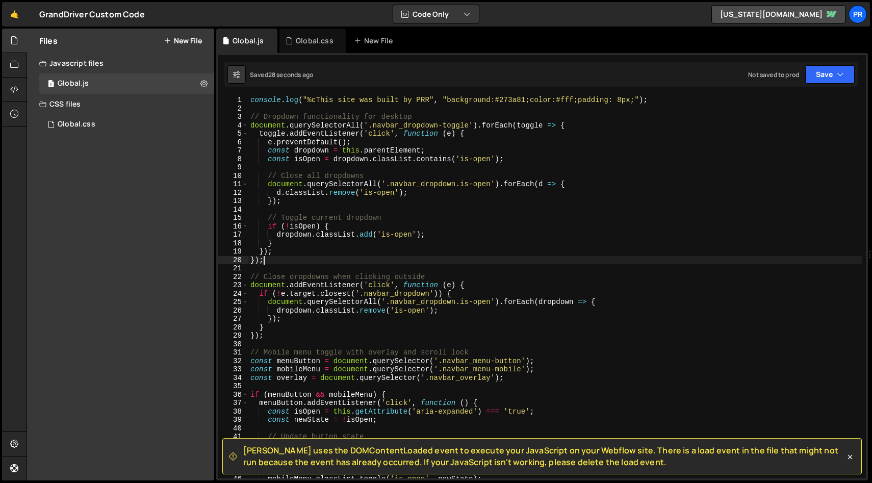
click at [534, 258] on div "console . log ( "%cThis site was built by PRR" , "background:#273a81;color:#fff…" at bounding box center [555, 295] width 614 height 399
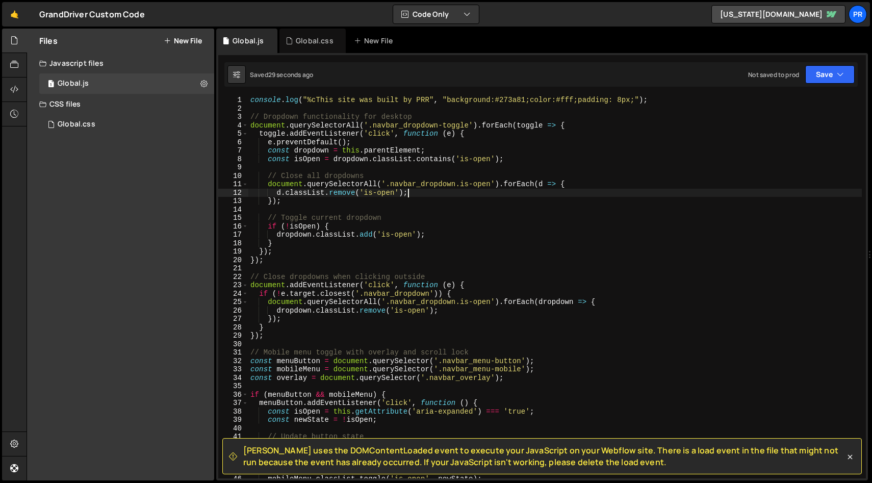
click at [526, 194] on div "console . log ( "%cThis site was built by PRR" , "background:#273a81;color:#fff…" at bounding box center [555, 295] width 614 height 399
type textarea "d.classList.remove('is-open');"
click at [528, 213] on div "console . log ( "%cThis site was built by PRR" , "background:#273a81;color:#fff…" at bounding box center [555, 295] width 614 height 399
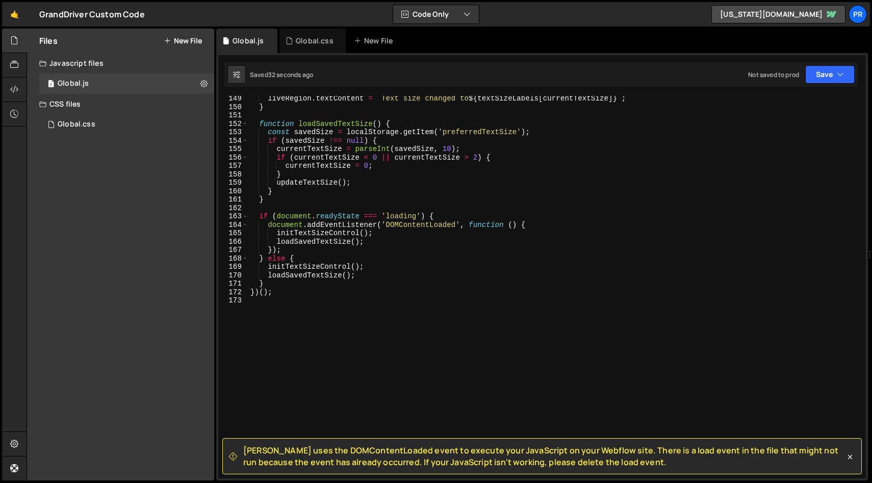
scroll to position [1261, 0]
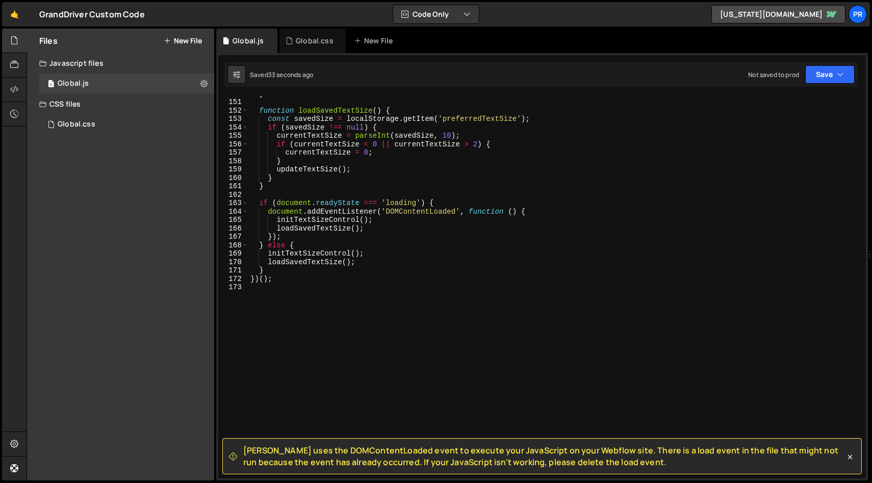
click at [423, 310] on div "} function loadSavedTextSize ( ) { const savedSize = localStorage . getItem ( '…" at bounding box center [555, 288] width 614 height 399
click at [422, 293] on div "} function loadSavedTextSize ( ) { const savedSize = localStorage . getItem ( '…" at bounding box center [555, 288] width 614 height 399
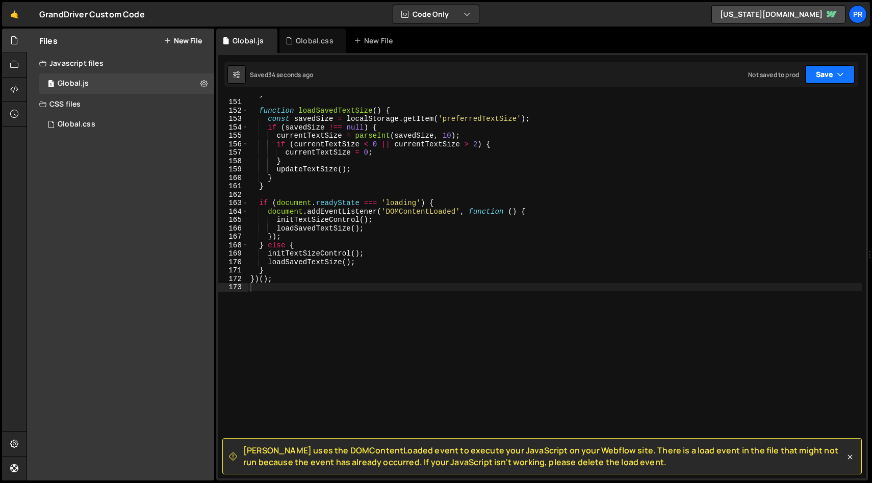
click at [842, 79] on icon "button" at bounding box center [840, 74] width 7 height 10
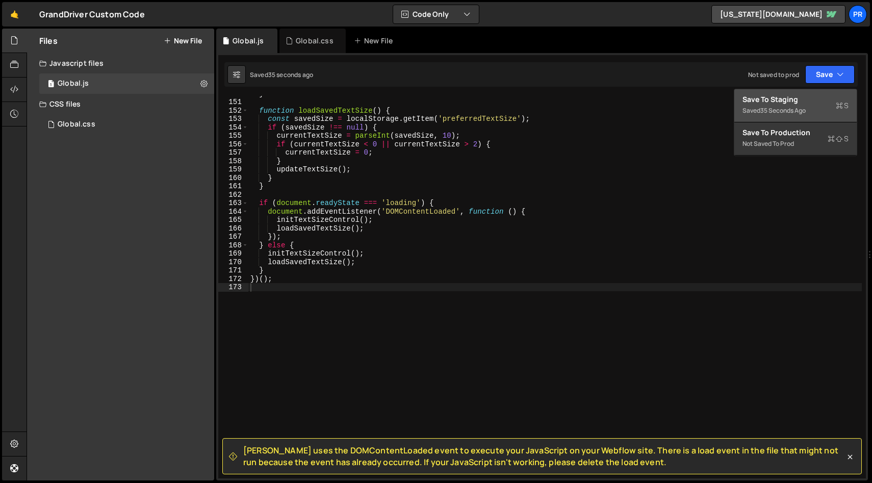
click at [794, 98] on div "Save to Staging S" at bounding box center [796, 99] width 106 height 10
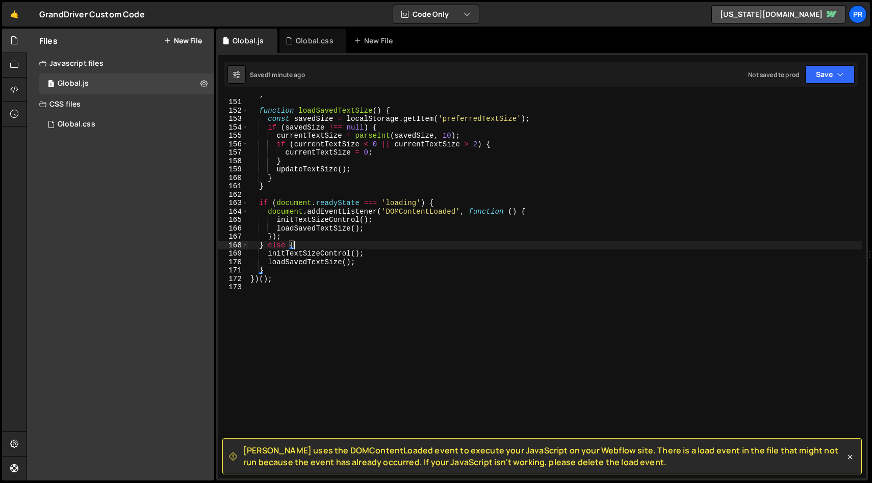
click at [418, 246] on div "} function loadSavedTextSize ( ) { const savedSize = localStorage . getItem ( '…" at bounding box center [555, 288] width 614 height 399
click at [431, 256] on div "} function loadSavedTextSize ( ) { const savedSize = localStorage . getItem ( '…" at bounding box center [555, 288] width 614 height 399
click at [668, 166] on div "} function loadSavedTextSize ( ) { const savedSize = localStorage . getItem ( '…" at bounding box center [555, 288] width 614 height 399
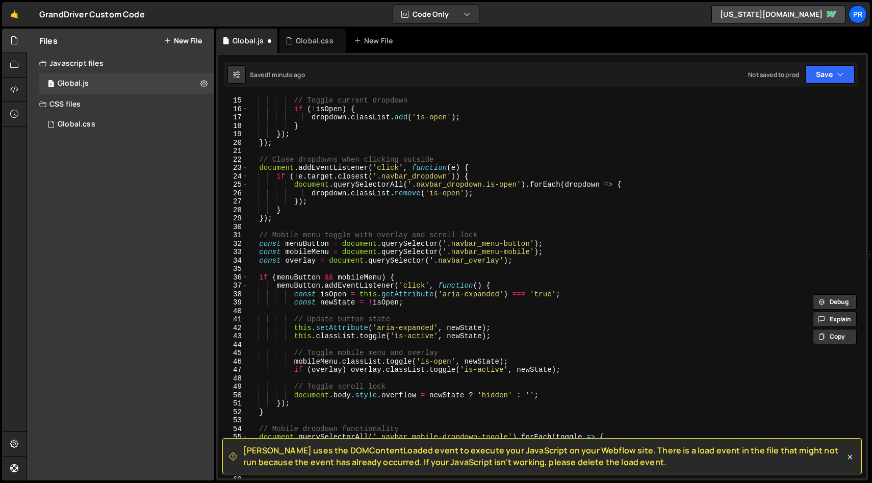
scroll to position [0, 0]
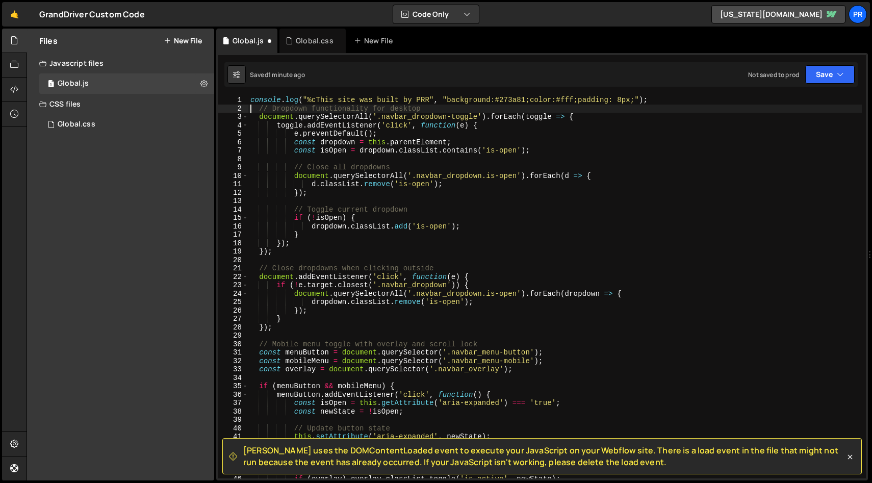
type textarea "<script> // Dropdown functionality for desktop"
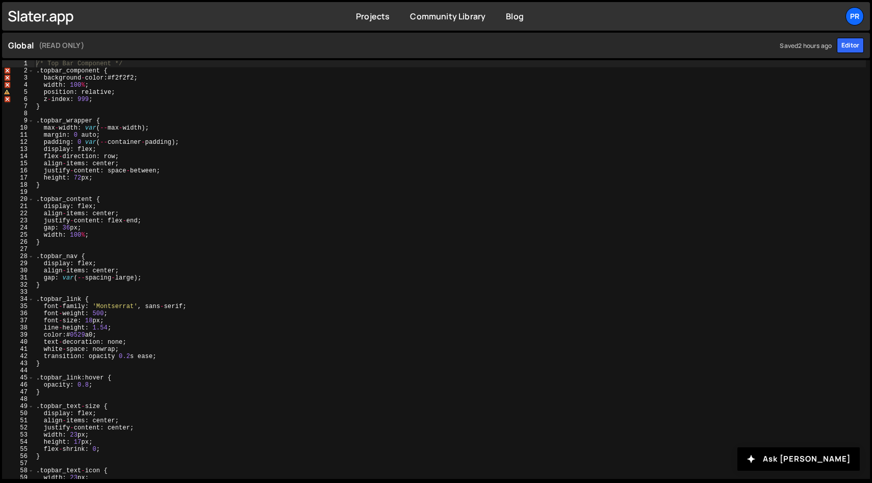
click at [549, 205] on div "/* Top Bar Component */ . topbar_component { background - color : # f2f2f2 ; wi…" at bounding box center [450, 276] width 832 height 433
click at [169, 62] on div "/* Top Bar Component */ . topbar_component { background - color : # f2f2f2 ; wi…" at bounding box center [450, 276] width 832 height 433
click at [123, 92] on div "/* Top Bar Component */ . topbar_component { background - color : # f2f2f2 ; wi…" at bounding box center [450, 276] width 832 height 433
click at [110, 86] on div "/* Top Bar Component */ . topbar_component { background - color : # f2f2f2 ; wi…" at bounding box center [450, 276] width 832 height 433
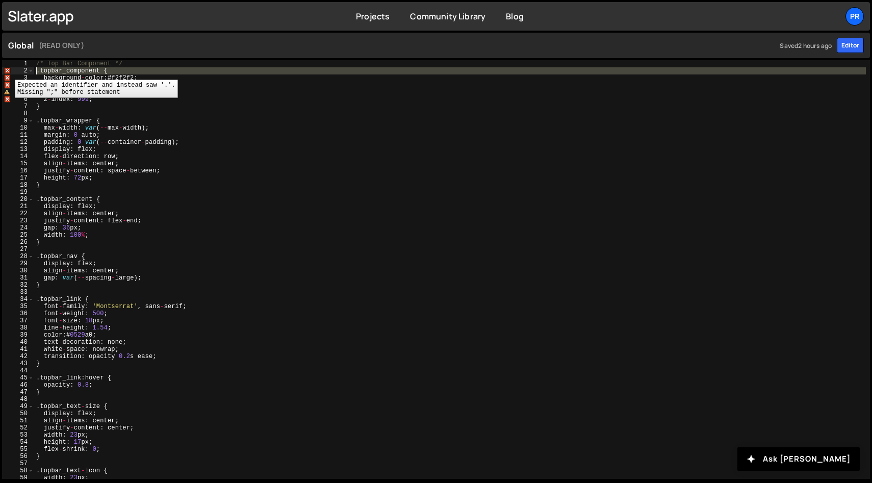
click at [7, 72] on div "2" at bounding box center [18, 70] width 32 height 7
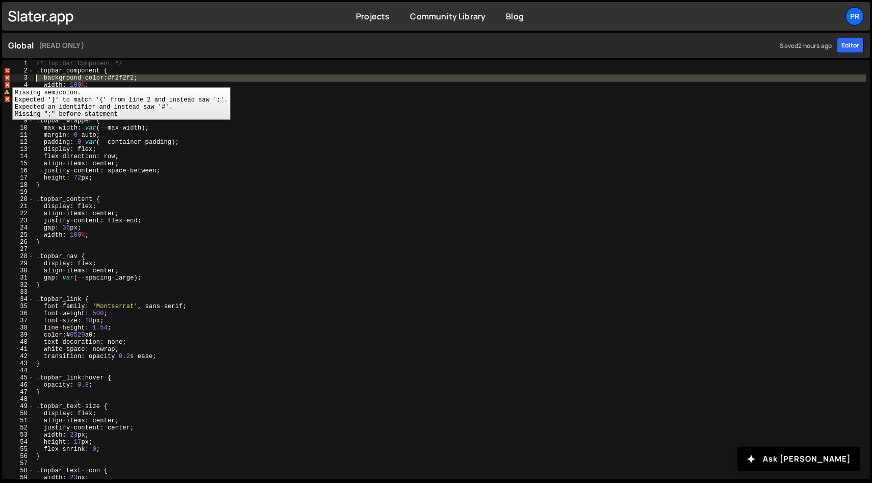
click at [5, 80] on div "3" at bounding box center [18, 77] width 32 height 7
type textarea "background-color: #f2f2f2; width: 100%;"
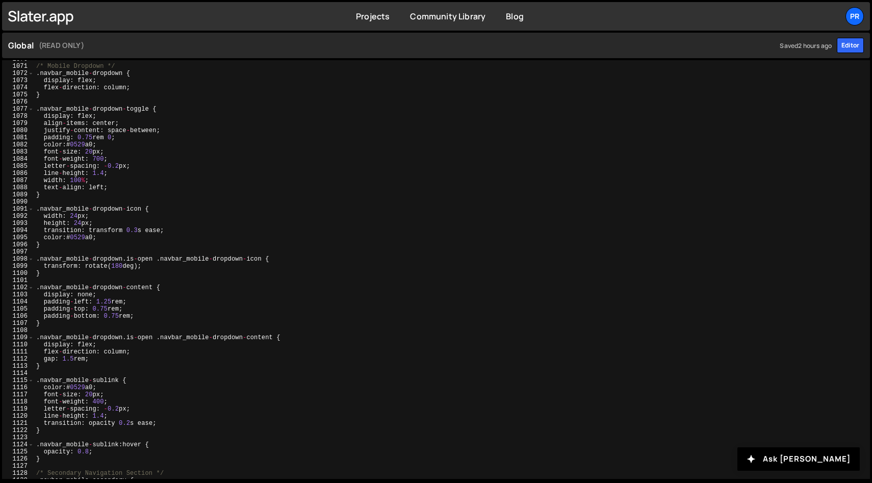
scroll to position [7974, 0]
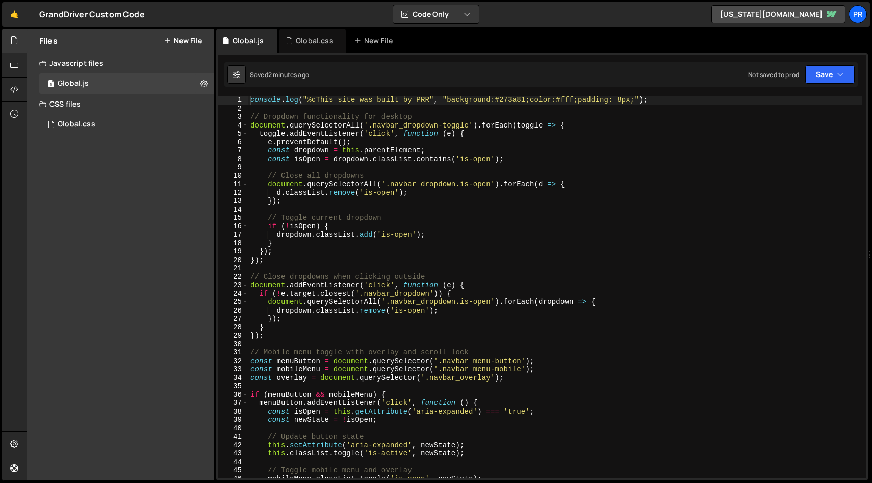
click at [446, 211] on div "console . log ( "%cThis site was built by PRR" , "background:#273a81;color:#fff…" at bounding box center [555, 295] width 614 height 399
click at [822, 77] on button "Save" at bounding box center [830, 74] width 49 height 18
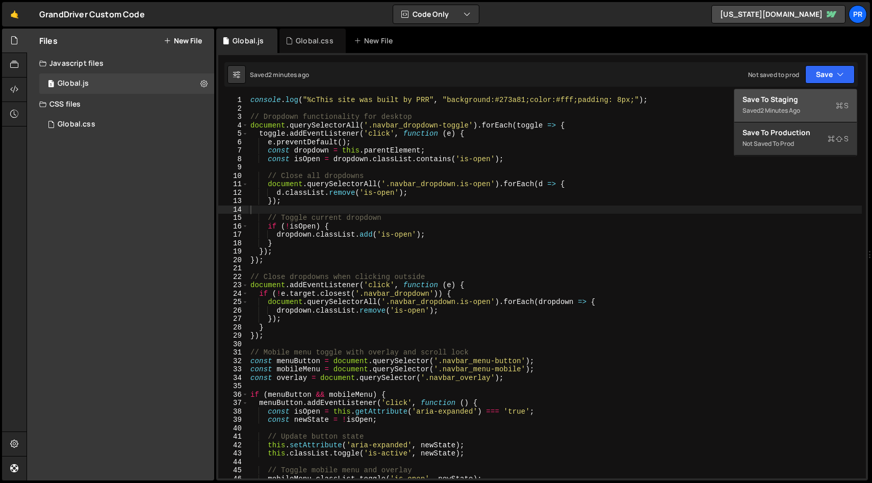
click at [814, 104] on div "Save to Staging S" at bounding box center [796, 99] width 106 height 10
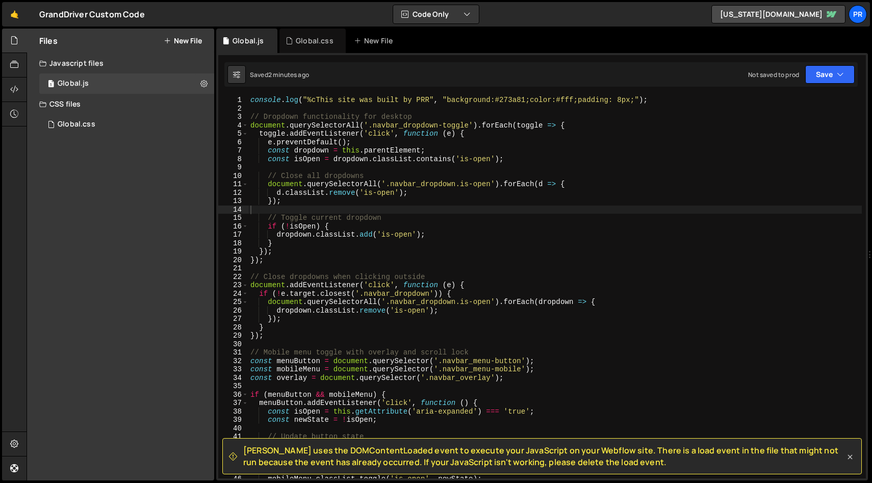
click at [852, 455] on icon at bounding box center [850, 457] width 5 height 5
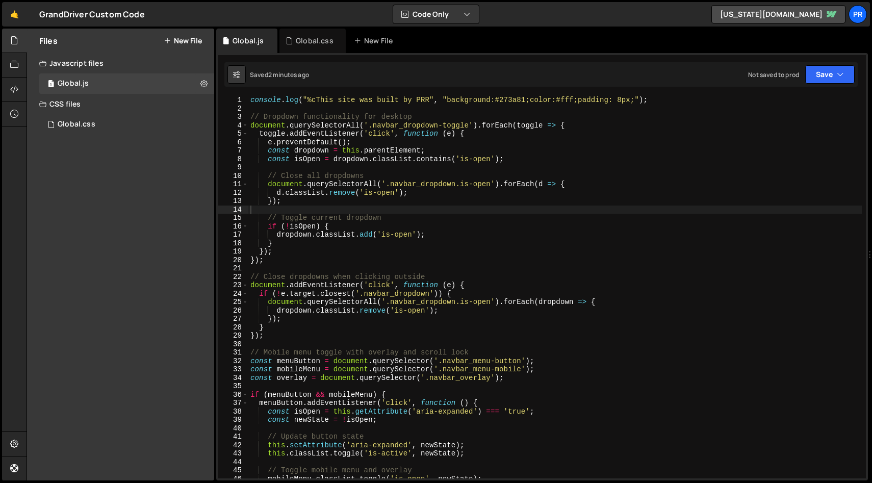
type textarea "if (!e.target.closest('.navbar_dropdown')) {"
click at [658, 294] on div "console . log ( "%cThis site was built by PRR" , "background:#273a81;color:#fff…" at bounding box center [555, 295] width 614 height 399
click at [394, 208] on div "console . log ( "%cThis site was built by PRR" , "background:#273a81;color:#fff…" at bounding box center [555, 295] width 614 height 399
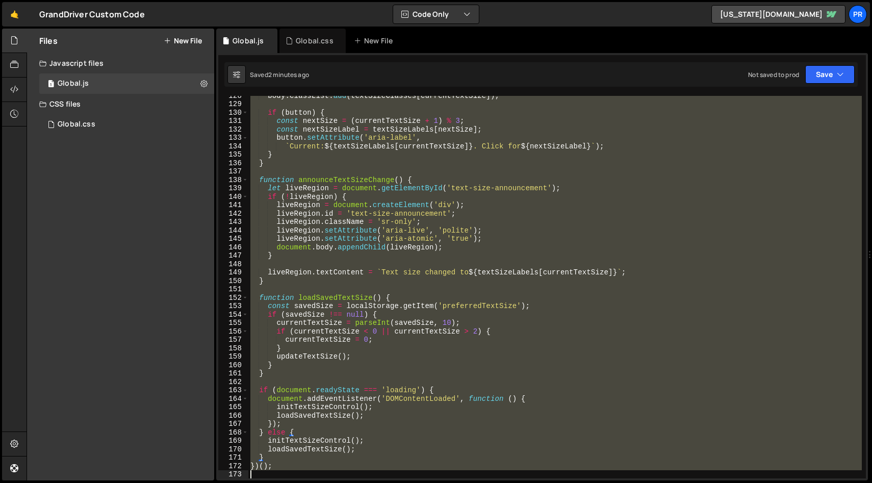
scroll to position [1073, 0]
drag, startPoint x: 252, startPoint y: 113, endPoint x: 604, endPoint y: 481, distance: 509.5
click at [605, 481] on div "Hold on a sec... Are you certain you wish to leave this page? Any changes you'v…" at bounding box center [436, 241] width 872 height 483
type textarea "})();"
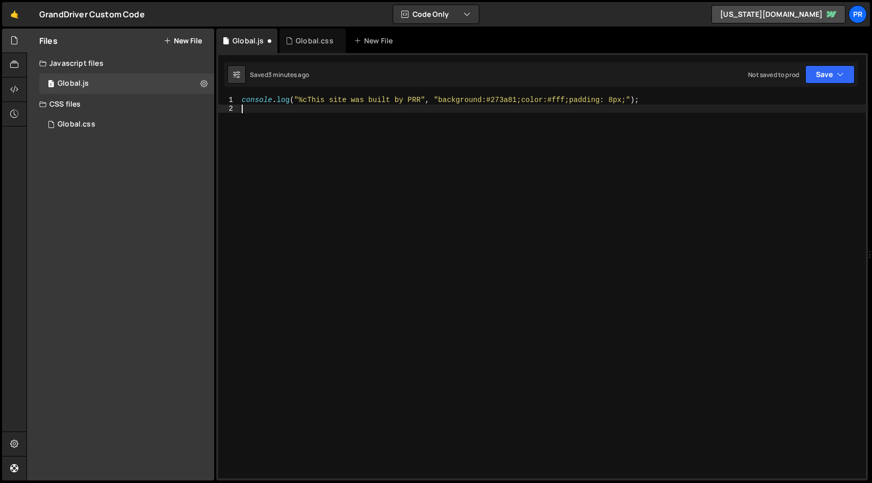
click at [371, 224] on div "console . log ( "%cThis site was built by PRR" , "background:#273a81;color:#fff…" at bounding box center [553, 295] width 627 height 399
click at [820, 78] on button "Save" at bounding box center [830, 74] width 49 height 18
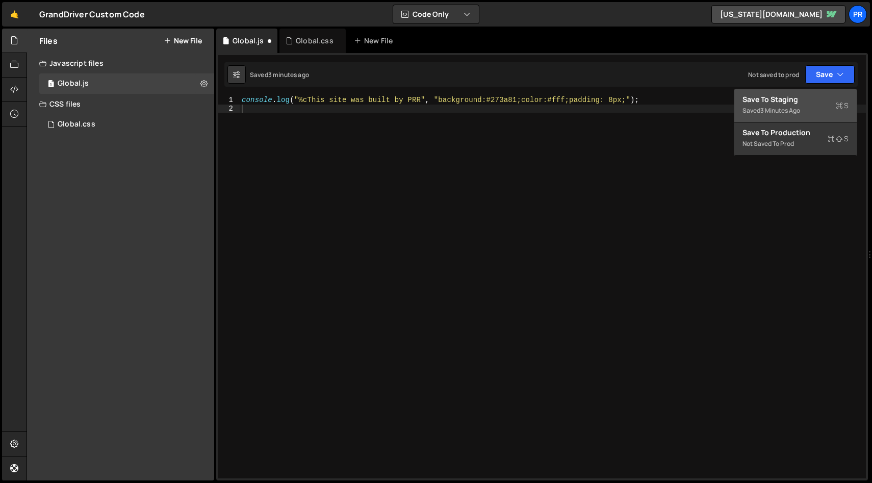
click at [803, 105] on div "Saved 3 minutes ago" at bounding box center [796, 111] width 106 height 12
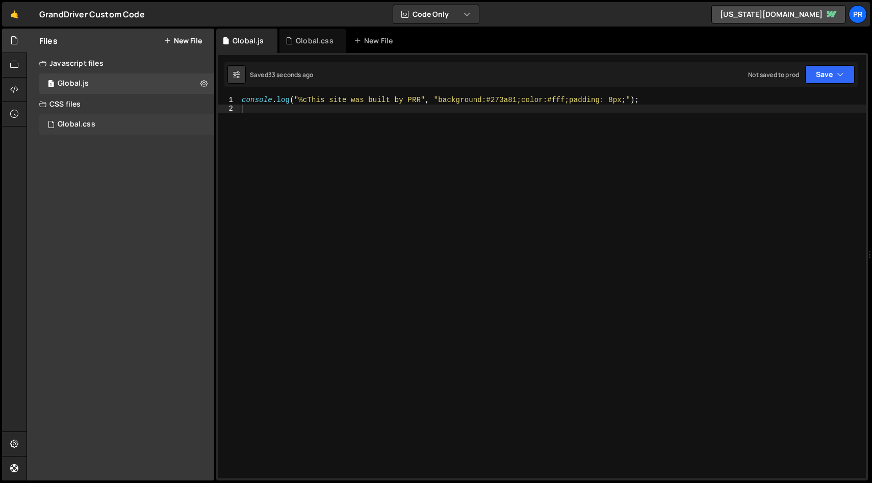
click at [68, 128] on div "Global.css" at bounding box center [77, 124] width 38 height 9
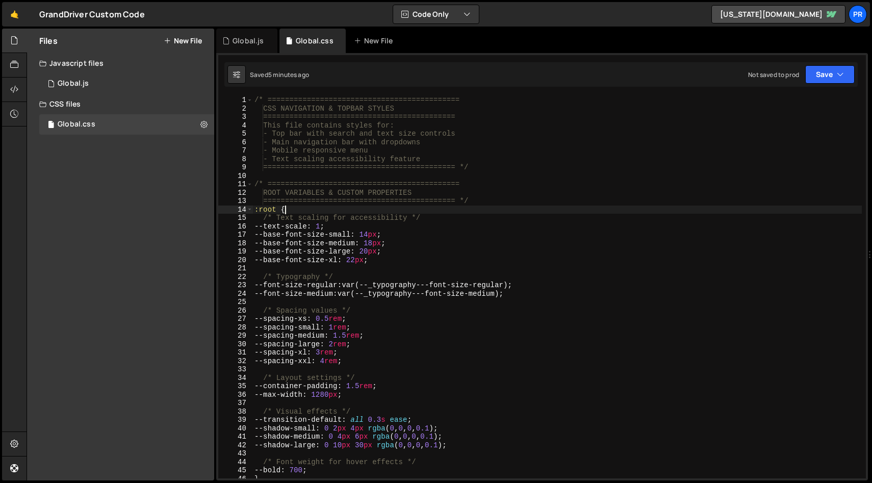
click at [512, 207] on div "/* ============================================ CSS NAVIGATION & TOPBAR STYLES …" at bounding box center [558, 295] width 610 height 399
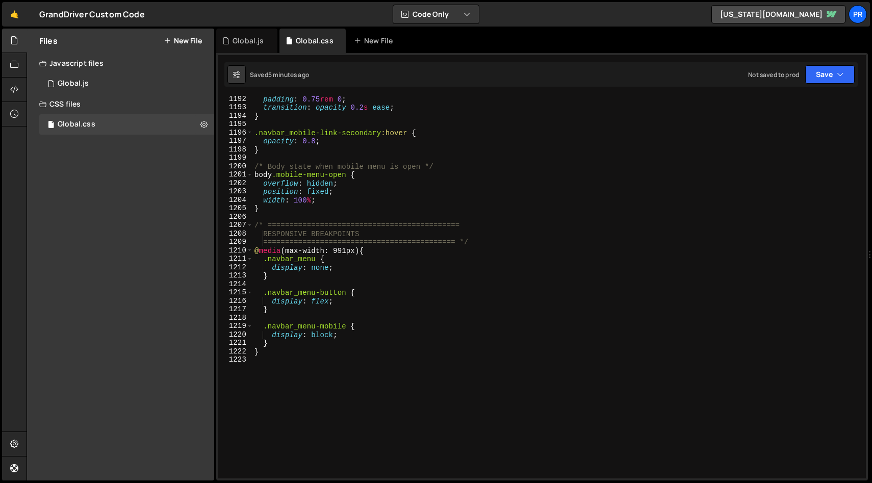
scroll to position [10100, 0]
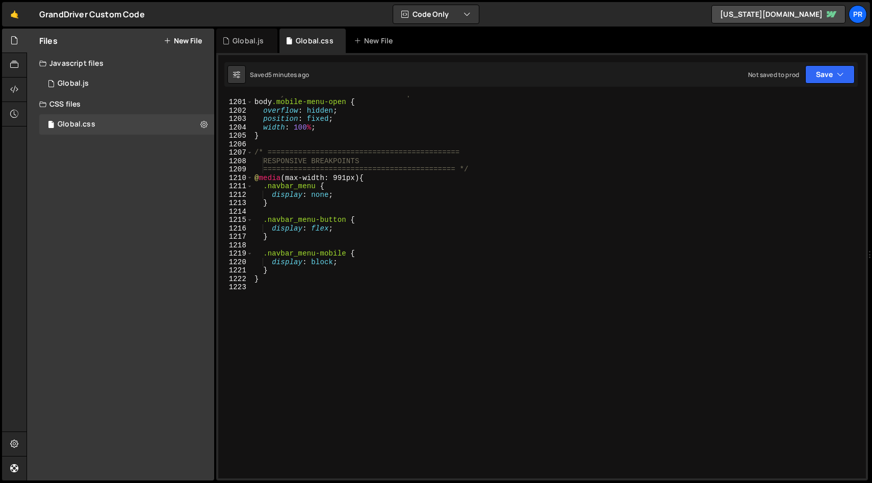
click at [443, 186] on div "/* Body state when mobile menu is open */ body .mobile-menu-open { overflow : h…" at bounding box center [558, 288] width 610 height 399
click at [411, 194] on div "/* Body state when mobile menu is open */ body .mobile-menu-open { overflow : h…" at bounding box center [558, 288] width 610 height 399
click at [573, 173] on div "/* Body state when mobile menu is open */ body .mobile-menu-open { overflow : h…" at bounding box center [558, 288] width 610 height 399
type textarea "============================================ */"
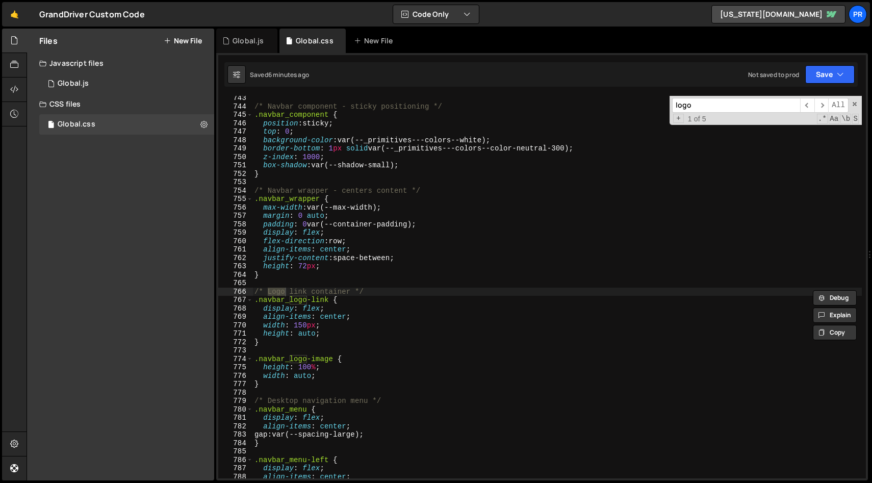
scroll to position [6248, 0]
type input "logo"
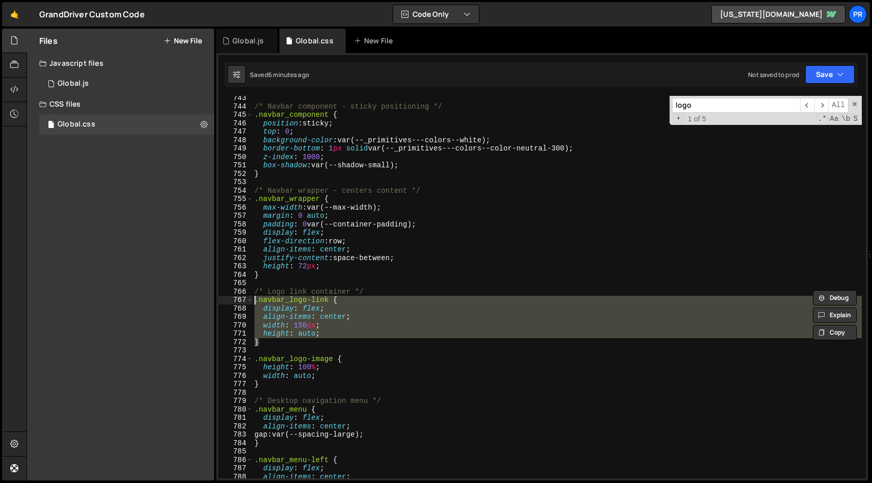
drag, startPoint x: 275, startPoint y: 344, endPoint x: 220, endPoint y: 298, distance: 71.3
click at [220, 298] on div ".navbar_logo-link { display: flex; 743 744 745 746 747 748 749 750 751 752 753 …" at bounding box center [542, 287] width 648 height 383
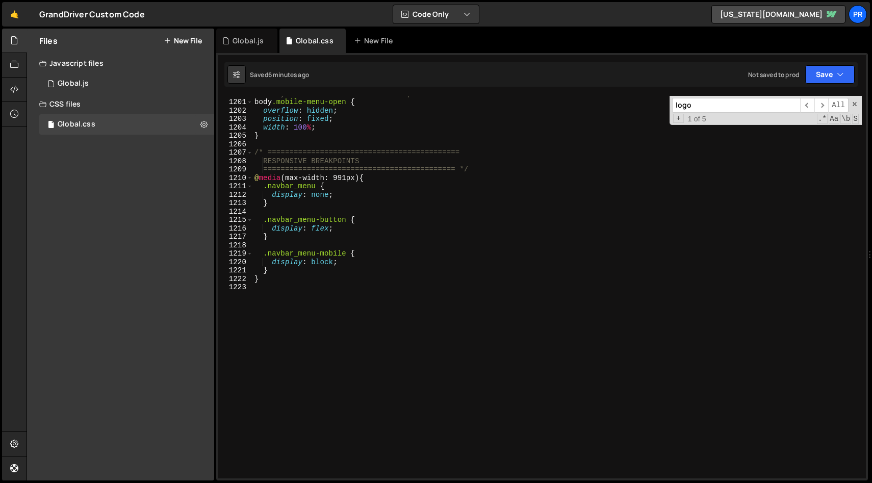
scroll to position [10100, 0]
click at [417, 258] on div "/* Body state when mobile menu is open */ body .mobile-menu-open { overflow : h…" at bounding box center [558, 288] width 610 height 399
click at [394, 205] on div "/* Body state when mobile menu is open */ body .mobile-menu-open { overflow : h…" at bounding box center [558, 288] width 610 height 399
type textarea "}"
click at [317, 207] on div "/* Body state when mobile menu is open */ body .mobile-menu-open { overflow : h…" at bounding box center [558, 288] width 610 height 399
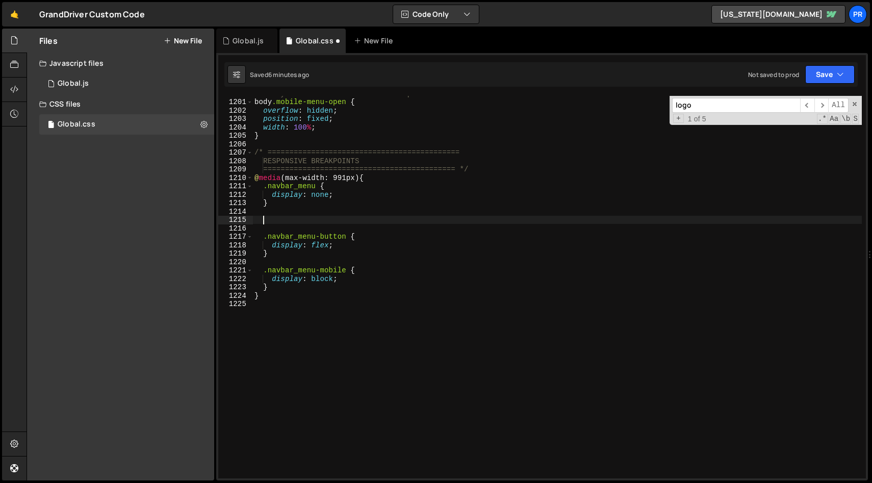
paste textarea "}"
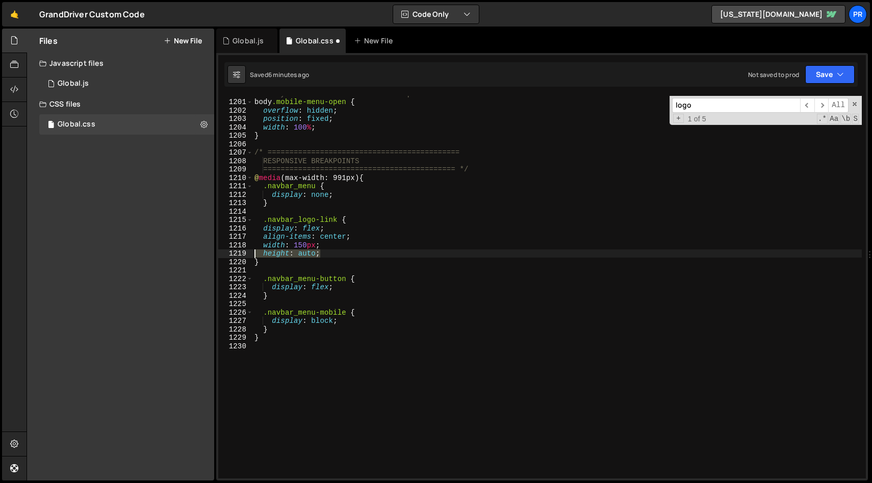
drag, startPoint x: 338, startPoint y: 253, endPoint x: 188, endPoint y: 252, distance: 150.0
click at [188, 252] on div "Files New File Javascript files 1 Global.js 0 CSS files Global.css 0 Copy share…" at bounding box center [450, 255] width 846 height 453
drag, startPoint x: 357, startPoint y: 240, endPoint x: 179, endPoint y: 231, distance: 178.3
click at [179, 231] on div "Files New File Javascript files 1 Global.js 0 CSS files Global.css 0 Copy share…" at bounding box center [450, 255] width 846 height 453
type textarea "display: flex; align-items: center;"
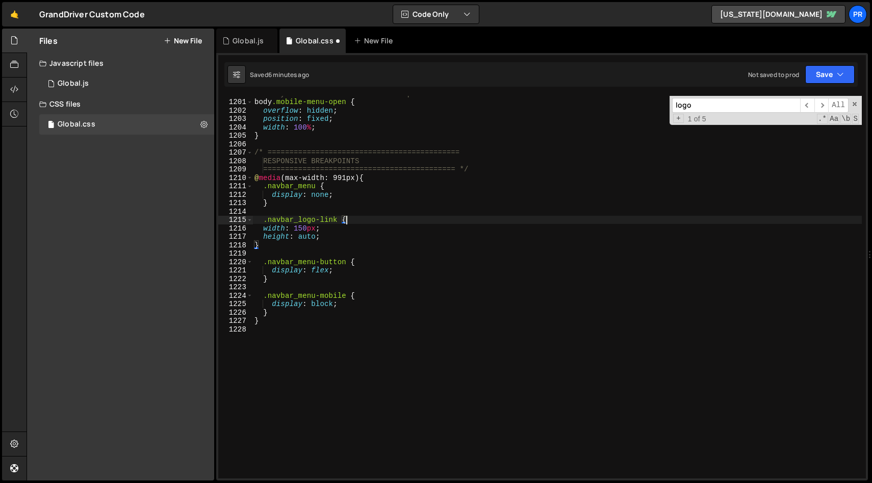
click at [301, 223] on div "/* Body state when mobile menu is open */ body .mobile-menu-open { overflow : h…" at bounding box center [558, 288] width 610 height 399
click at [300, 229] on div "/* Body state when mobile menu is open */ body .mobile-menu-open { overflow : h…" at bounding box center [558, 288] width 610 height 399
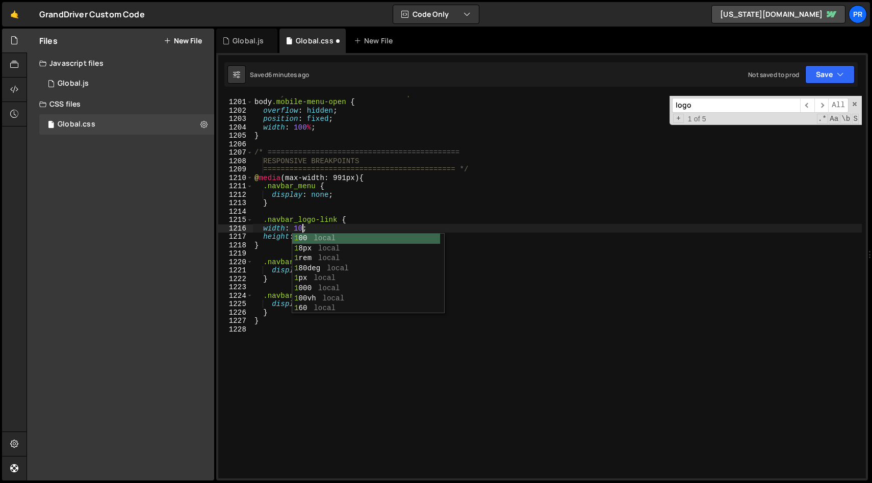
scroll to position [0, 3]
click at [380, 221] on div "/* Body state when mobile menu is open */ body .mobile-menu-open { overflow : h…" at bounding box center [558, 288] width 610 height 399
click at [347, 232] on div "/* Body state when mobile menu is open */ body .mobile-menu-open { overflow : h…" at bounding box center [558, 288] width 610 height 399
click at [387, 231] on div "/* Body state when mobile menu is open */ body .mobile-menu-open { overflow : h…" at bounding box center [558, 288] width 610 height 399
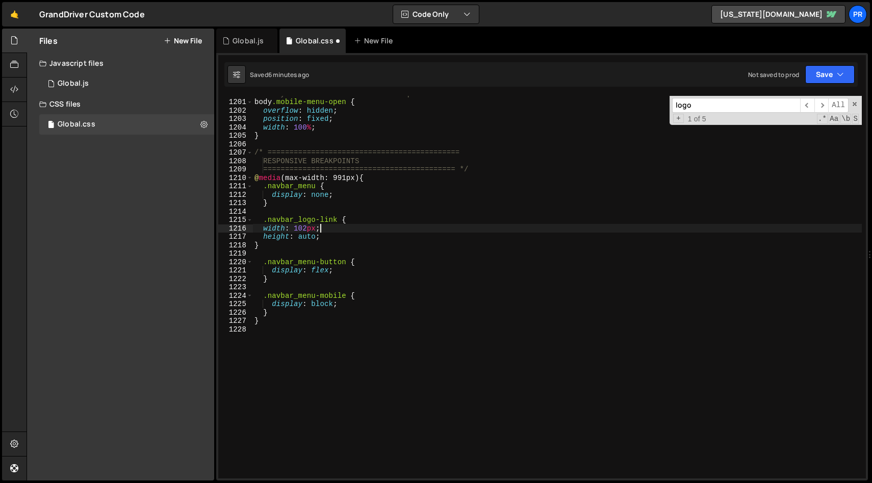
click at [263, 220] on div "/* Body state when mobile menu is open */ body .mobile-menu-open { overflow : h…" at bounding box center [558, 288] width 610 height 399
click at [847, 72] on button "Save" at bounding box center [830, 74] width 49 height 18
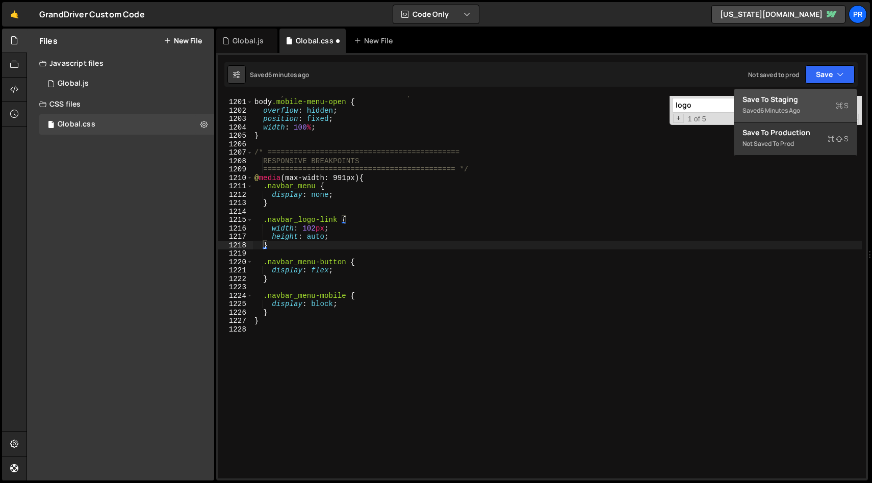
click at [785, 105] on div "Saved 6 minutes ago" at bounding box center [796, 111] width 106 height 12
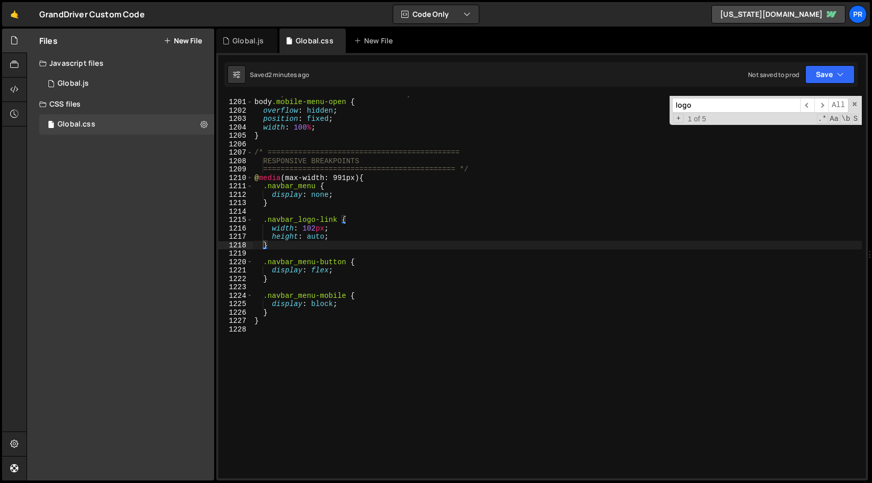
type textarea "============================================ */"
click at [529, 168] on div "/* Body state when mobile menu is open */ body .mobile-menu-open { overflow : h…" at bounding box center [558, 288] width 610 height 399
paste input "navbar_menu-icon-line"
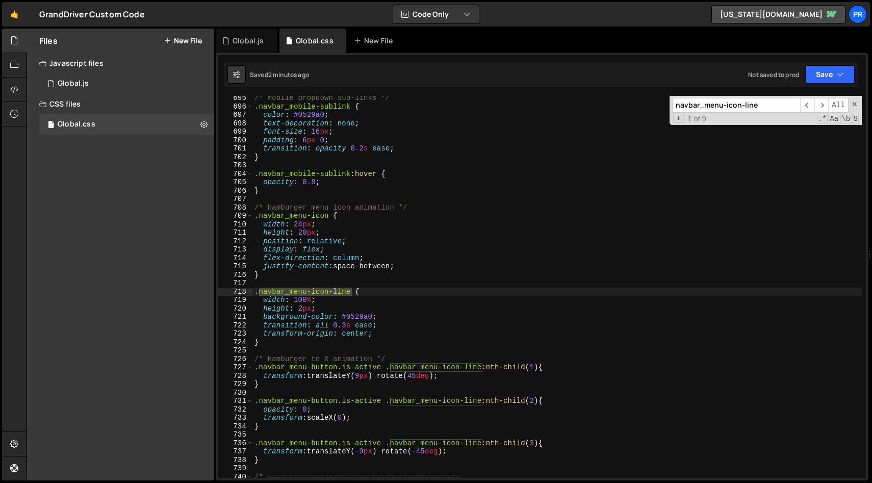
type input "navbar_menu-icon-line"
click at [361, 317] on div "/* Mobile dropdown sub-links */ .navbar_mobile-sublink { color : #0529a0 ; text…" at bounding box center [558, 293] width 610 height 399
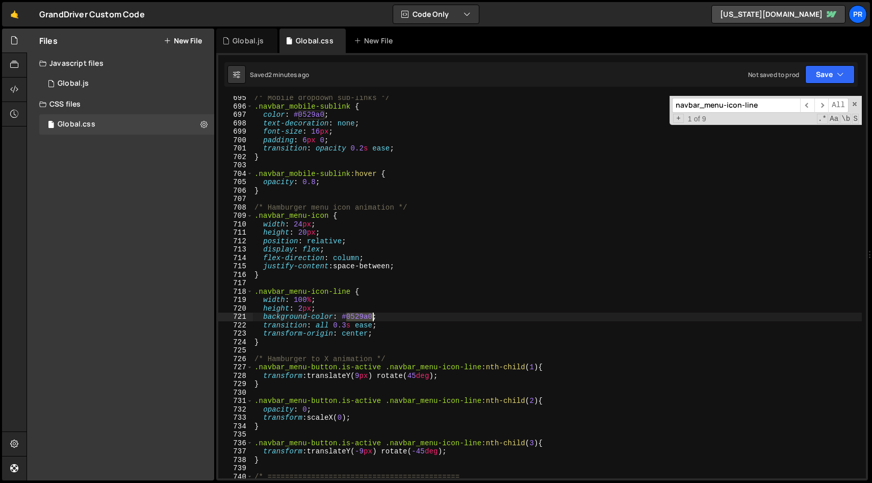
click at [361, 317] on div "/* Mobile dropdown sub-links */ .navbar_mobile-sublink { color : #0529a0 ; text…" at bounding box center [558, 293] width 610 height 399
paste textarea "var(--color-scheme-1--text)"
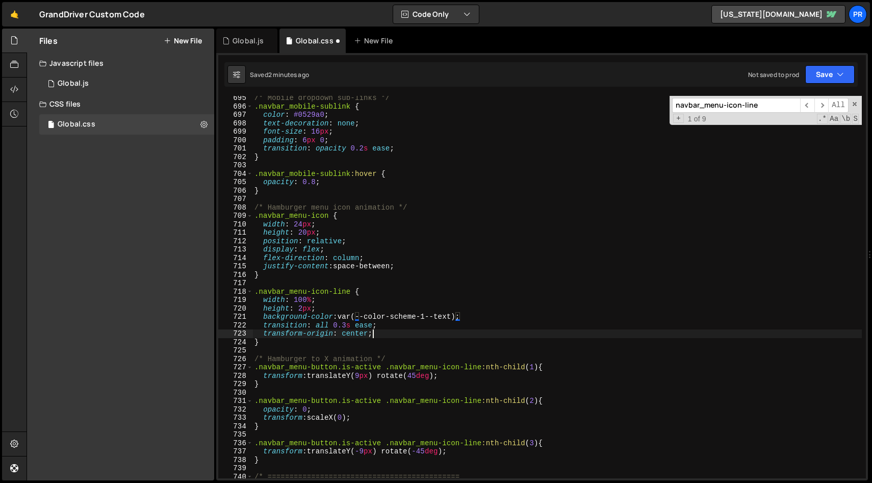
click at [548, 331] on div "/* Mobile dropdown sub-links */ .navbar_mobile-sublink { color : #0529a0 ; text…" at bounding box center [558, 293] width 610 height 399
click at [840, 74] on icon "button" at bounding box center [840, 74] width 7 height 10
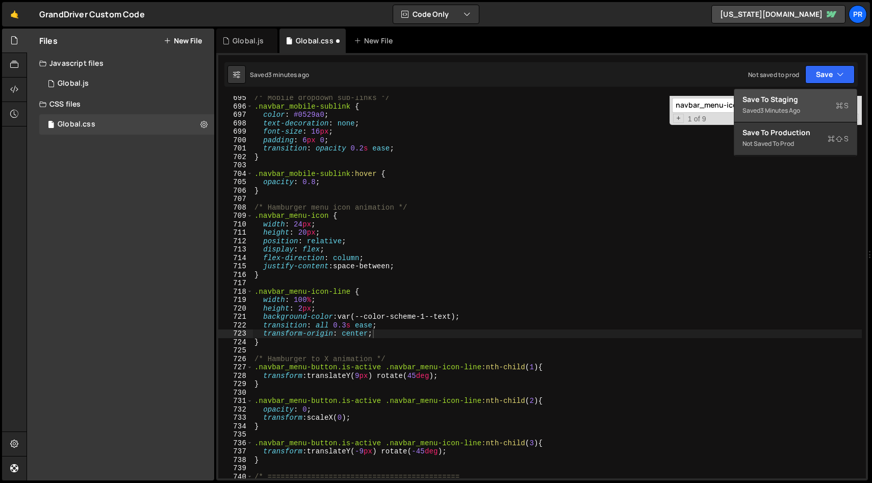
click at [806, 101] on div "Save to Staging S" at bounding box center [796, 99] width 106 height 10
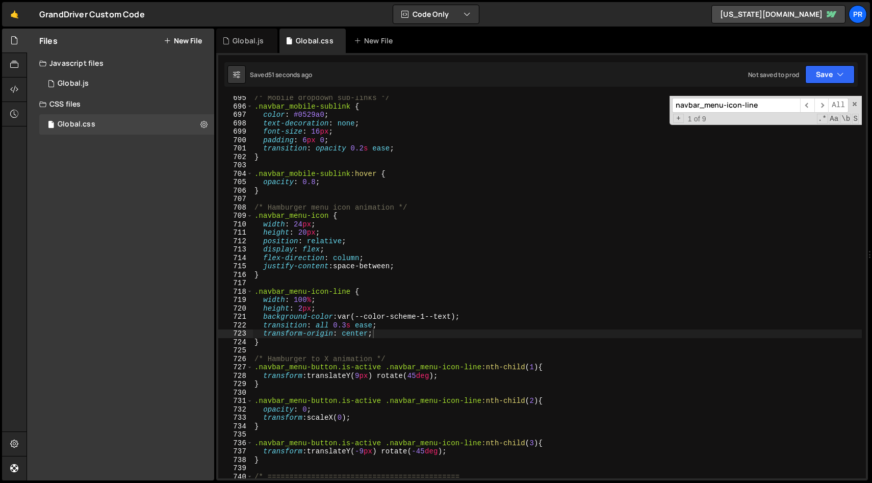
click at [770, 118] on div "+ 1 of 9 .* Aa \b S" at bounding box center [765, 119] width 187 height 9
click at [824, 107] on span "​" at bounding box center [822, 105] width 14 height 15
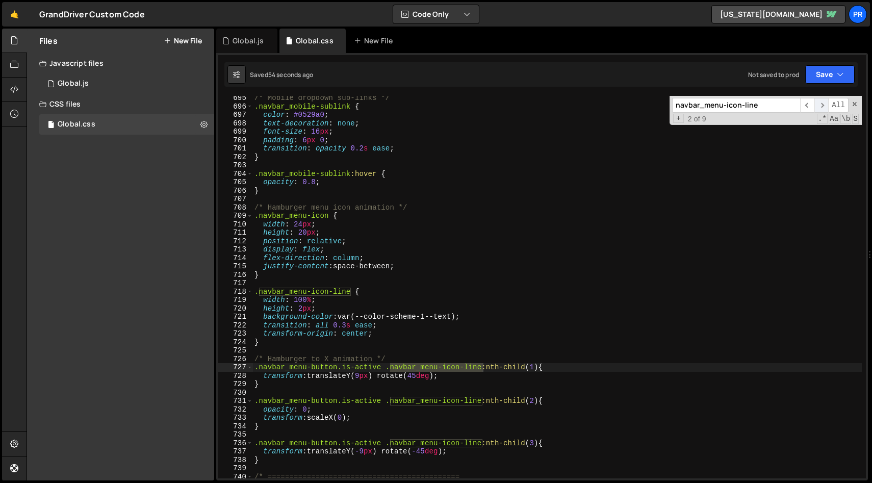
click at [824, 107] on span "​" at bounding box center [822, 105] width 14 height 15
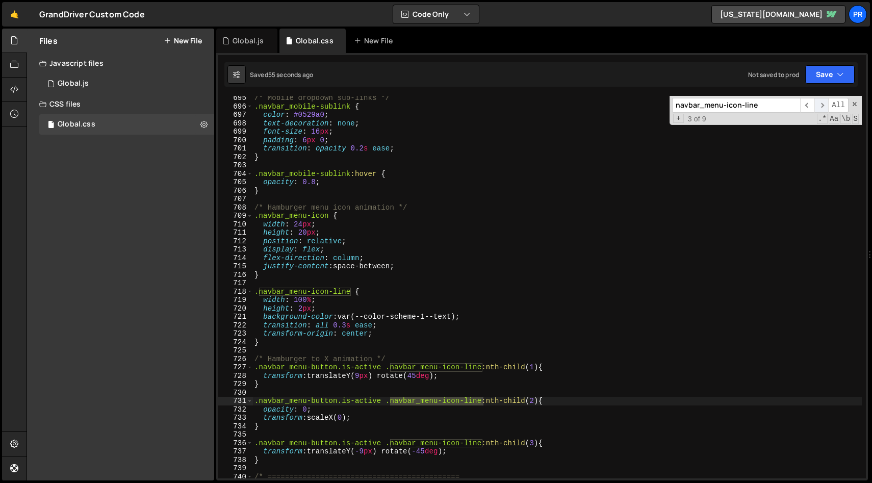
click at [824, 107] on span "​" at bounding box center [822, 105] width 14 height 15
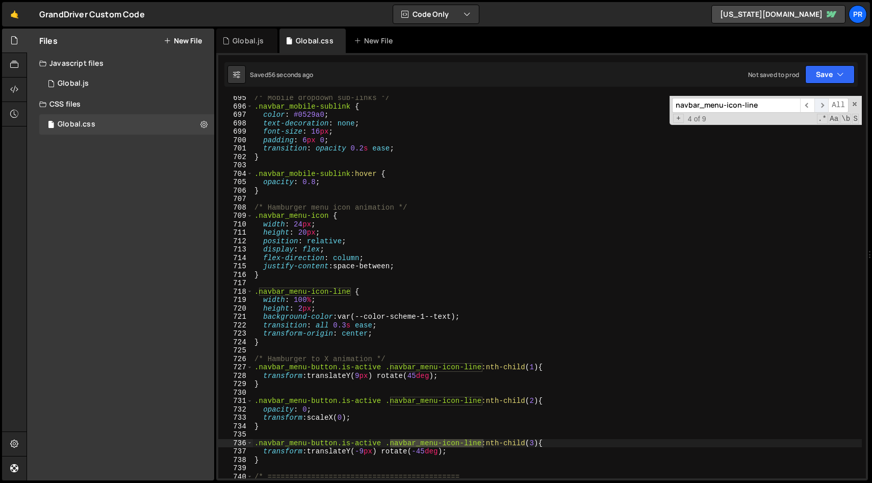
click at [824, 107] on span "​" at bounding box center [822, 105] width 14 height 15
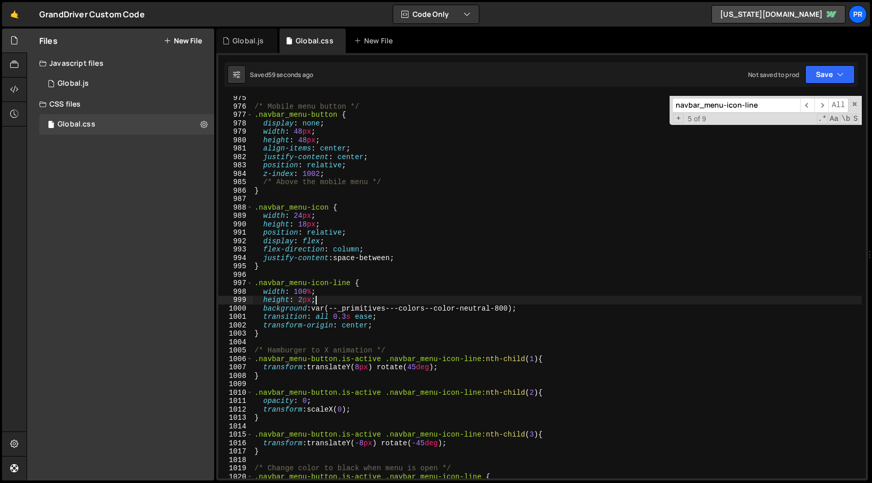
click at [543, 302] on div "/* Mobile menu button */ .navbar_menu-button { display : none ; width : 48 px ;…" at bounding box center [558, 293] width 610 height 399
drag, startPoint x: 518, startPoint y: 307, endPoint x: 316, endPoint y: 308, distance: 201.5
click at [316, 308] on div "/* Mobile menu button */ .navbar_menu-button { display : none ; width : 48 px ;…" at bounding box center [558, 293] width 610 height 399
paste textarea "navbar_menu-icon-line"
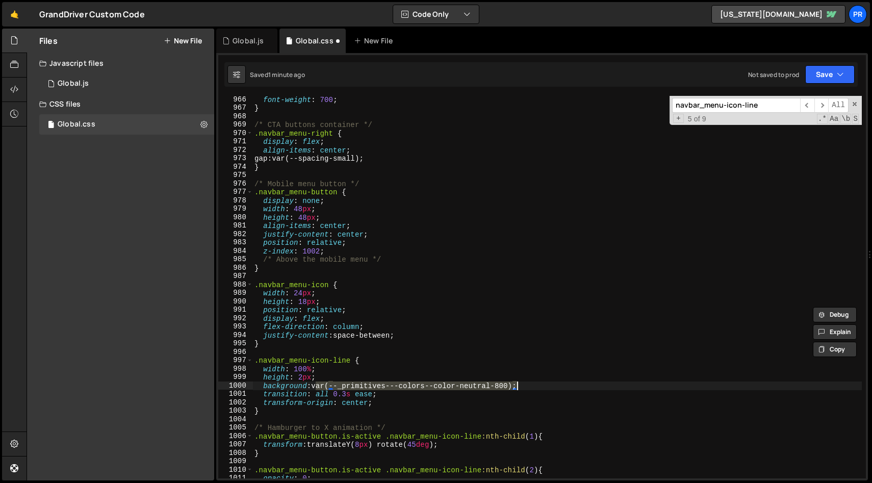
scroll to position [8121, 0]
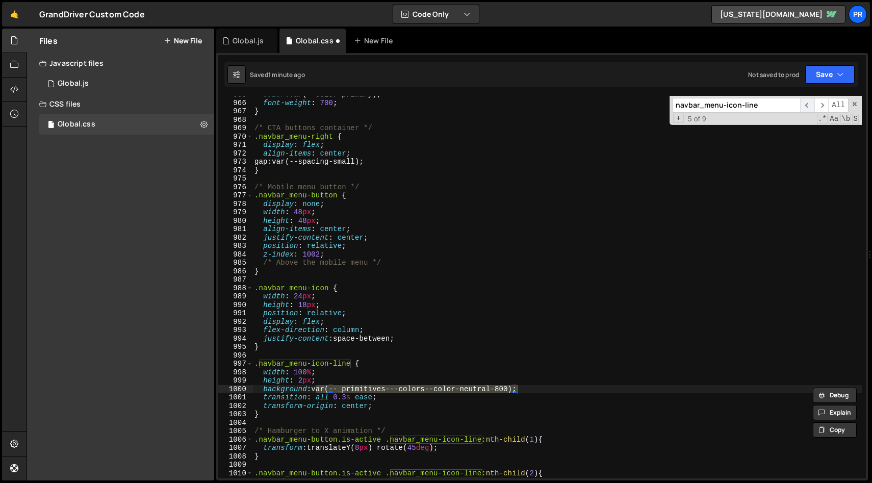
click at [811, 103] on span "​" at bounding box center [808, 105] width 14 height 15
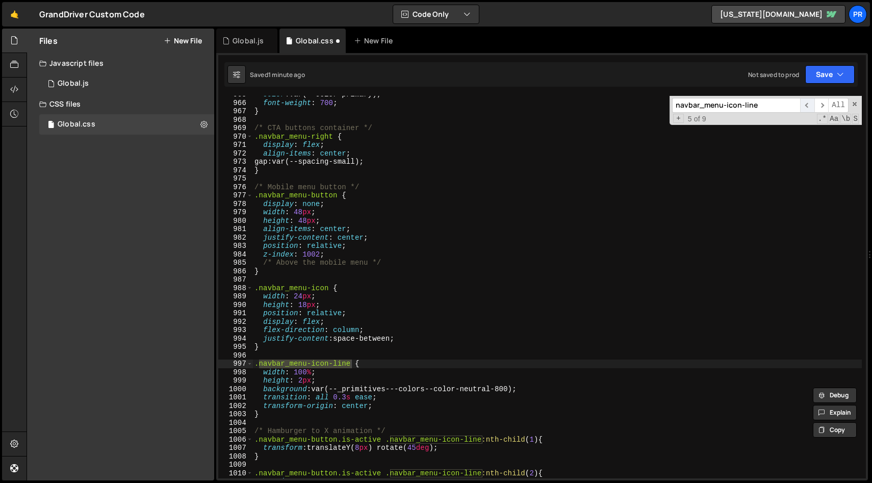
click at [811, 103] on span "​" at bounding box center [808, 105] width 14 height 15
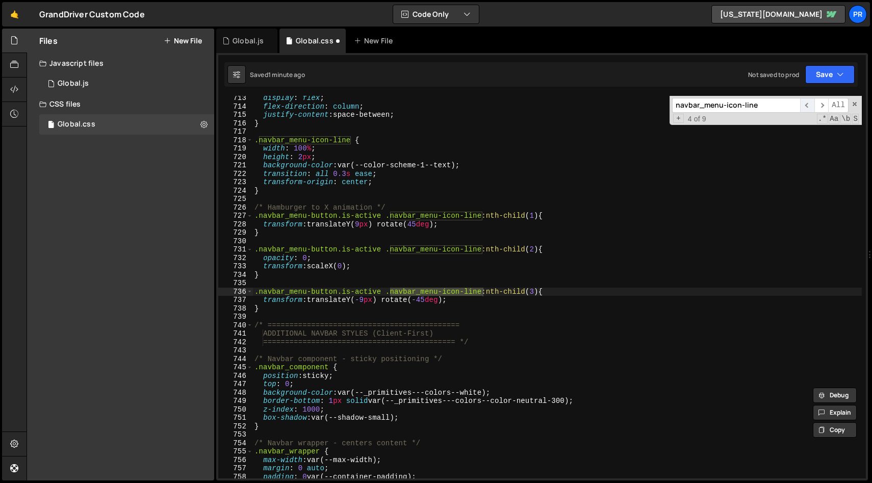
scroll to position [5996, 0]
click at [811, 103] on span "​" at bounding box center [808, 105] width 14 height 15
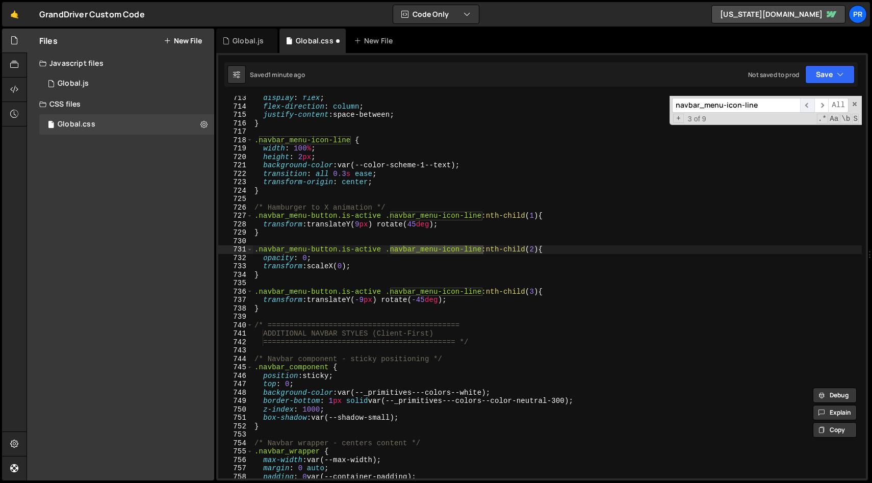
click at [811, 103] on span "​" at bounding box center [808, 105] width 14 height 15
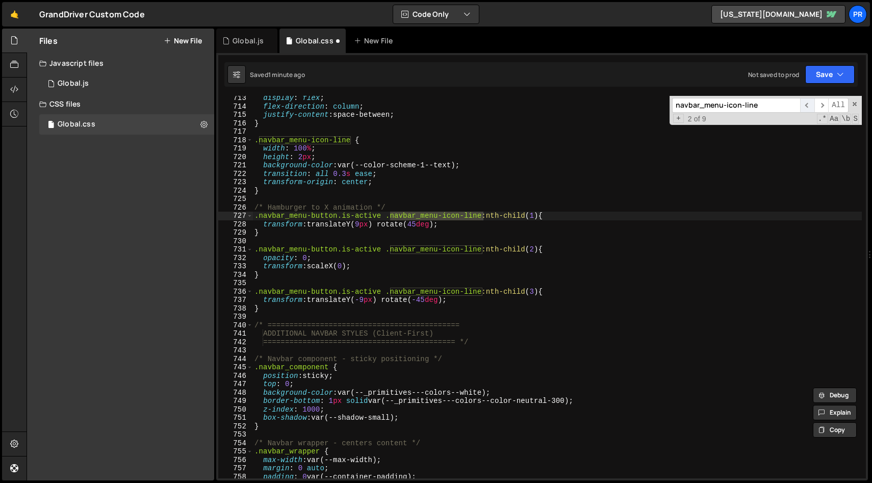
click at [811, 103] on span "​" at bounding box center [808, 105] width 14 height 15
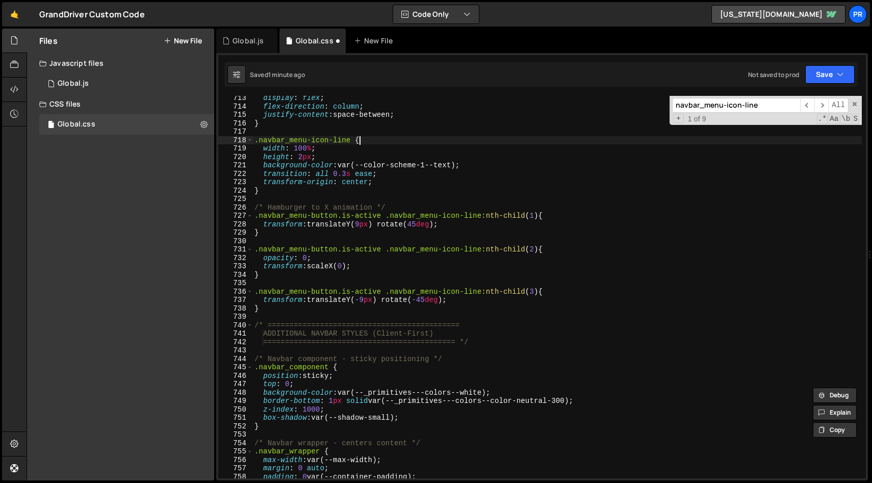
click at [405, 139] on div "display : flex ; flex-direction : column ; justify-content : space-between ; } …" at bounding box center [558, 293] width 610 height 399
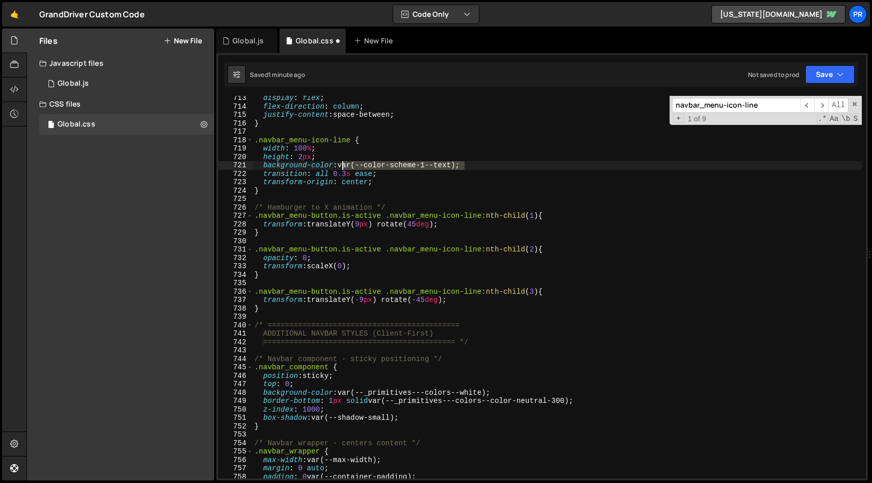
drag, startPoint x: 466, startPoint y: 165, endPoint x: 344, endPoint y: 167, distance: 122.5
click at [344, 167] on div "display : flex ; flex-direction : column ; justify-content : space-between ; } …" at bounding box center [558, 293] width 610 height 399
click at [822, 104] on span "​" at bounding box center [822, 105] width 14 height 15
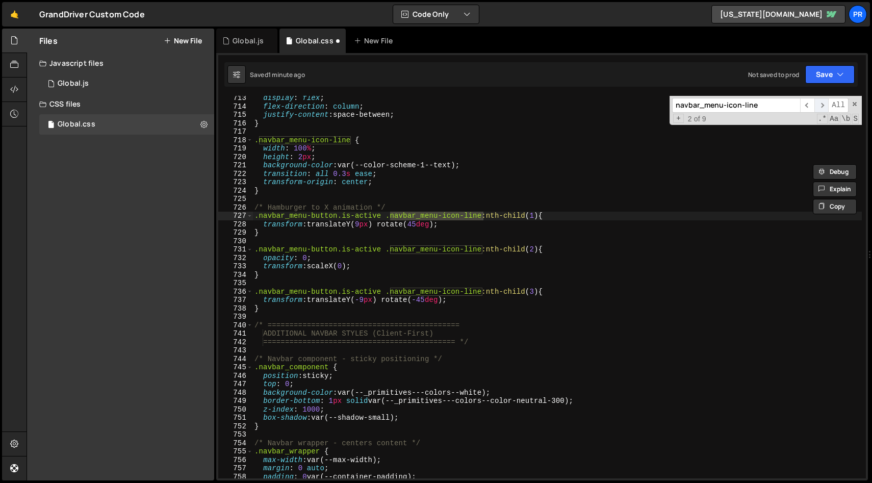
click at [822, 104] on span "​" at bounding box center [822, 105] width 14 height 15
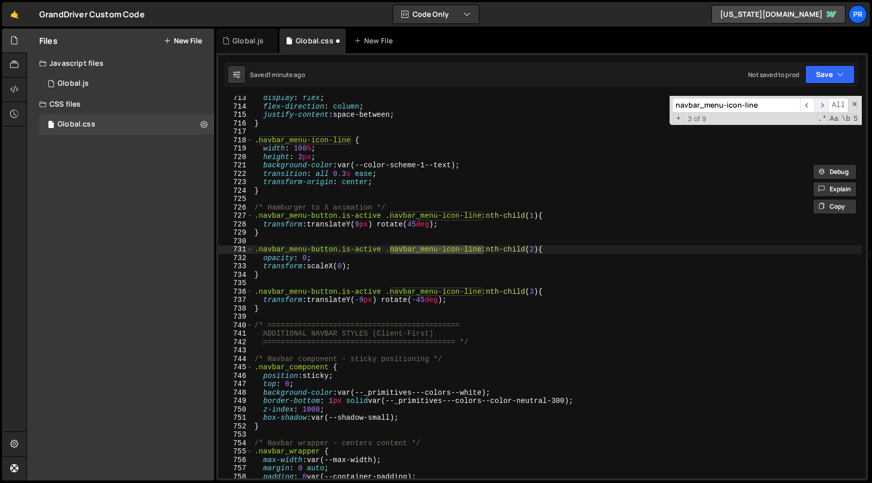
click at [822, 104] on span "​" at bounding box center [822, 105] width 14 height 15
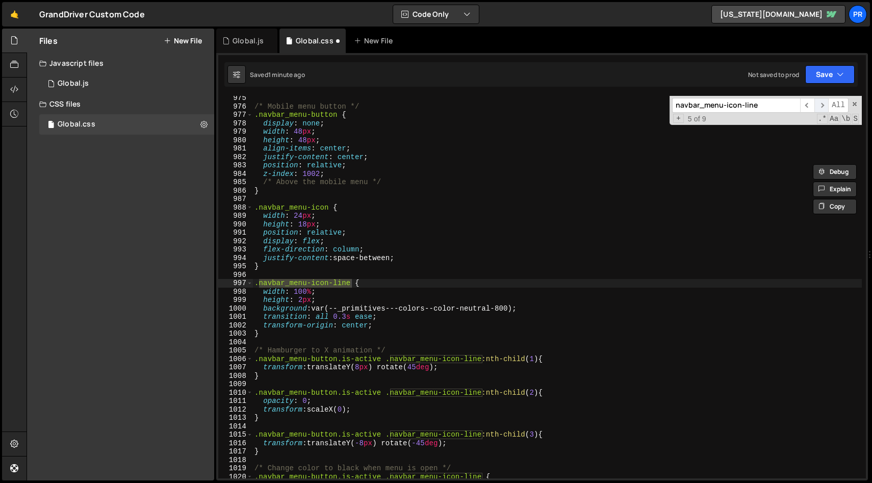
scroll to position [8202, 0]
click at [822, 104] on span "​" at bounding box center [822, 105] width 14 height 15
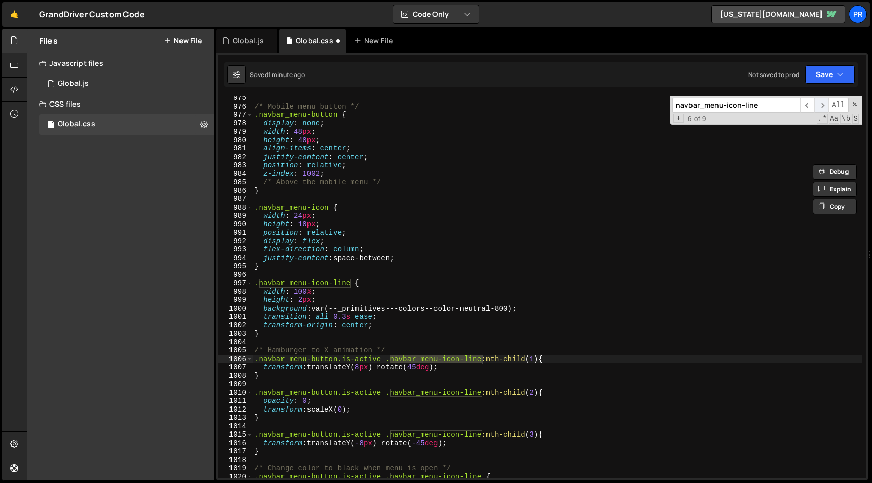
click at [822, 104] on span "​" at bounding box center [822, 105] width 14 height 15
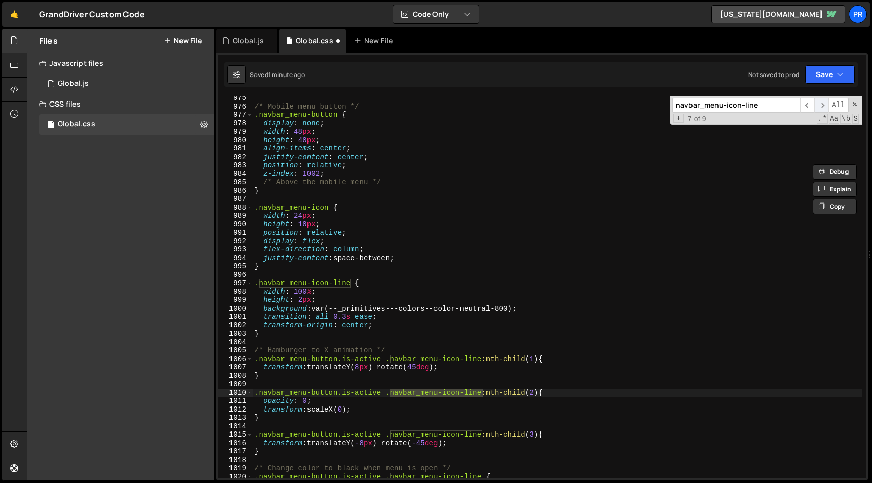
click at [822, 104] on span "​" at bounding box center [822, 105] width 14 height 15
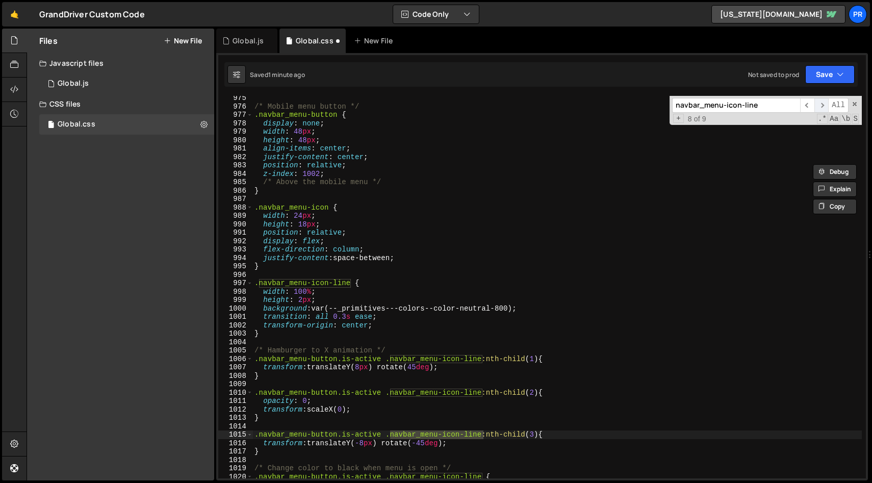
click at [822, 104] on span "​" at bounding box center [822, 105] width 14 height 15
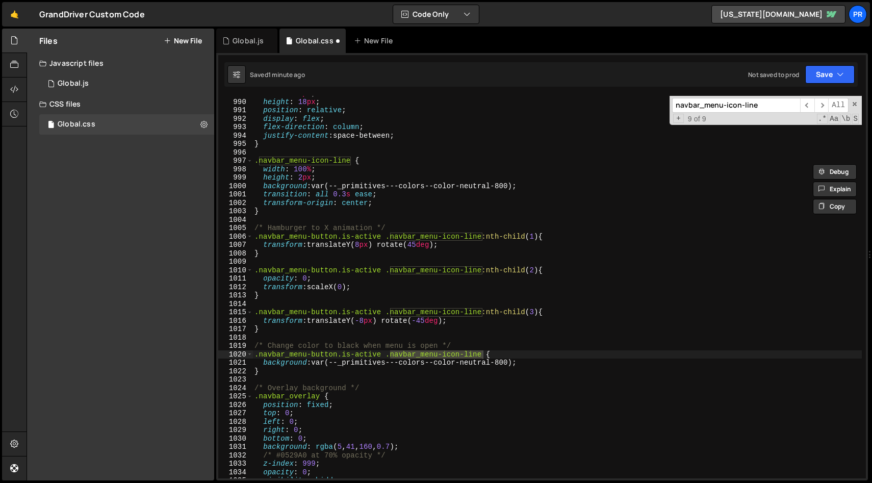
scroll to position [8324, 0]
drag, startPoint x: 527, startPoint y: 362, endPoint x: 317, endPoint y: 366, distance: 210.2
click at [316, 366] on div "width : 24 px ; height : 18 px ; position : relative ; display : flex ; flex-di…" at bounding box center [558, 288] width 610 height 399
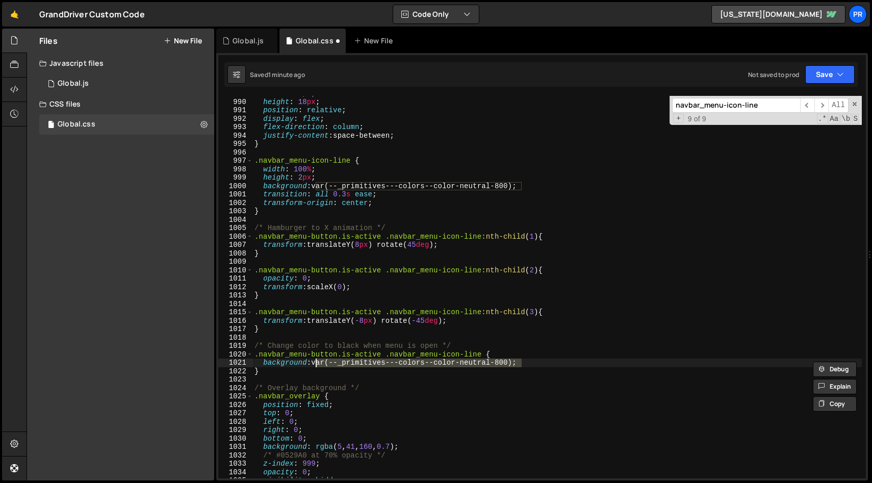
paste textarea "color-scheme-1--text"
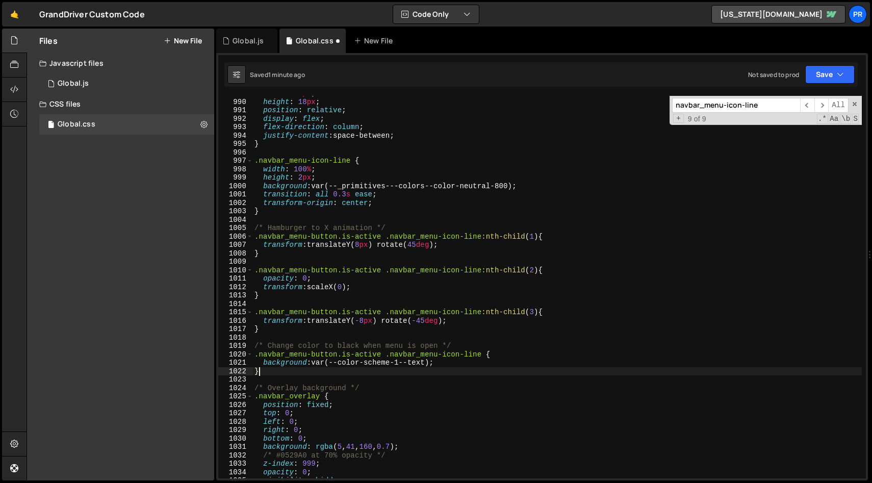
click at [478, 368] on div "width : 24 px ; height : 18 px ; position : relative ; display : flex ; flex-di…" at bounding box center [558, 288] width 610 height 399
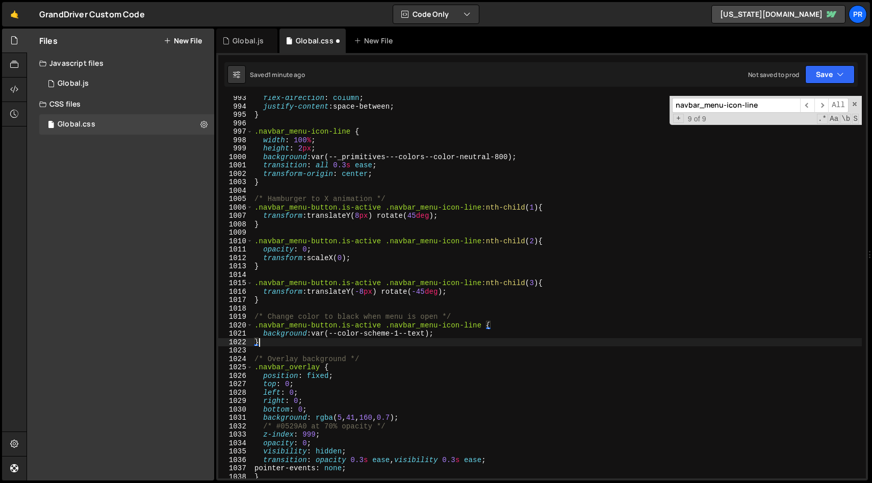
scroll to position [8353, 0]
click at [821, 106] on span "​" at bounding box center [822, 105] width 14 height 15
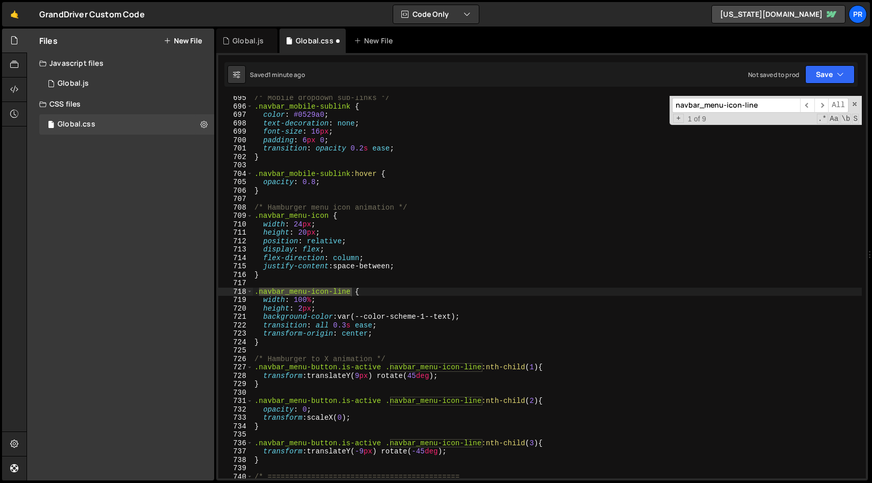
click at [496, 319] on div "/* Mobile dropdown sub-links */ .navbar_mobile-sublink { color : #0529a0 ; text…" at bounding box center [558, 293] width 610 height 399
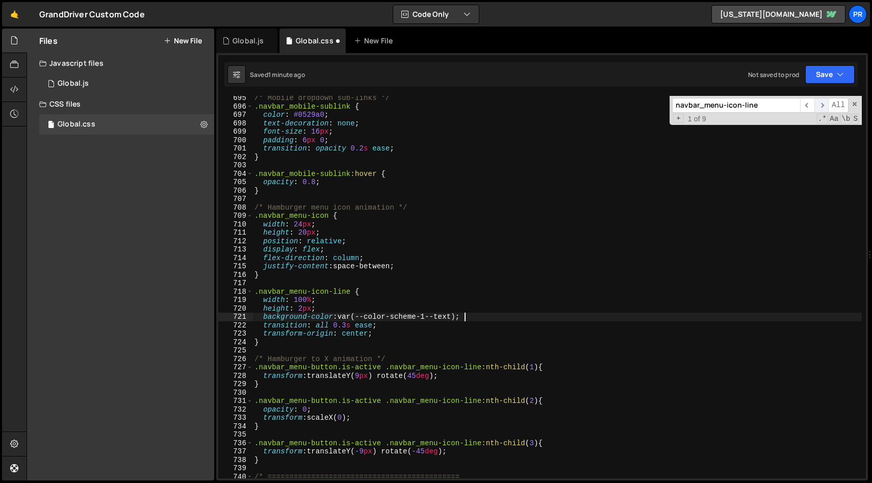
click at [822, 107] on span "​" at bounding box center [822, 105] width 14 height 15
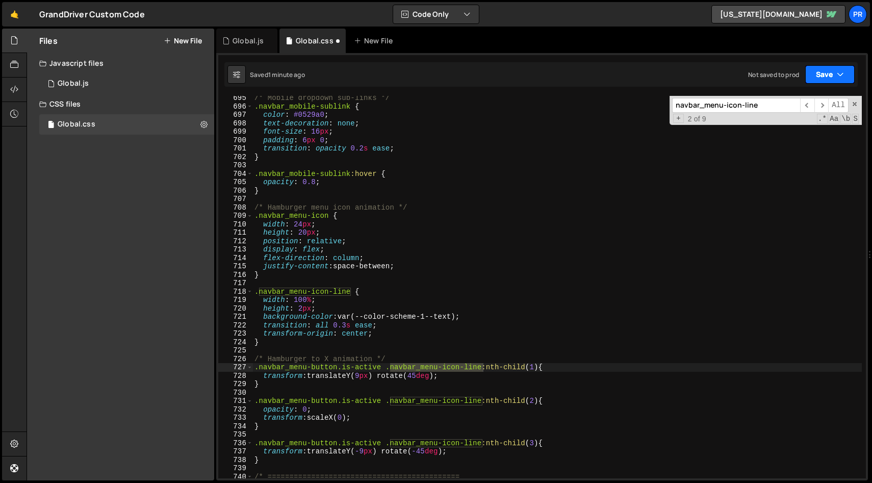
click at [824, 72] on button "Save" at bounding box center [830, 74] width 49 height 18
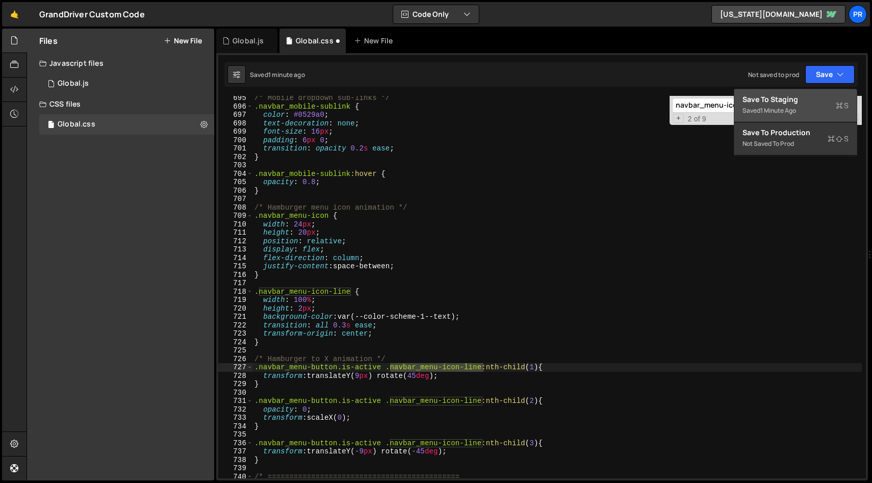
click at [790, 105] on div "Saved 1 minute ago" at bounding box center [796, 111] width 106 height 12
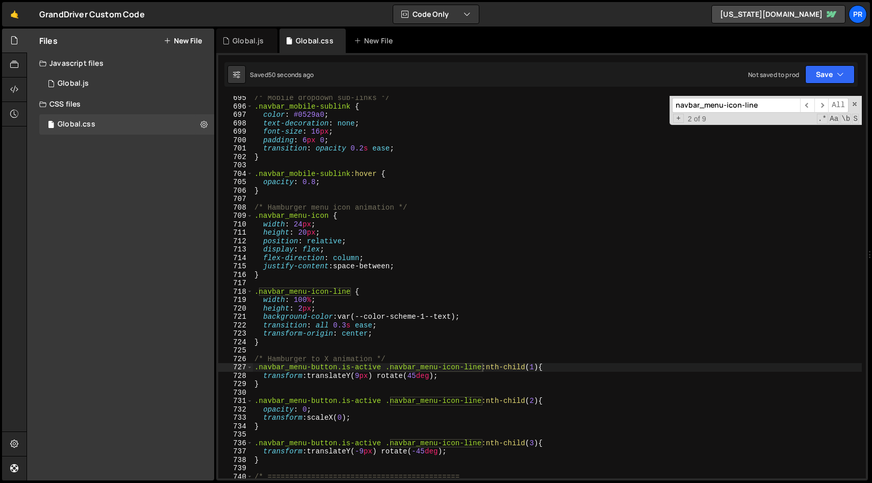
click at [778, 108] on input "navbar_menu-icon-line" at bounding box center [736, 105] width 128 height 15
click at [807, 109] on span "​" at bounding box center [808, 105] width 14 height 15
click at [809, 106] on span "​" at bounding box center [808, 105] width 14 height 15
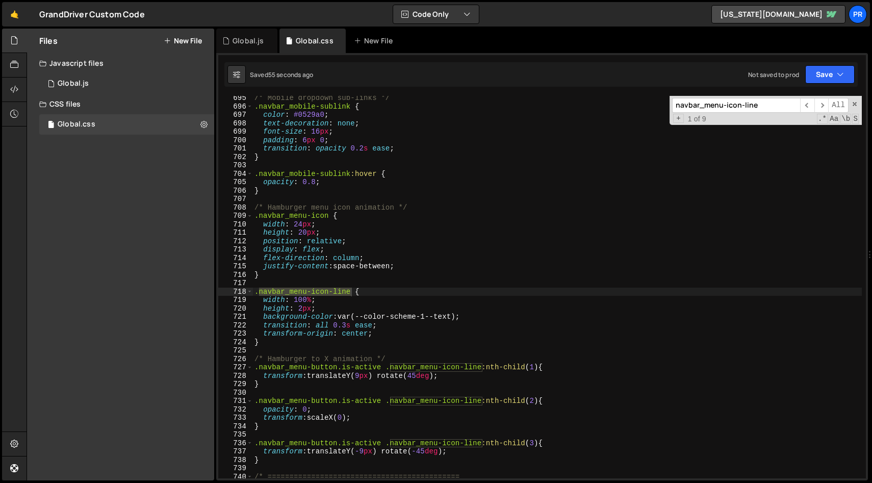
click at [485, 314] on div "/* Mobile dropdown sub-links */ .navbar_mobile-sublink { color : #0529a0 ; text…" at bounding box center [558, 293] width 610 height 399
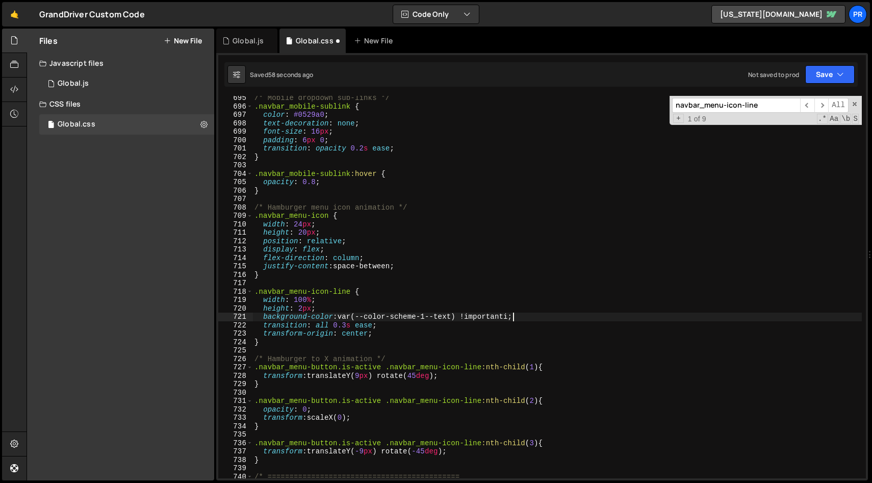
scroll to position [0, 15]
click at [561, 314] on div "/* Mobile dropdown sub-links */ .navbar_mobile-sublink { color : #0529a0 ; text…" at bounding box center [558, 293] width 610 height 399
type textarea "background-color: var(--color-scheme-1--text) !important;"
click at [838, 74] on icon "button" at bounding box center [840, 74] width 7 height 10
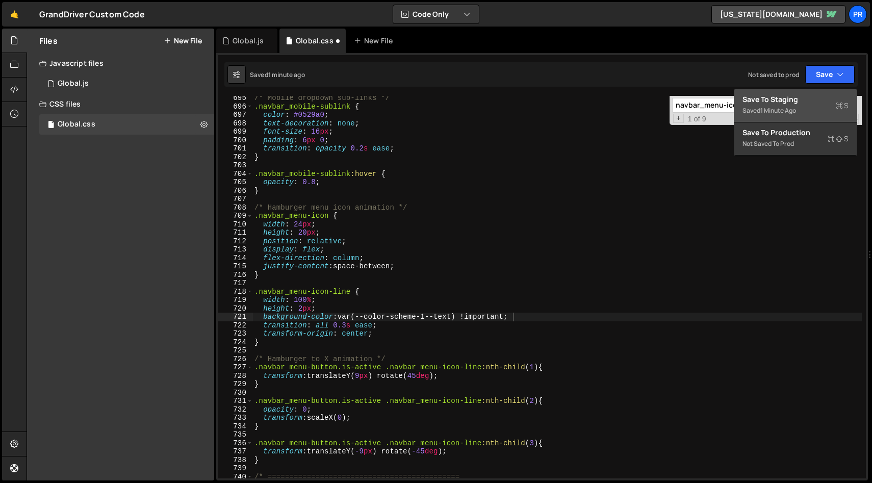
click at [802, 95] on div "Save to Staging S" at bounding box center [796, 99] width 106 height 10
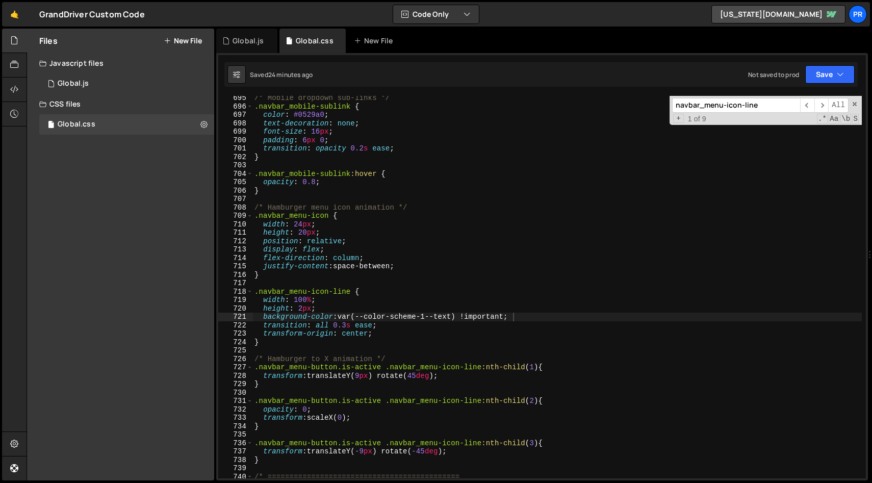
click at [374, 203] on div "/* Mobile dropdown sub-links */ .navbar_mobile-sublink { color : #0529a0 ; text…" at bounding box center [558, 293] width 610 height 399
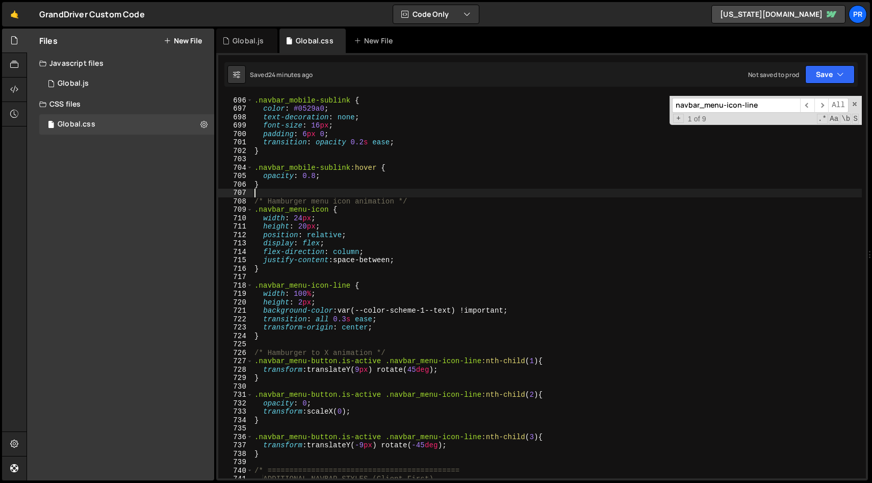
scroll to position [5836, 0]
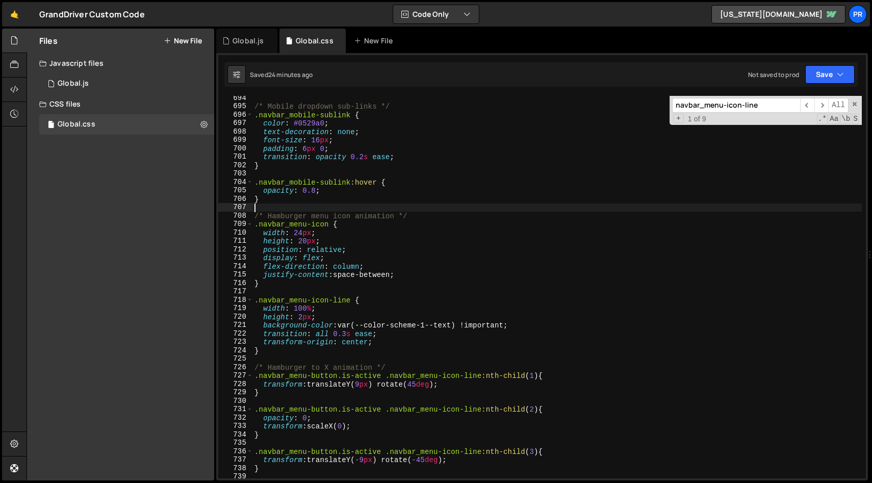
click at [353, 195] on div "/* Mobile dropdown sub-links */ .navbar_mobile-sublink { color : #0529a0 ; text…" at bounding box center [558, 293] width 610 height 399
type textarea "}"
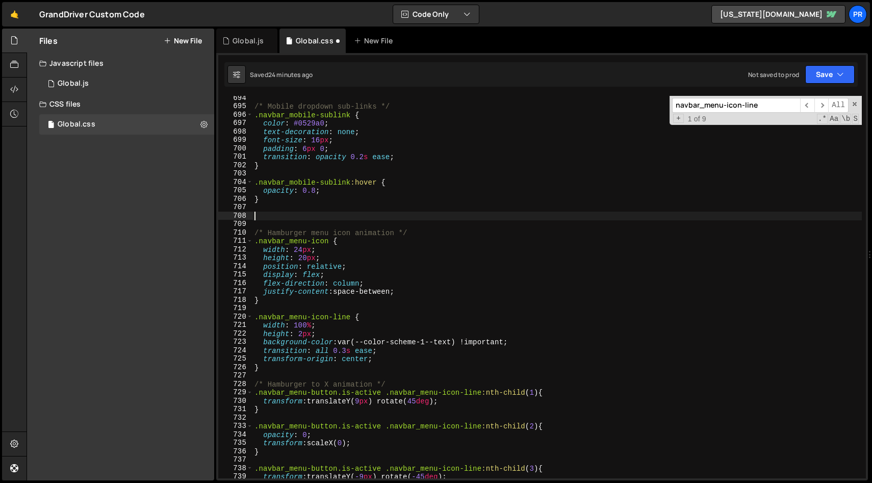
paste textarea "navbar-menu-wrappe"
click at [254, 214] on div "/* Mobile dropdown sub-links */ .navbar_mobile-sublink { color : #0529a0 ; text…" at bounding box center [558, 293] width 610 height 399
click at [402, 217] on div "/* Mobile dropdown sub-links */ .navbar_mobile-sublink { color : #0529a0 ; text…" at bounding box center [558, 293] width 610 height 399
type textarea ".navbar-menu-wrapper {"
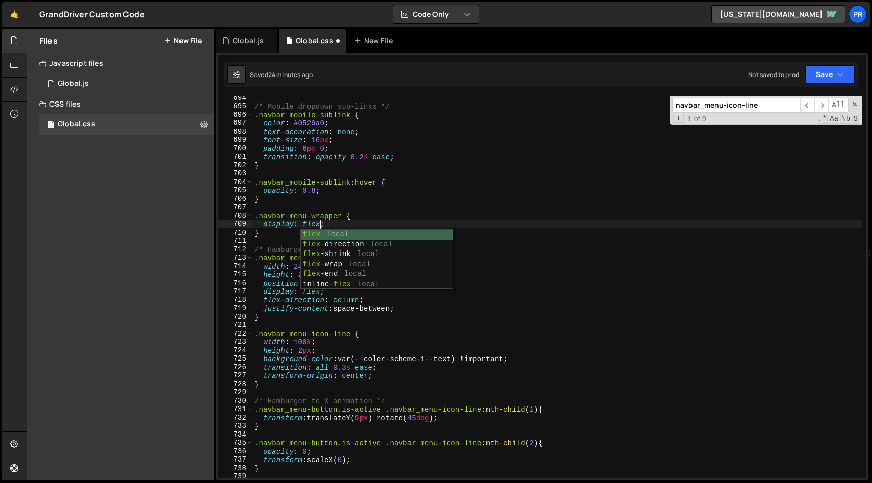
scroll to position [0, 4]
type textarea "display: flex;"
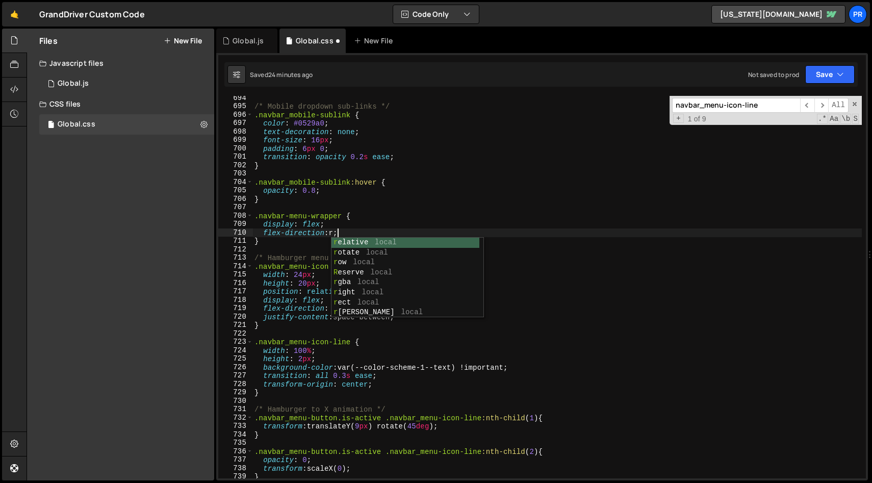
scroll to position [0, 6]
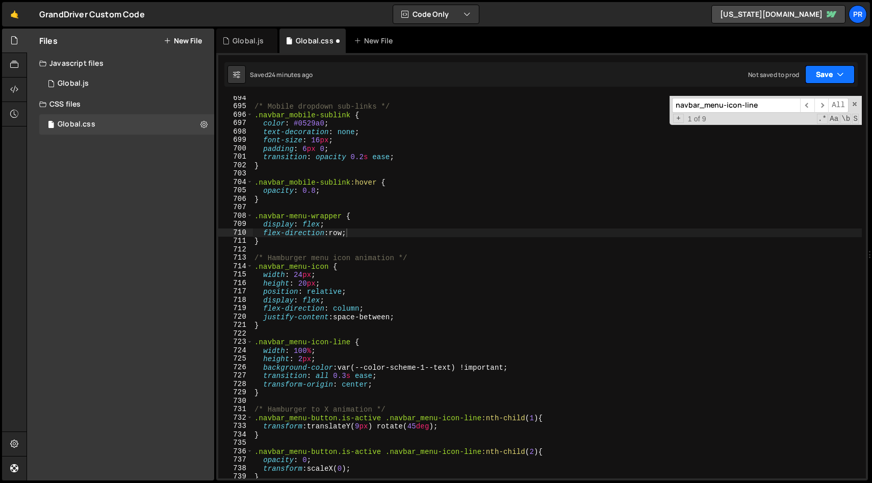
click at [832, 73] on button "Save" at bounding box center [830, 74] width 49 height 18
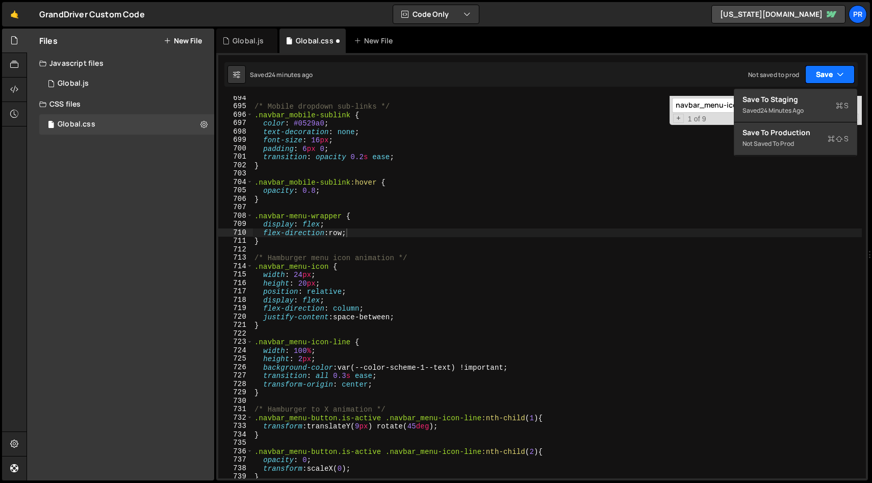
click at [827, 73] on button "Save" at bounding box center [830, 74] width 49 height 18
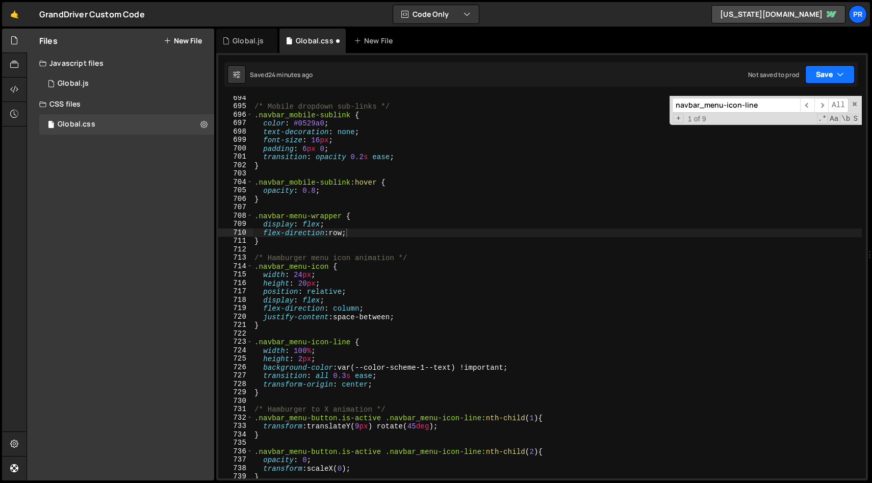
click at [827, 73] on button "Save" at bounding box center [830, 74] width 49 height 18
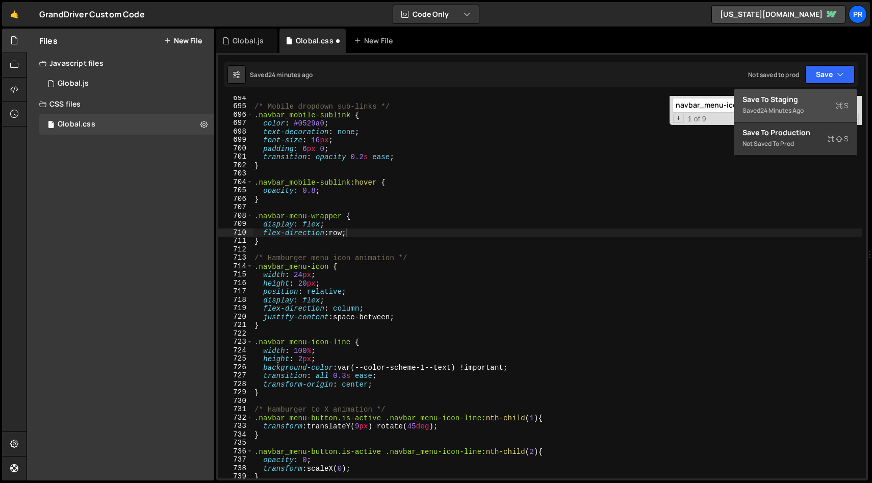
click at [799, 99] on div "Save to Staging S" at bounding box center [796, 99] width 106 height 10
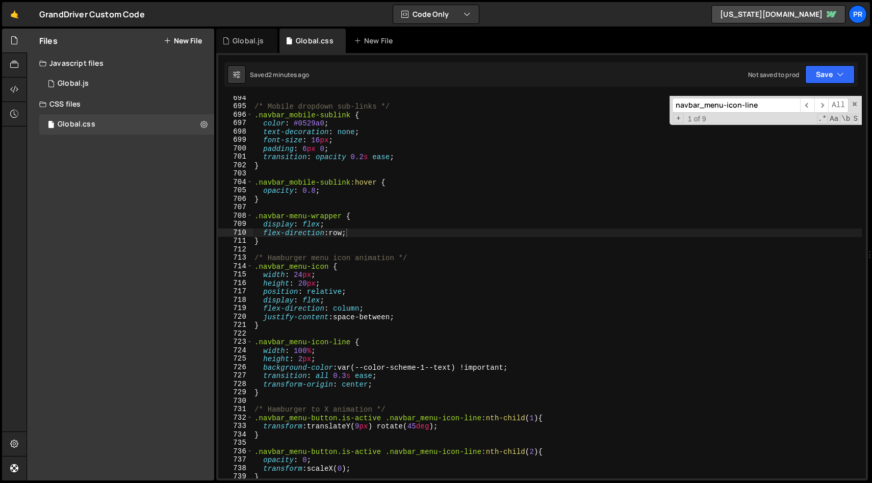
click at [288, 215] on div "/* Mobile dropdown sub-links */ .navbar_mobile-sublink { color : #0529a0 ; text…" at bounding box center [558, 293] width 610 height 399
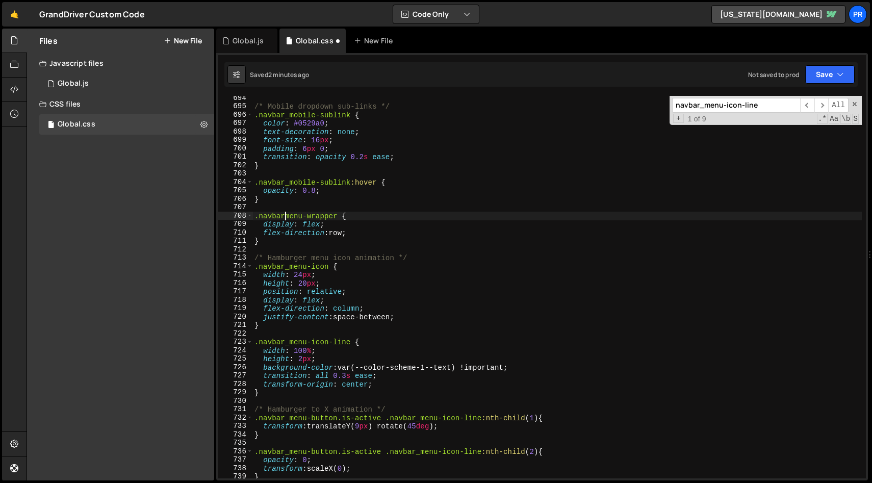
type textarea ".navbar_menu-wrapper {"
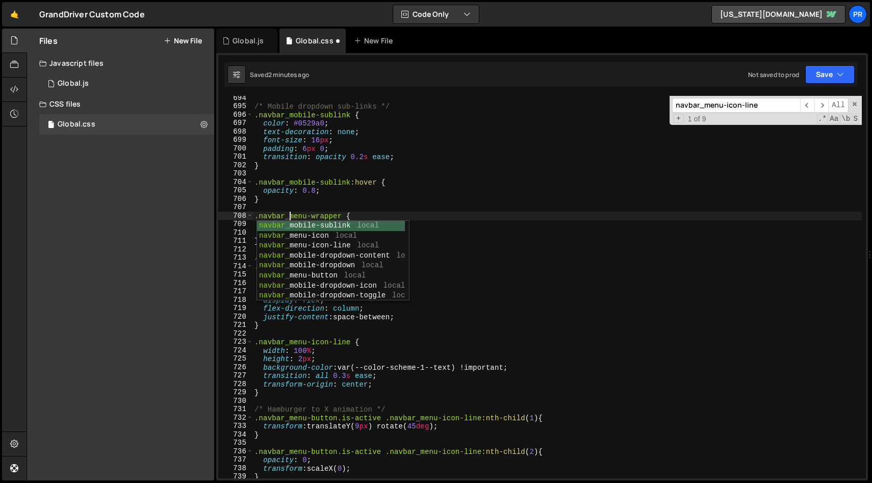
click at [670, 171] on div "/* Mobile dropdown sub-links */ .navbar_mobile-sublink { color : #0529a0 ; text…" at bounding box center [558, 293] width 610 height 399
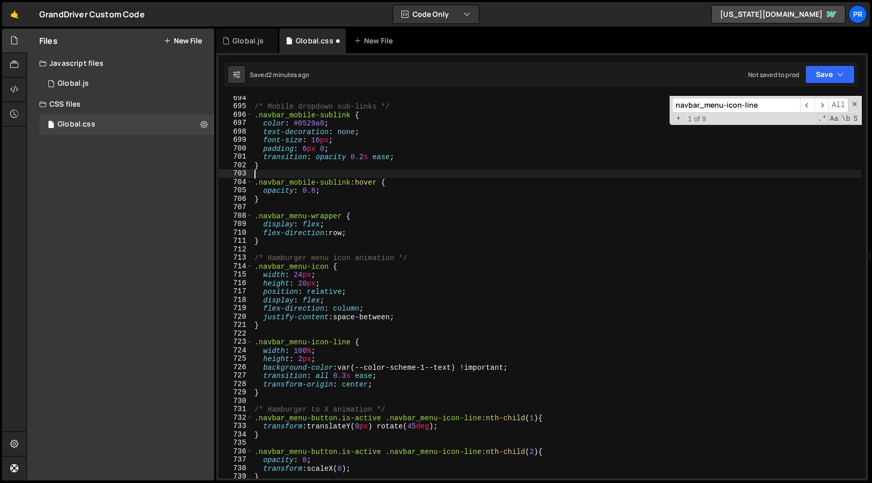
scroll to position [0, 0]
click at [840, 79] on icon "button" at bounding box center [840, 74] width 7 height 10
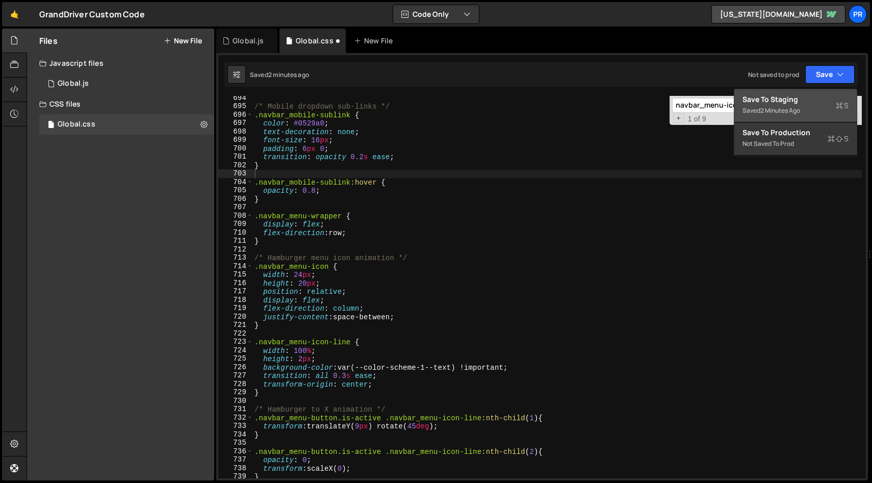
click at [809, 102] on div "Save to Staging S" at bounding box center [796, 99] width 106 height 10
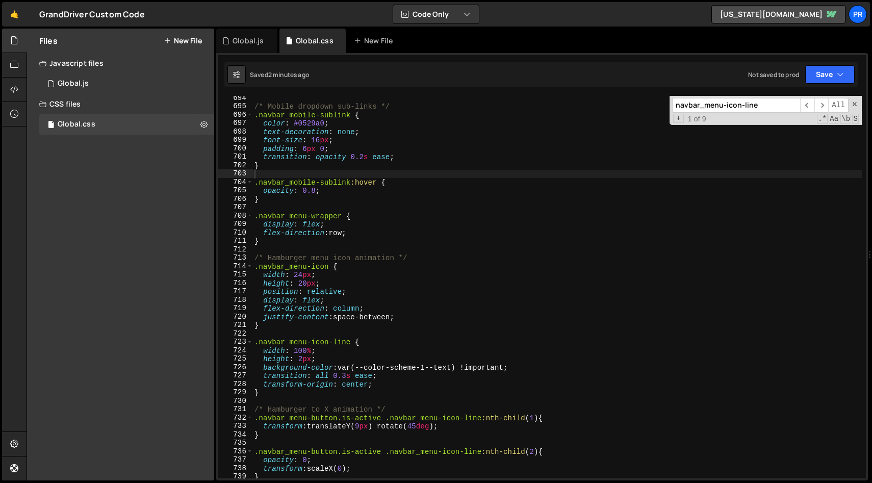
type textarea "}"
click at [287, 238] on div "/* Mobile dropdown sub-links */ .navbar_mobile-sublink { color : #0529a0 ; text…" at bounding box center [558, 293] width 610 height 399
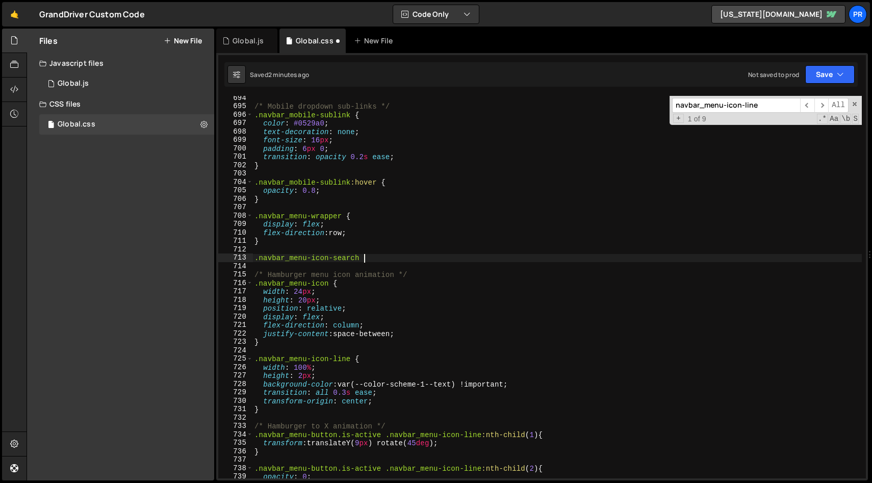
scroll to position [0, 7]
type textarea ".navbar_menu-icon-search {"
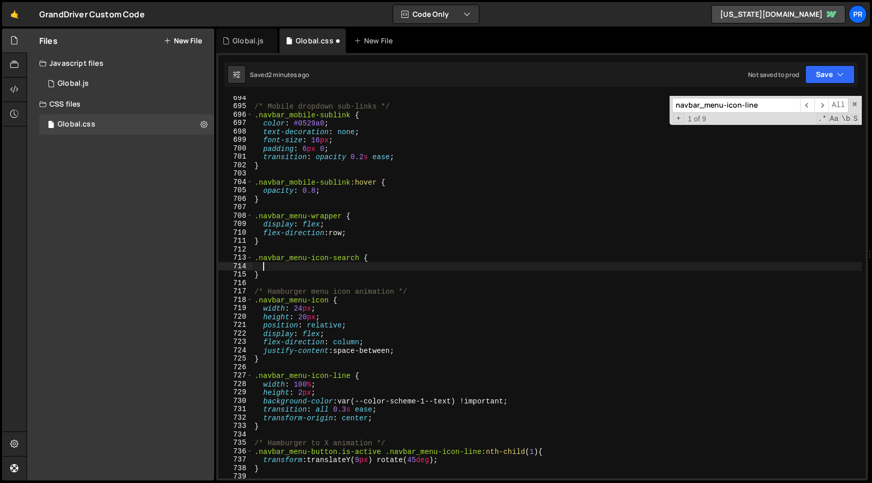
paste textarea "padding: 8px;"
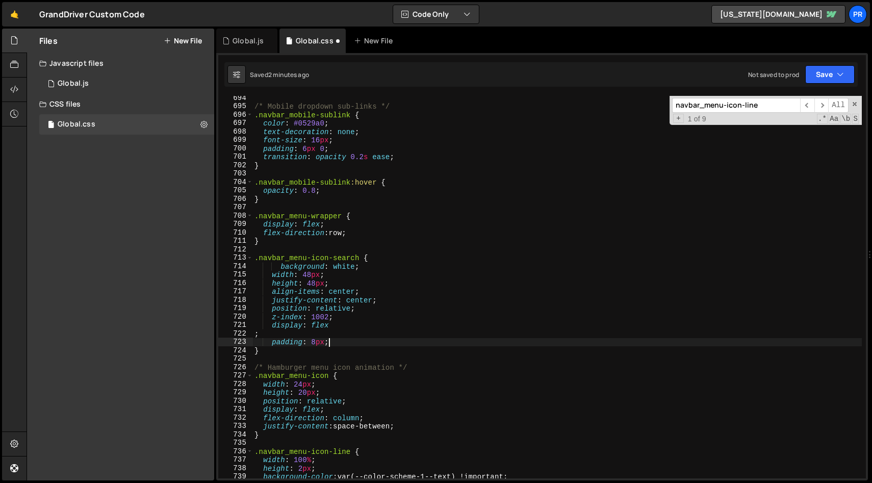
click at [279, 266] on div "/* Mobile dropdown sub-links */ .navbar_mobile-sublink { color : #0529a0 ; text…" at bounding box center [558, 293] width 610 height 399
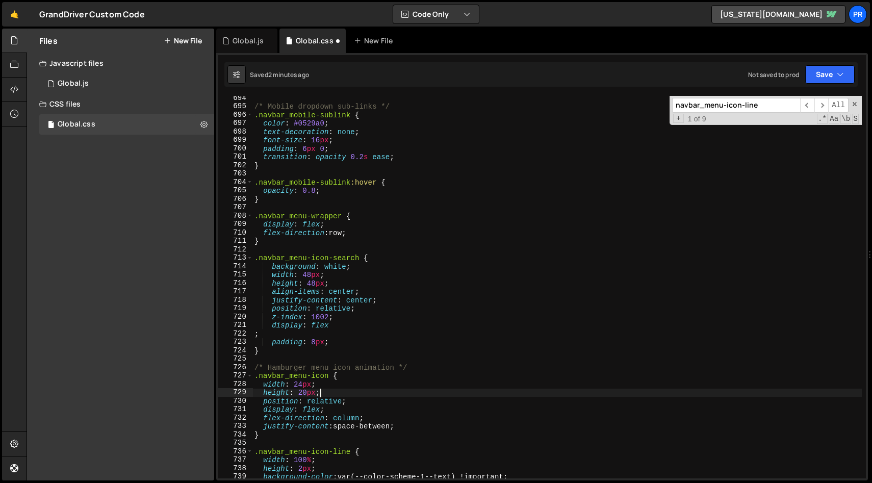
click at [400, 394] on div "/* Mobile dropdown sub-links */ .navbar_mobile-sublink { color : #0529a0 ; text…" at bounding box center [558, 293] width 610 height 399
click at [271, 266] on div "/* Mobile dropdown sub-links */ .navbar_mobile-sublink { color : #0529a0 ; text…" at bounding box center [558, 293] width 610 height 399
click at [395, 284] on div "/* Mobile dropdown sub-links */ .navbar_mobile-sublink { color : #0529a0 ; text…" at bounding box center [558, 293] width 610 height 399
click at [338, 340] on div "/* Mobile dropdown sub-links */ .navbar_mobile-sublink { color : #0529a0 ; text…" at bounding box center [558, 293] width 610 height 399
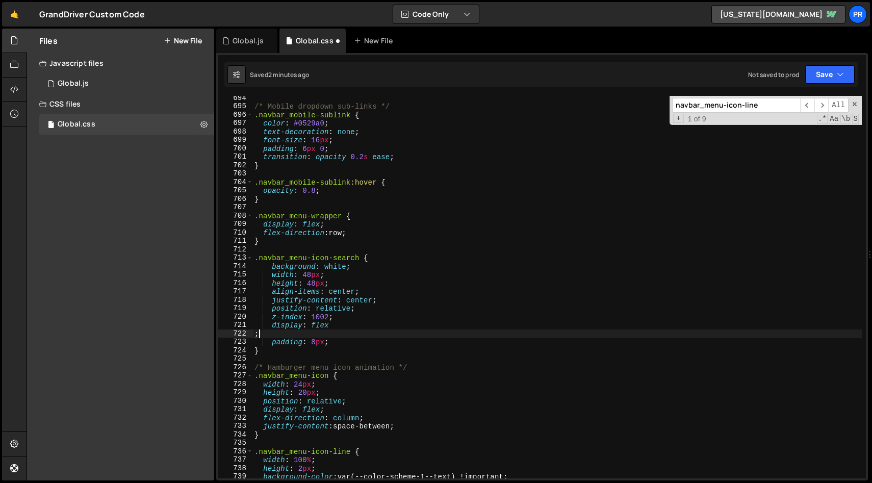
click at [342, 337] on div "/* Mobile dropdown sub-links */ .navbar_mobile-sublink { color : #0529a0 ; text…" at bounding box center [558, 293] width 610 height 399
type textarea ";"
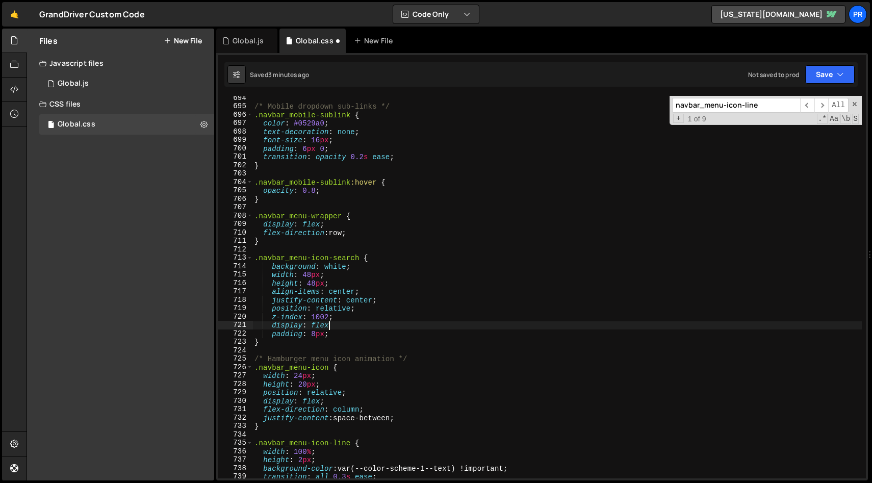
scroll to position [0, 5]
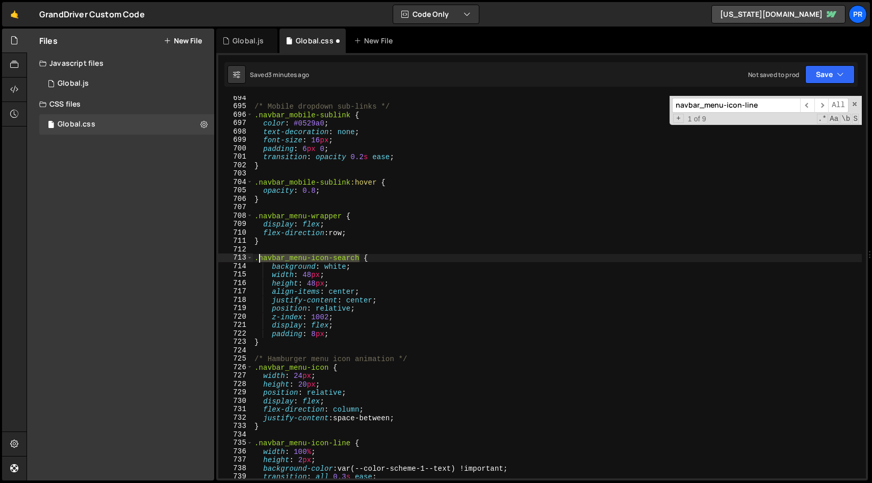
drag, startPoint x: 359, startPoint y: 256, endPoint x: 258, endPoint y: 255, distance: 101.5
click at [258, 255] on div "/* Mobile dropdown sub-links */ .navbar_mobile-sublink { color : #0529a0 ; text…" at bounding box center [558, 293] width 610 height 399
paste textarea "butt"
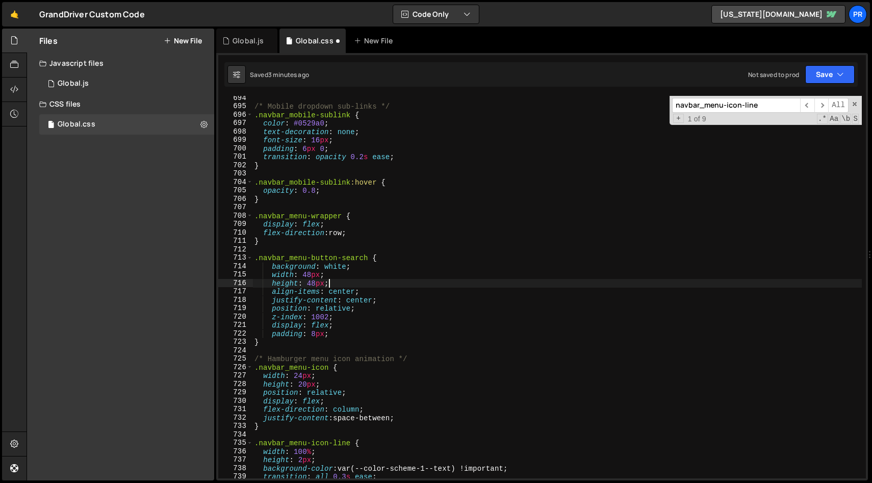
click at [443, 281] on div "/* Mobile dropdown sub-links */ .navbar_mobile-sublink { color : #0529a0 ; text…" at bounding box center [558, 293] width 610 height 399
click at [402, 328] on div "/* Mobile dropdown sub-links */ .navbar_mobile-sublink { color : #0529a0 ; text…" at bounding box center [558, 293] width 610 height 399
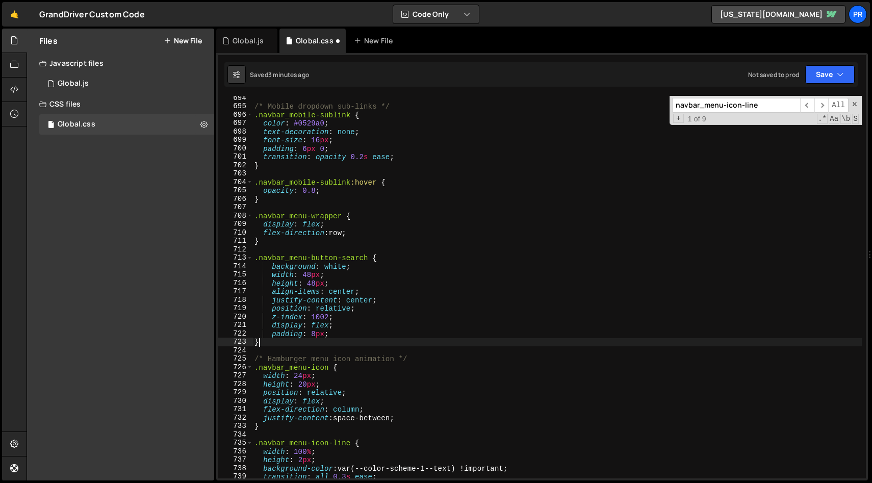
click at [386, 341] on div "/* Mobile dropdown sub-links */ .navbar_mobile-sublink { color : #0529a0 ; text…" at bounding box center [558, 293] width 610 height 399
click at [390, 332] on div "/* Mobile dropdown sub-links */ .navbar_mobile-sublink { color : #0529a0 ; text…" at bounding box center [558, 293] width 610 height 399
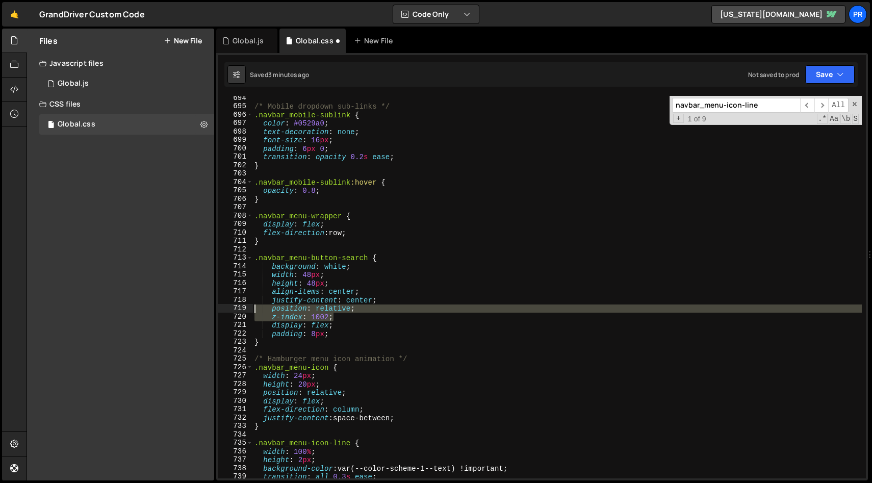
drag, startPoint x: 380, startPoint y: 316, endPoint x: 216, endPoint y: 310, distance: 164.4
click at [216, 310] on div "Files New File Javascript files 1 Global.js 0 CSS files Global.css 0 Copy share…" at bounding box center [450, 255] width 846 height 453
click at [841, 78] on icon "button" at bounding box center [840, 74] width 7 height 10
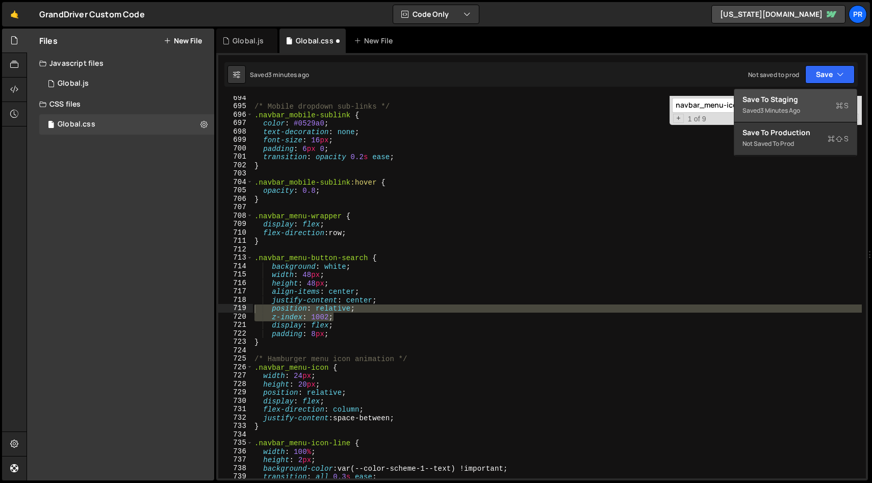
click at [802, 99] on div "Save to Staging S" at bounding box center [796, 99] width 106 height 10
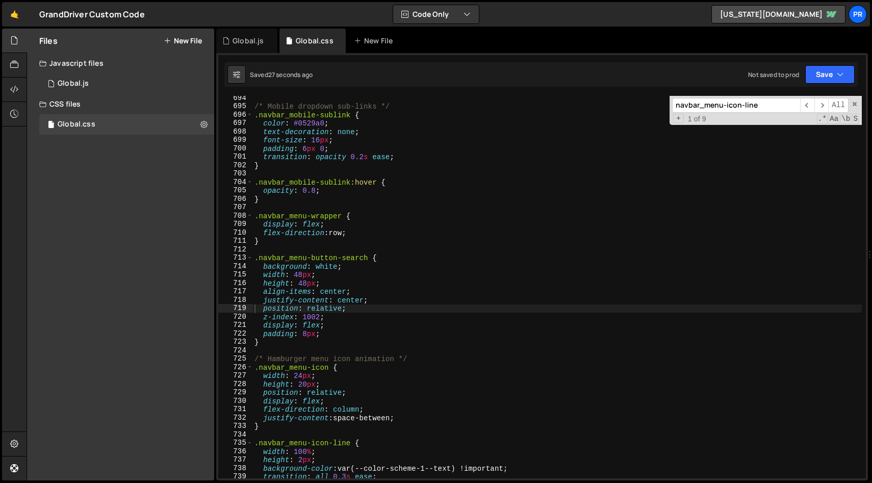
type textarea "flex-direction: row;"
click at [367, 235] on div "/* Mobile dropdown sub-links */ .navbar_mobile-sublink { color : #0529a0 ; text…" at bounding box center [558, 293] width 610 height 399
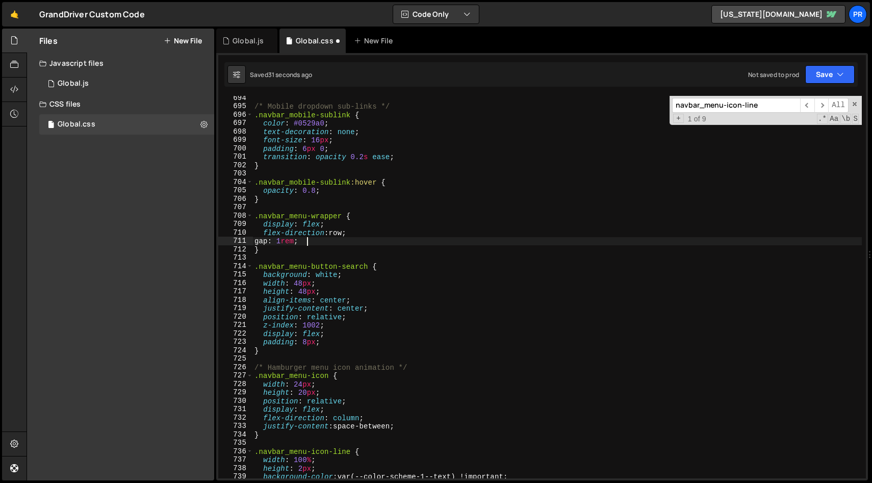
scroll to position [0, 3]
click at [838, 72] on icon "button" at bounding box center [840, 74] width 7 height 10
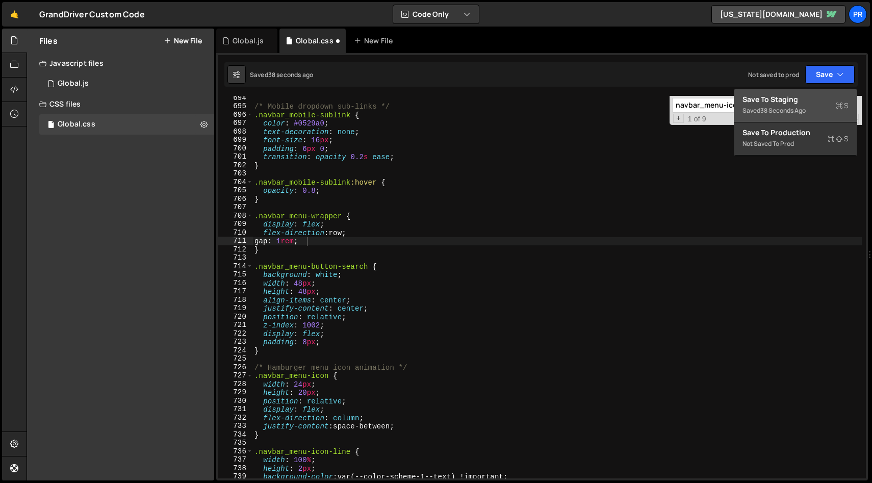
click at [773, 102] on div "Save to Staging S" at bounding box center [796, 99] width 106 height 10
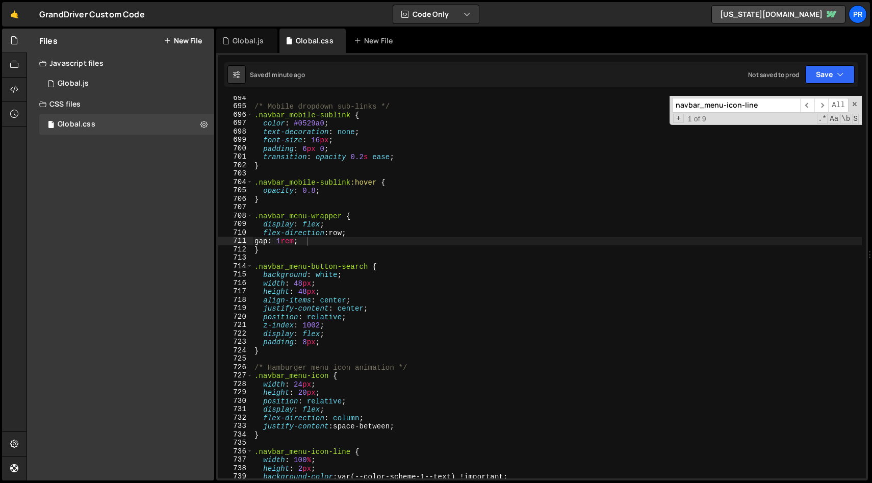
click at [399, 235] on div "/* Mobile dropdown sub-links */ .navbar_mobile-sublink { color : #0529a0 ; text…" at bounding box center [558, 293] width 610 height 399
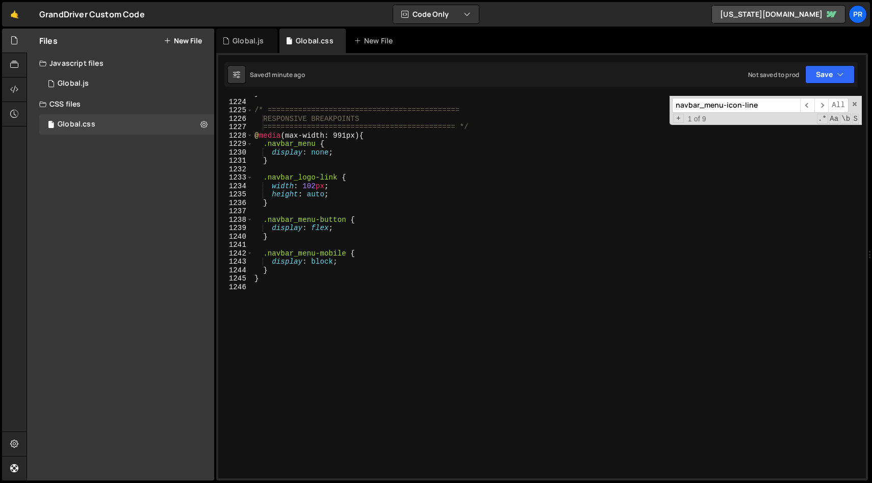
scroll to position [10294, 0]
click at [370, 280] on div "} /* ============================================ RESPONSIVE BREAKPOINTS ======…" at bounding box center [558, 288] width 610 height 399
click at [416, 165] on div "} /* ============================================ RESPONSIVE BREAKPOINTS ======…" at bounding box center [558, 291] width 610 height 399
click at [394, 154] on div "} /* ============================================ RESPONSIVE BREAKPOINTS ======…" at bounding box center [558, 291] width 610 height 399
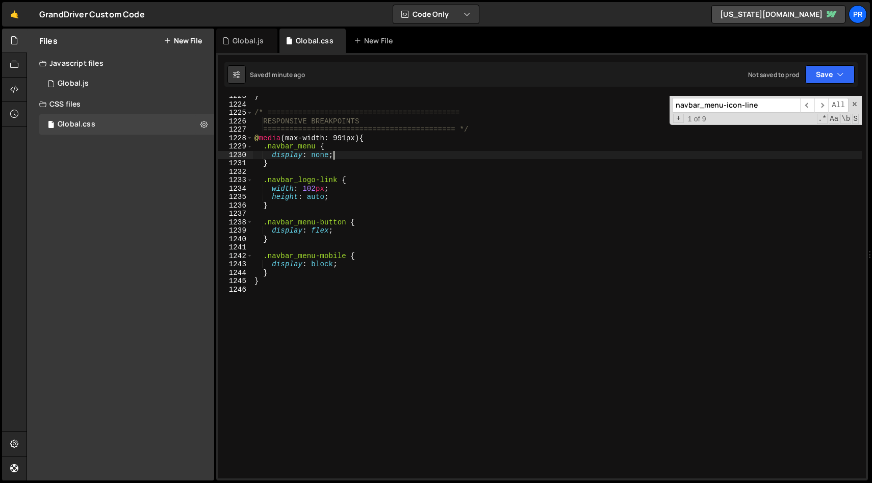
click at [360, 185] on div "} /* ============================================ RESPONSIVE BREAKPOINTS ======…" at bounding box center [558, 291] width 610 height 399
click at [342, 207] on div "} /* ============================================ RESPONSIVE BREAKPOINTS ======…" at bounding box center [558, 291] width 610 height 399
type textarea "}"
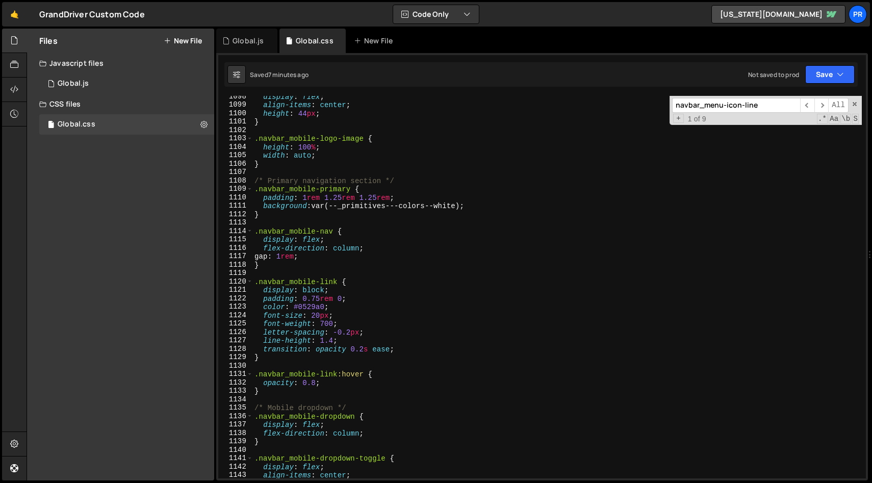
scroll to position [9334, 0]
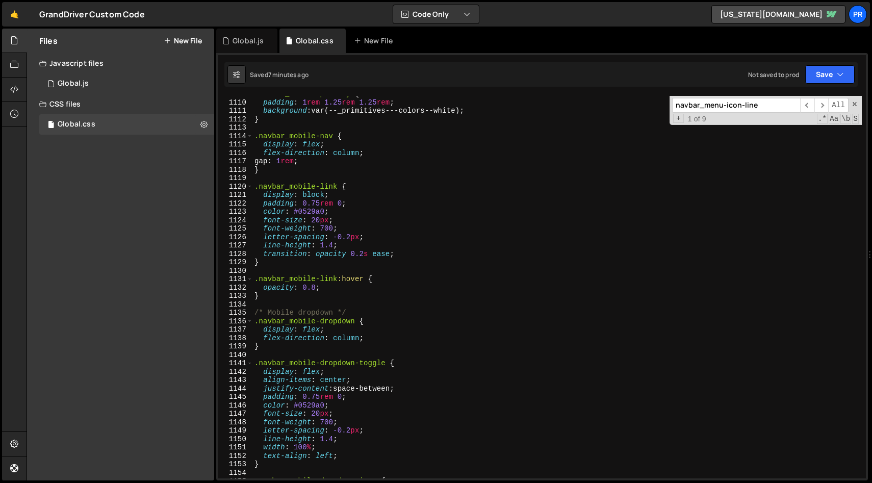
click at [767, 106] on input "navbar_menu-icon-line" at bounding box center [736, 105] width 128 height 15
paste input "display: none;"
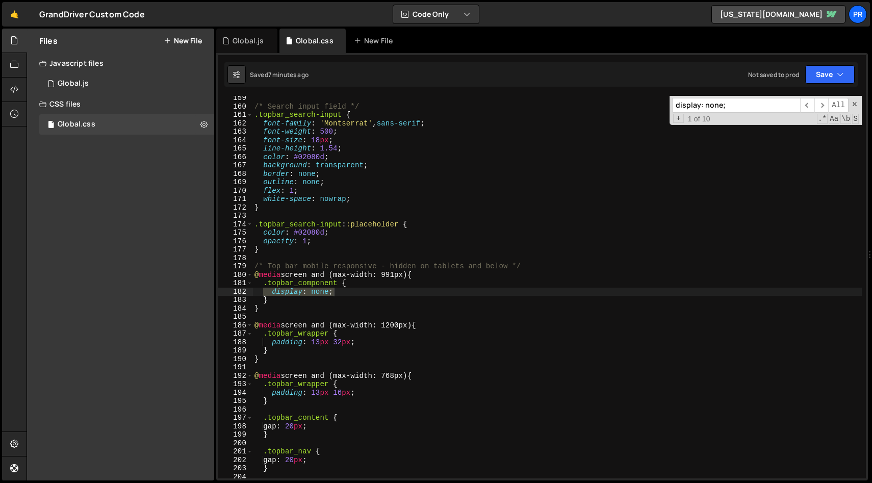
click at [767, 106] on input "display: none;" at bounding box center [736, 105] width 128 height 15
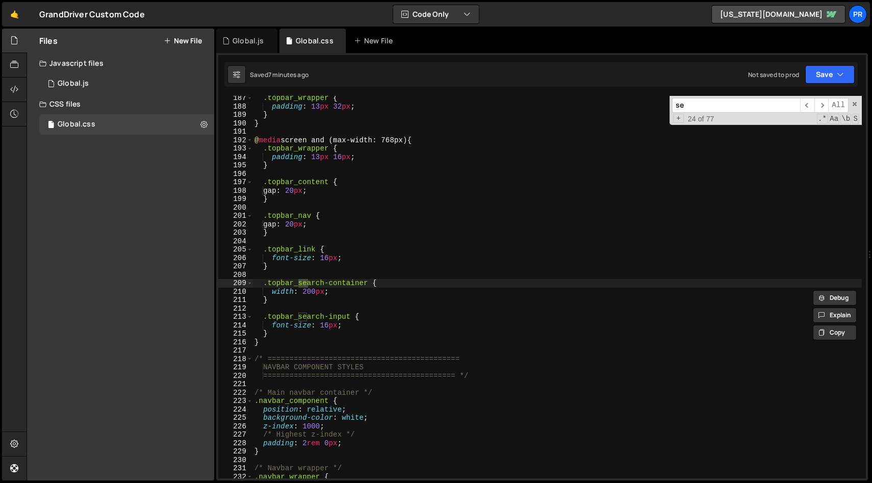
scroll to position [1568, 0]
type input "search"
click at [814, 107] on span "​" at bounding box center [808, 105] width 14 height 15
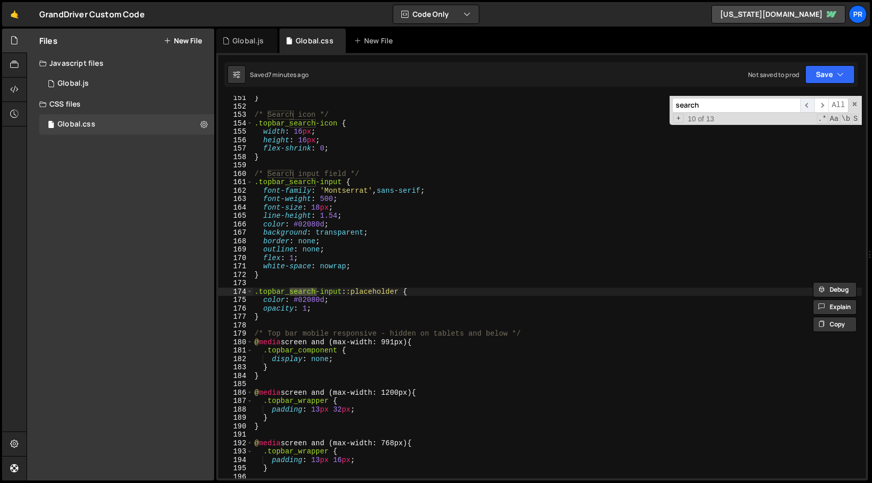
scroll to position [1265, 0]
click at [814, 107] on span "​" at bounding box center [808, 105] width 14 height 15
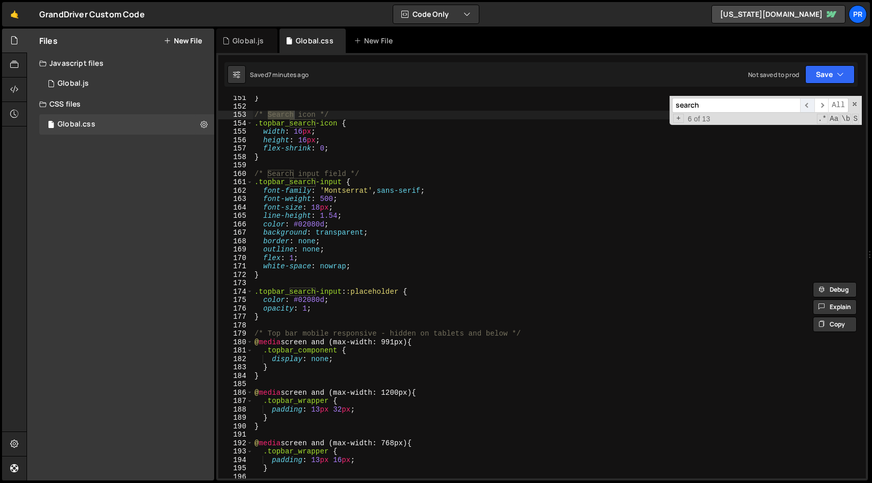
click at [814, 107] on span "​" at bounding box center [808, 105] width 14 height 15
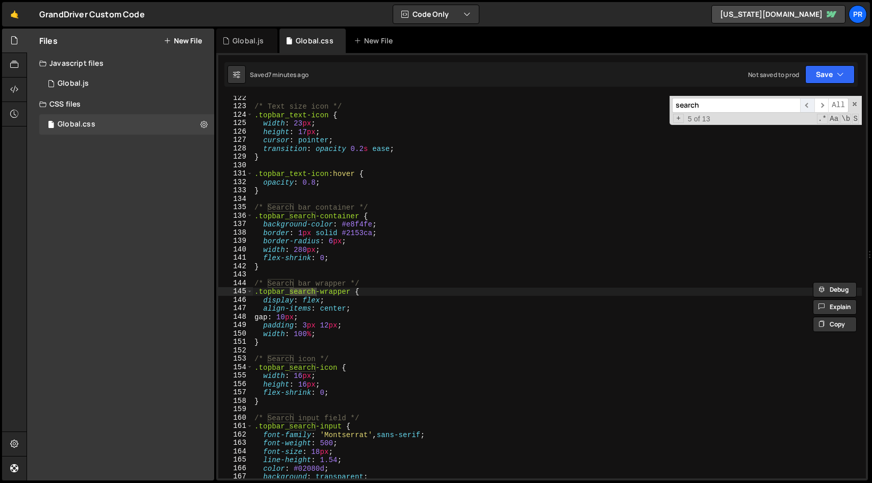
click at [814, 107] on span "​" at bounding box center [808, 105] width 14 height 15
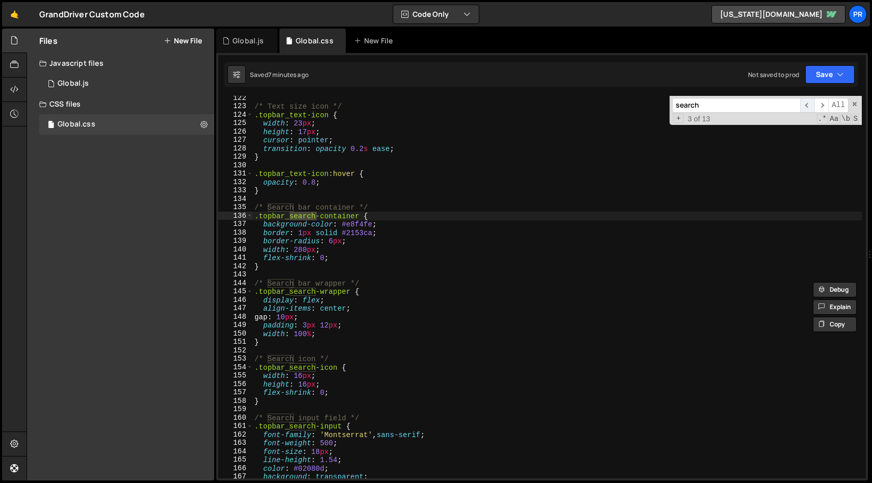
click at [814, 107] on span "​" at bounding box center [808, 105] width 14 height 15
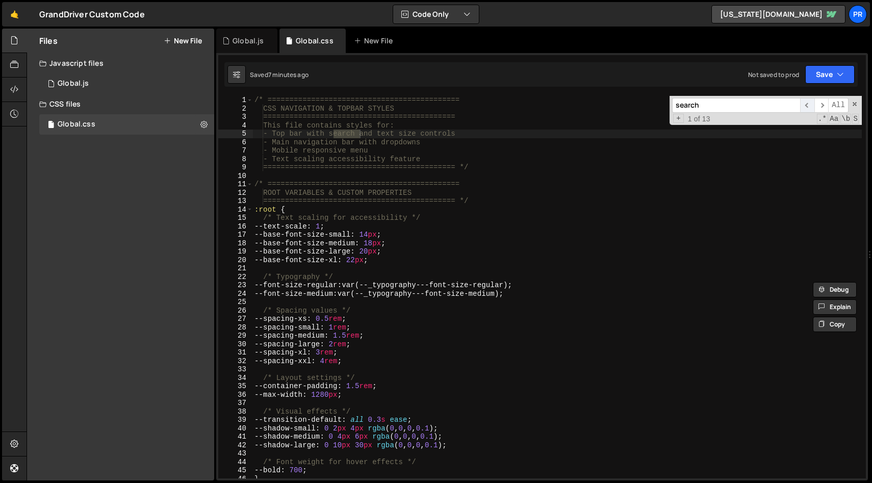
scroll to position [0, 0]
click at [814, 107] on span "​" at bounding box center [808, 105] width 14 height 15
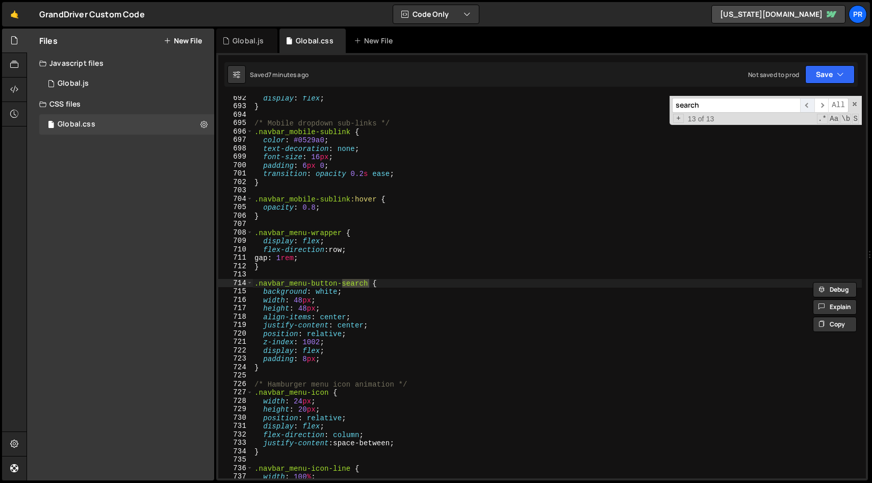
scroll to position [5819, 0]
type textarea ".navbar_menu-button-search {"
click at [405, 284] on div "display : flex ; } /* Mobile dropdown sub-links */ .navbar_mobile-sublink { col…" at bounding box center [558, 293] width 610 height 399
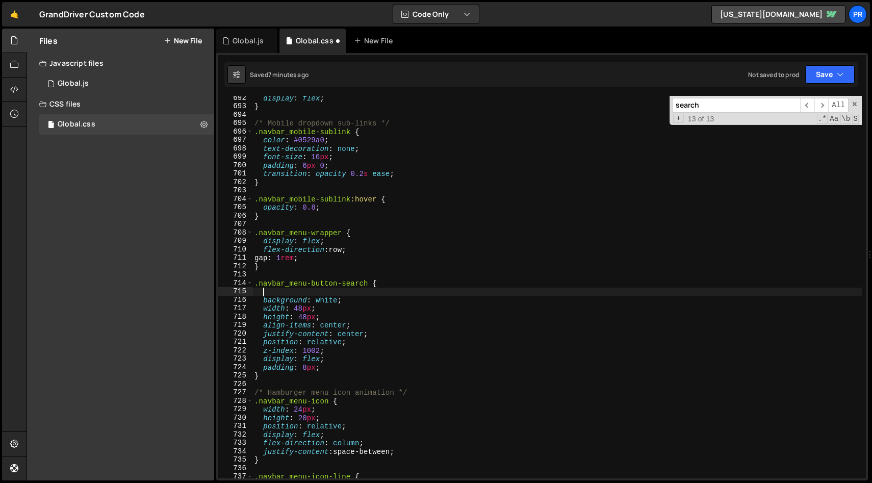
paste textarea
click at [273, 295] on div "display : flex ; } /* Mobile dropdown sub-links */ .navbar_mobile-sublink { col…" at bounding box center [558, 293] width 610 height 399
click at [547, 253] on div "display : flex ; } /* Mobile dropdown sub-links */ .navbar_mobile-sublink { col…" at bounding box center [558, 293] width 610 height 399
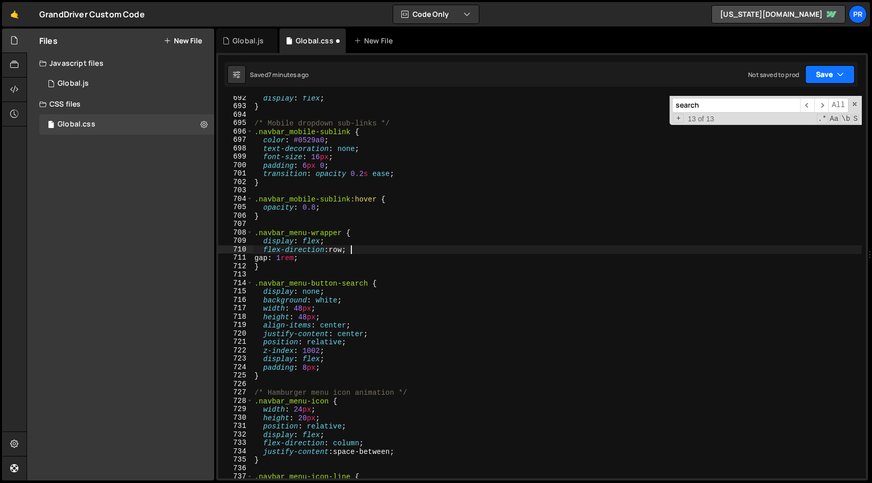
type textarea "flex-direction: row;"
click at [837, 83] on button "Save" at bounding box center [830, 74] width 49 height 18
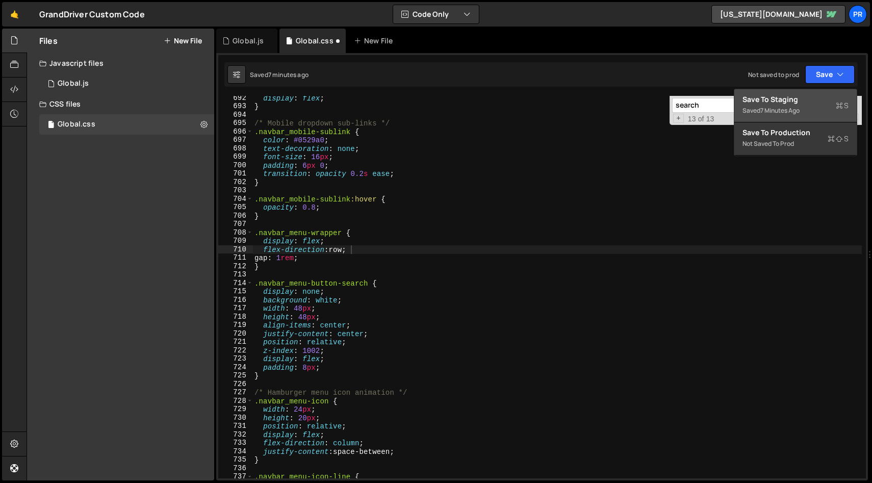
click at [779, 105] on div "Saved 7 minutes ago" at bounding box center [796, 111] width 106 height 12
